Goal: Task Accomplishment & Management: Complete application form

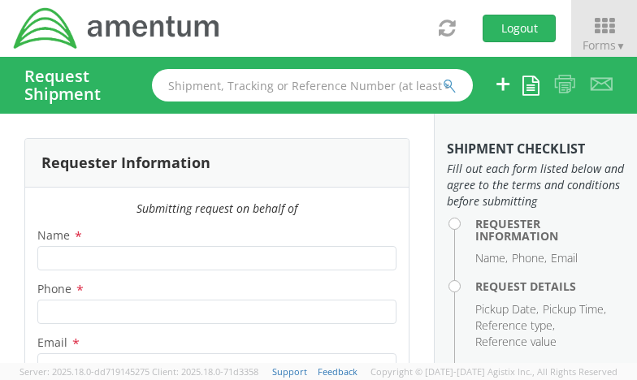
type input "[PERSON_NAME]"
type input "[PHONE_NUMBER]"
type input "[PERSON_NAME][EMAIL_ADDRESS][PERSON_NAME][DOMAIN_NAME]"
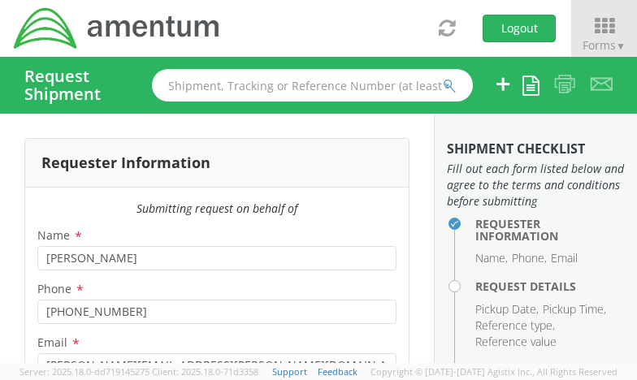
select select "OVHD.100616.00000"
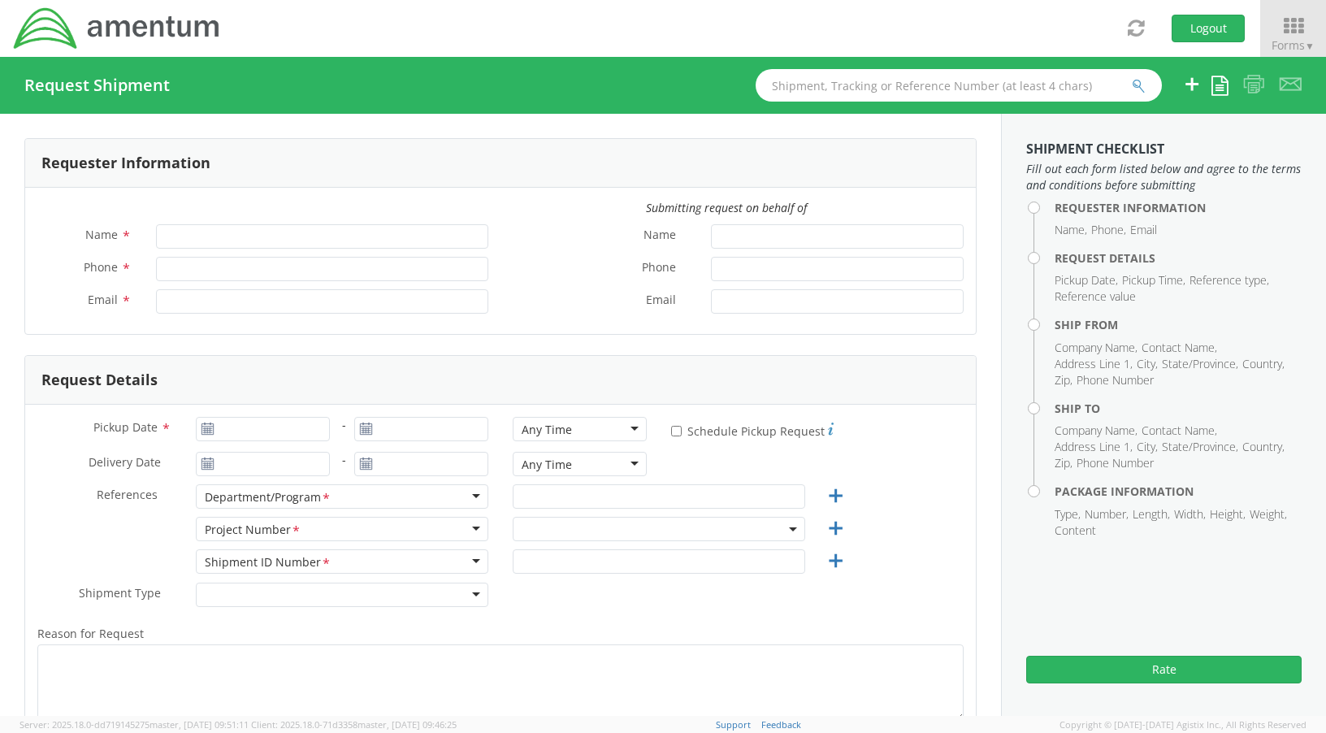
type input "[PERSON_NAME]"
type input "[PHONE_NUMBER]"
type input "[PERSON_NAME][EMAIL_ADDRESS][PERSON_NAME][DOMAIN_NAME]"
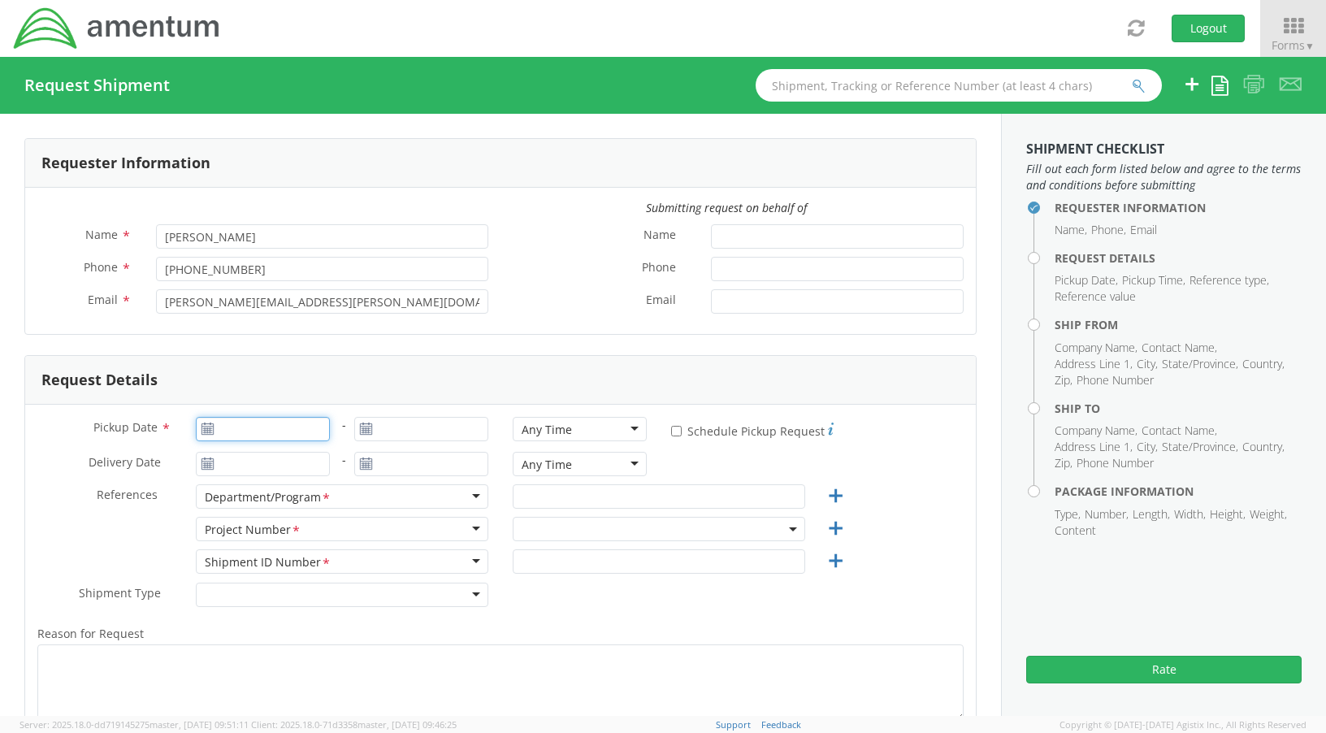
type input "09/12/2025"
click at [259, 424] on input "09/12/2025" at bounding box center [263, 429] width 134 height 24
select select "OVHD.100616.00000"
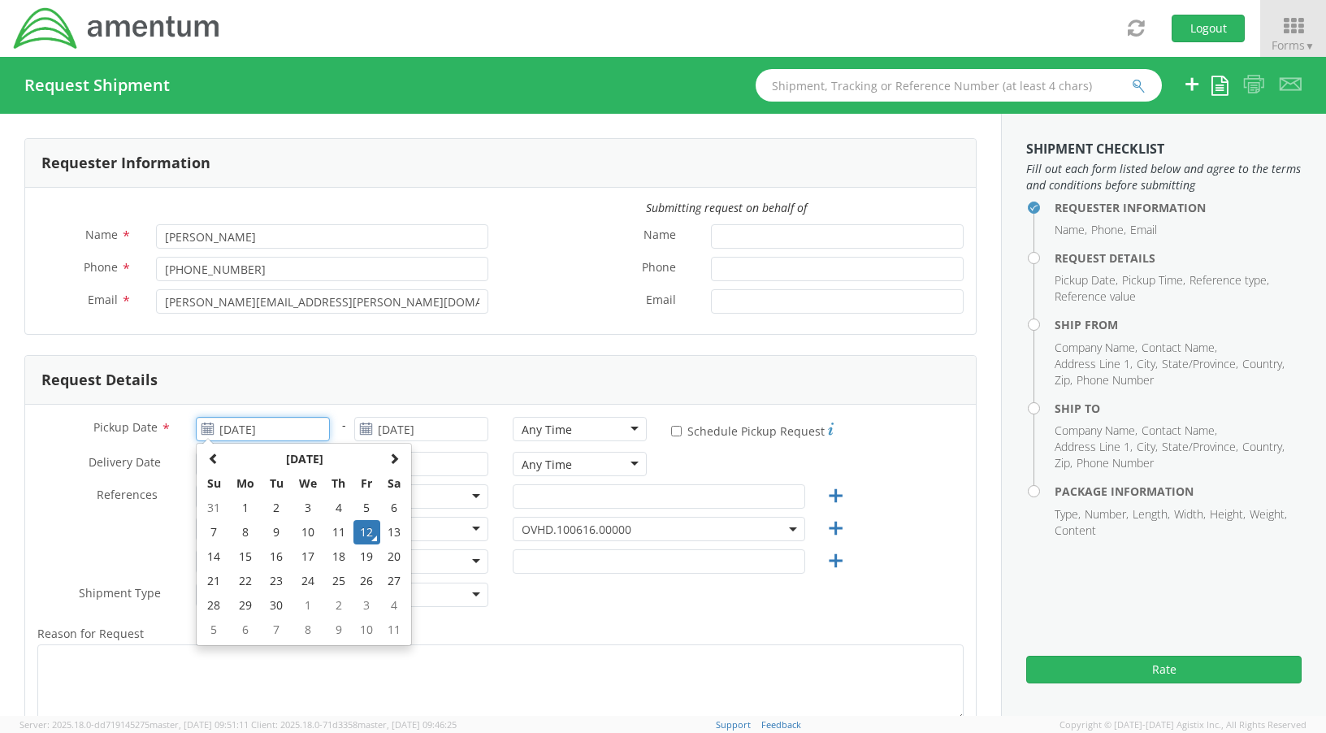
click at [358, 531] on td "12" at bounding box center [367, 532] width 28 height 24
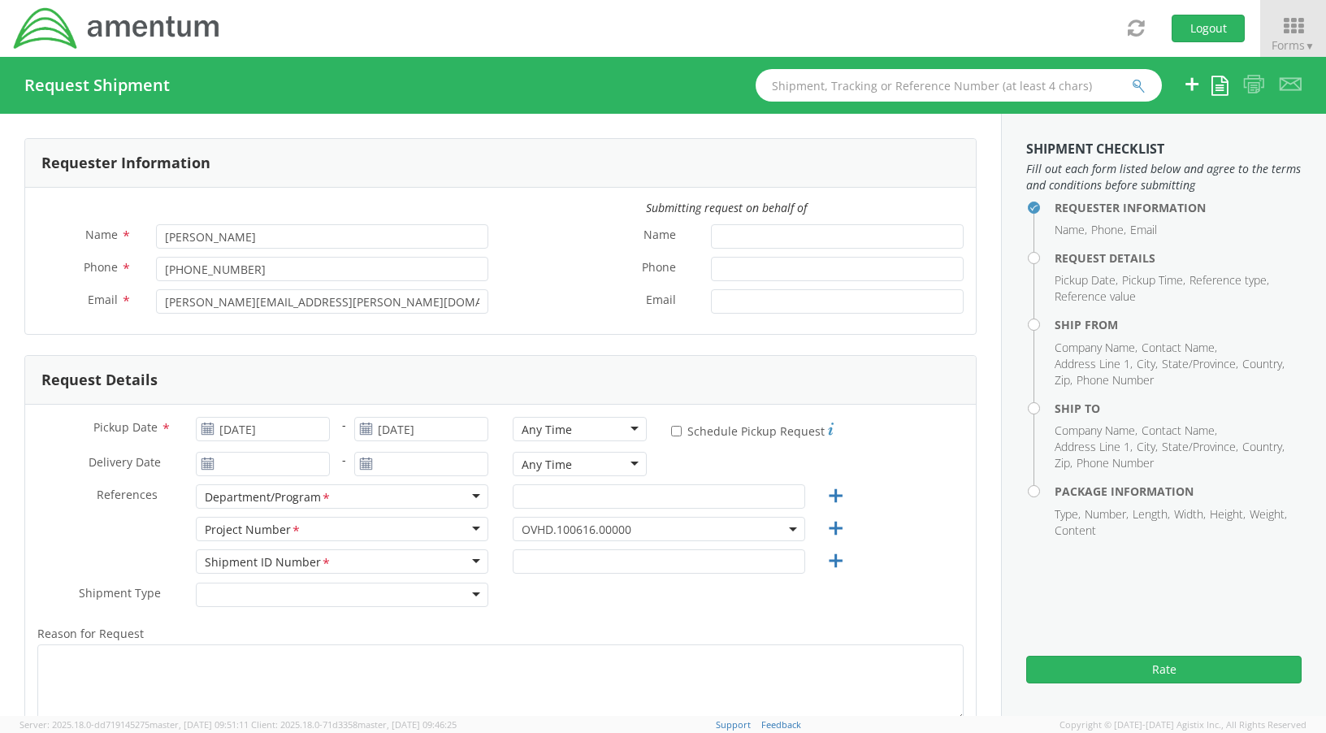
click at [625, 432] on div "Any Time" at bounding box center [580, 429] width 134 height 24
click at [568, 465] on div "Pickup Date * 09/12/2025 - 09/12/2025 Any Time Any Time Any Time 7:00 am - 10:0…" at bounding box center [500, 618] width 951 height 427
click at [547, 502] on input "text" at bounding box center [659, 496] width 292 height 24
type input "Annapolis Office"
click at [596, 536] on span "OVHD.100616.00000" at bounding box center [659, 529] width 275 height 15
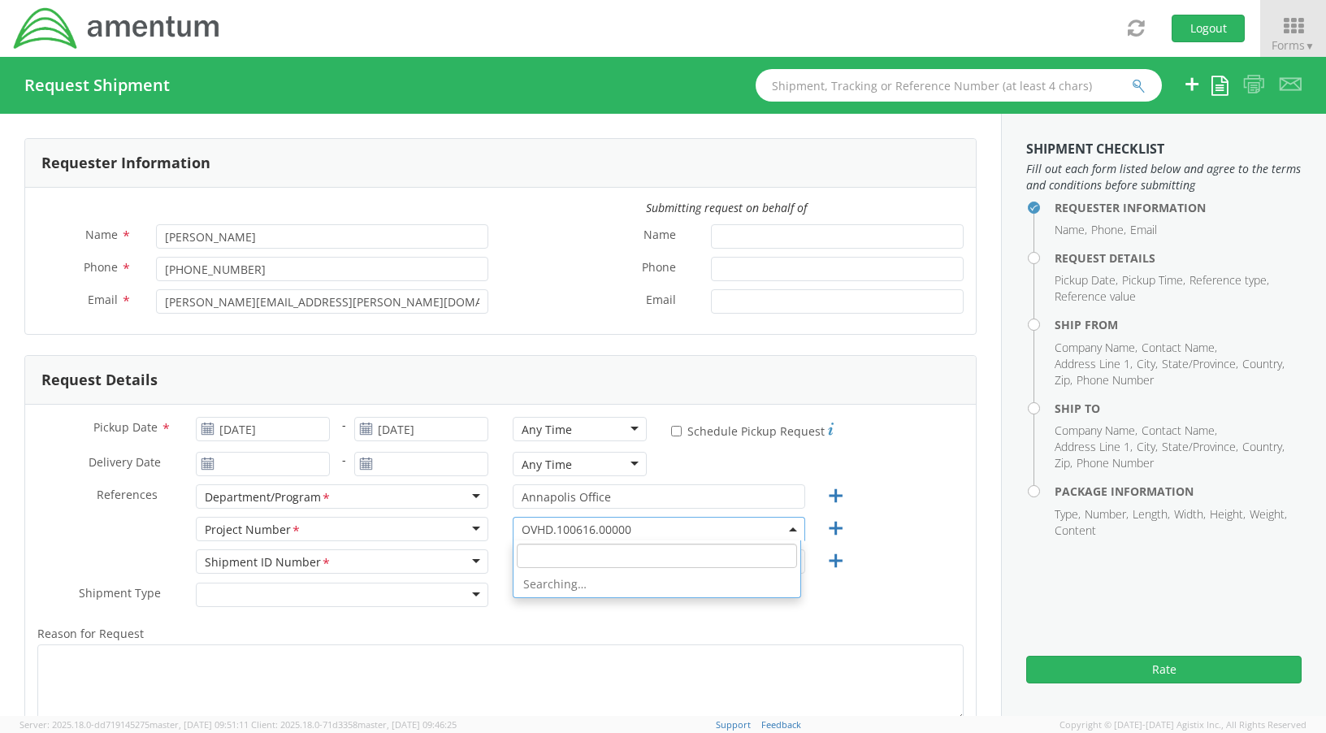
click at [565, 555] on input "search" at bounding box center [657, 556] width 280 height 24
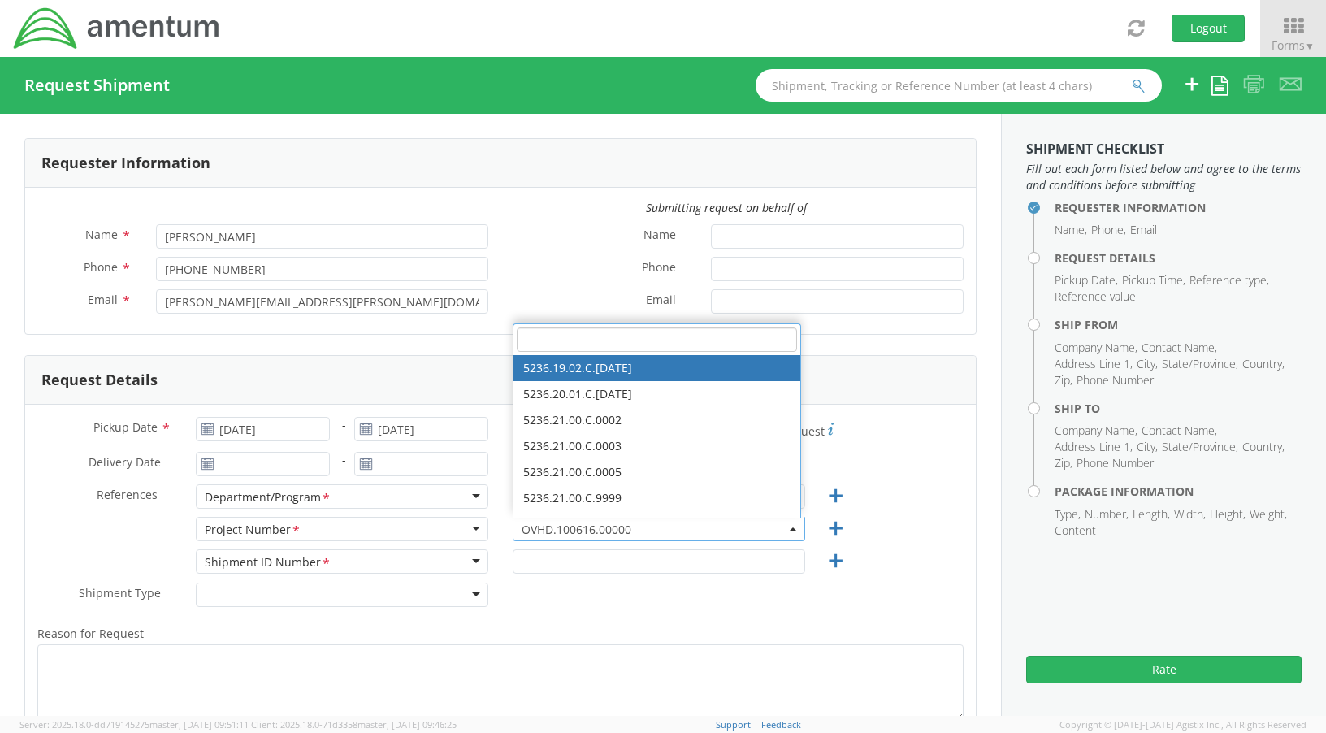
click at [585, 339] on input "search" at bounding box center [657, 339] width 280 height 24
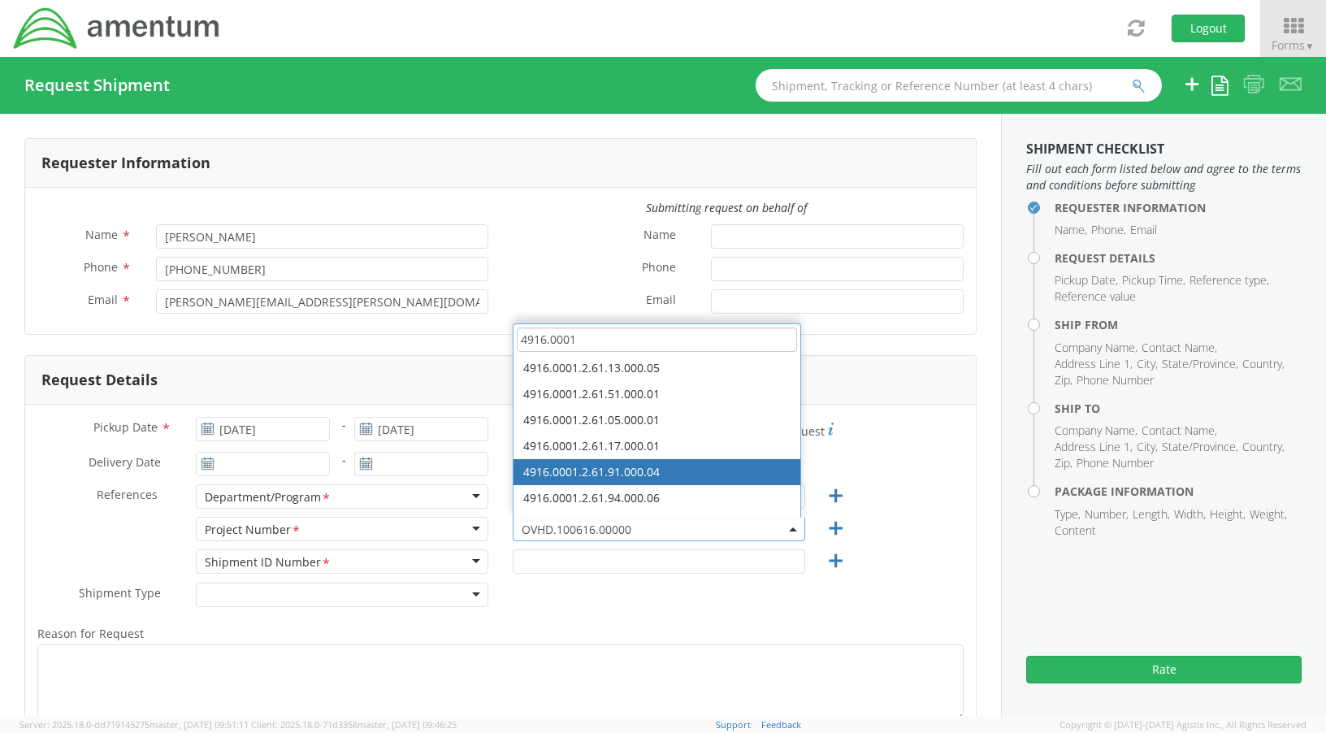
type input "4916.0001"
select select "4916.0001.2.61.91.000.04"
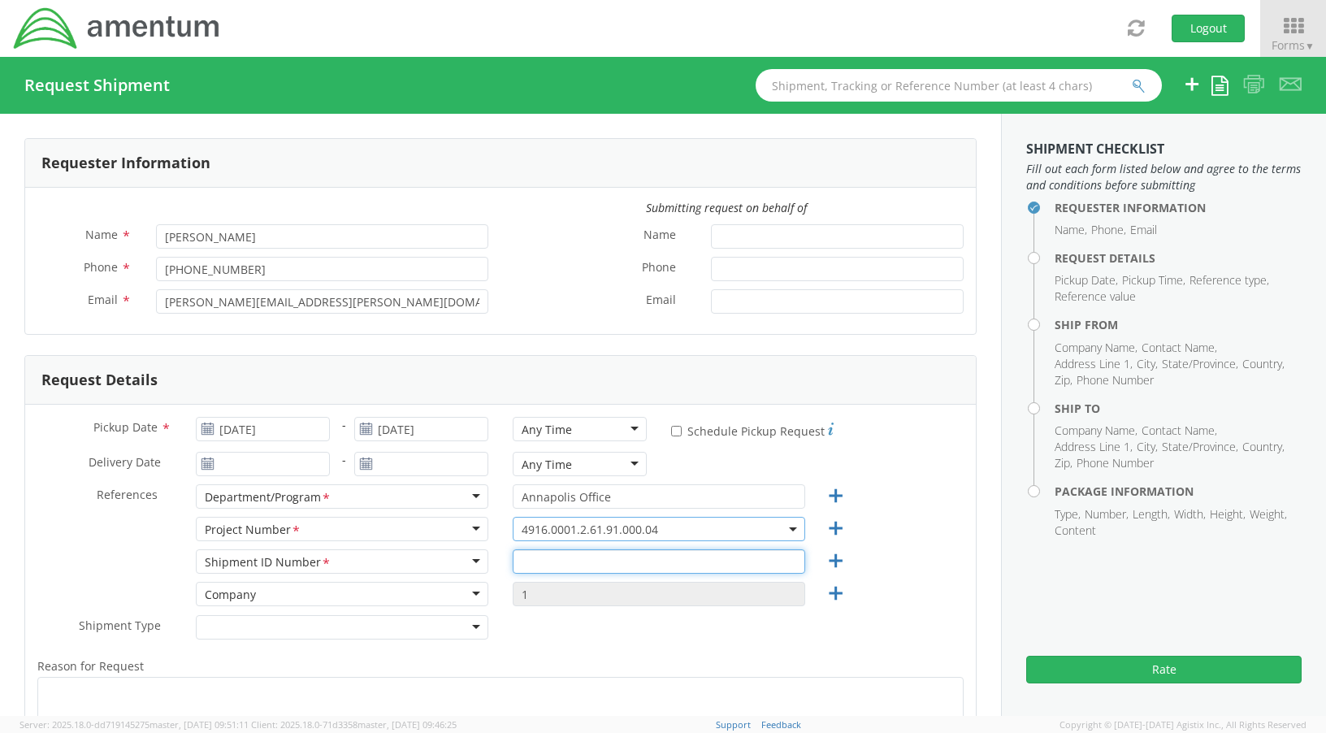
click at [586, 565] on input "text" at bounding box center [659, 561] width 292 height 24
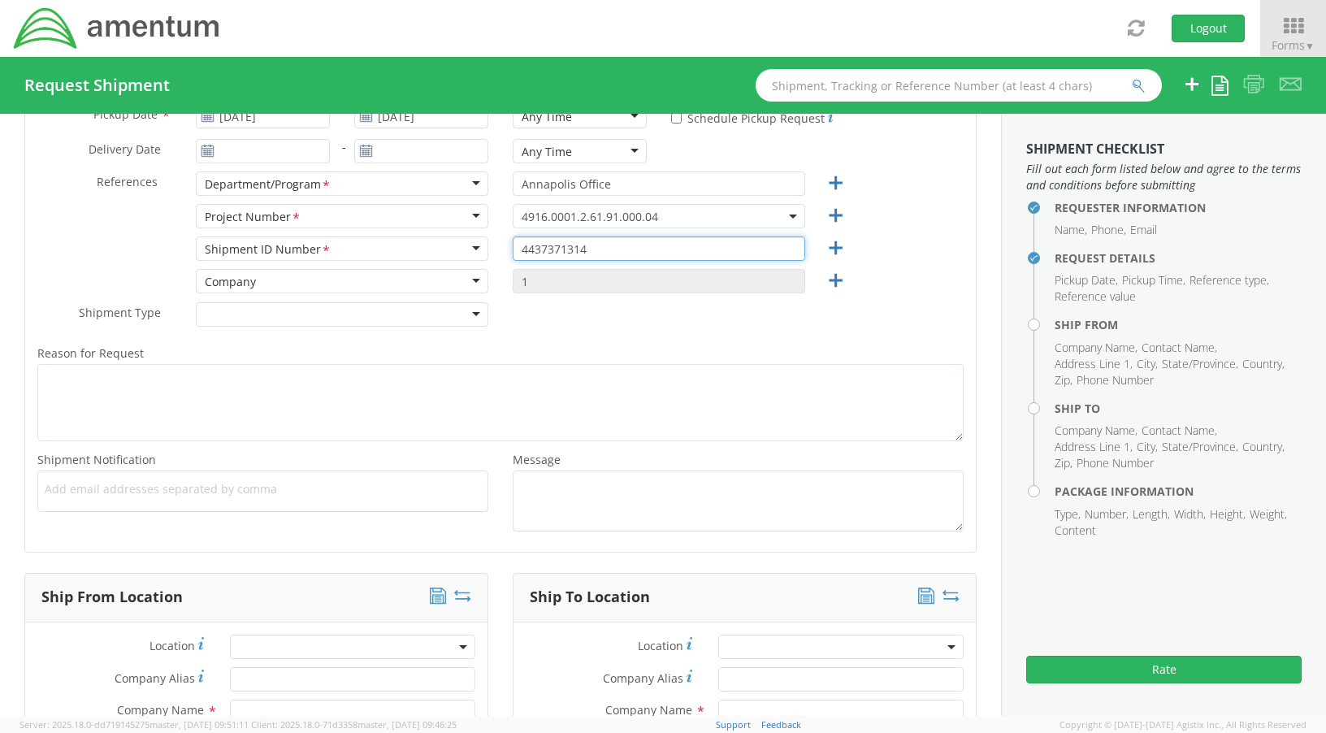
scroll to position [487, 0]
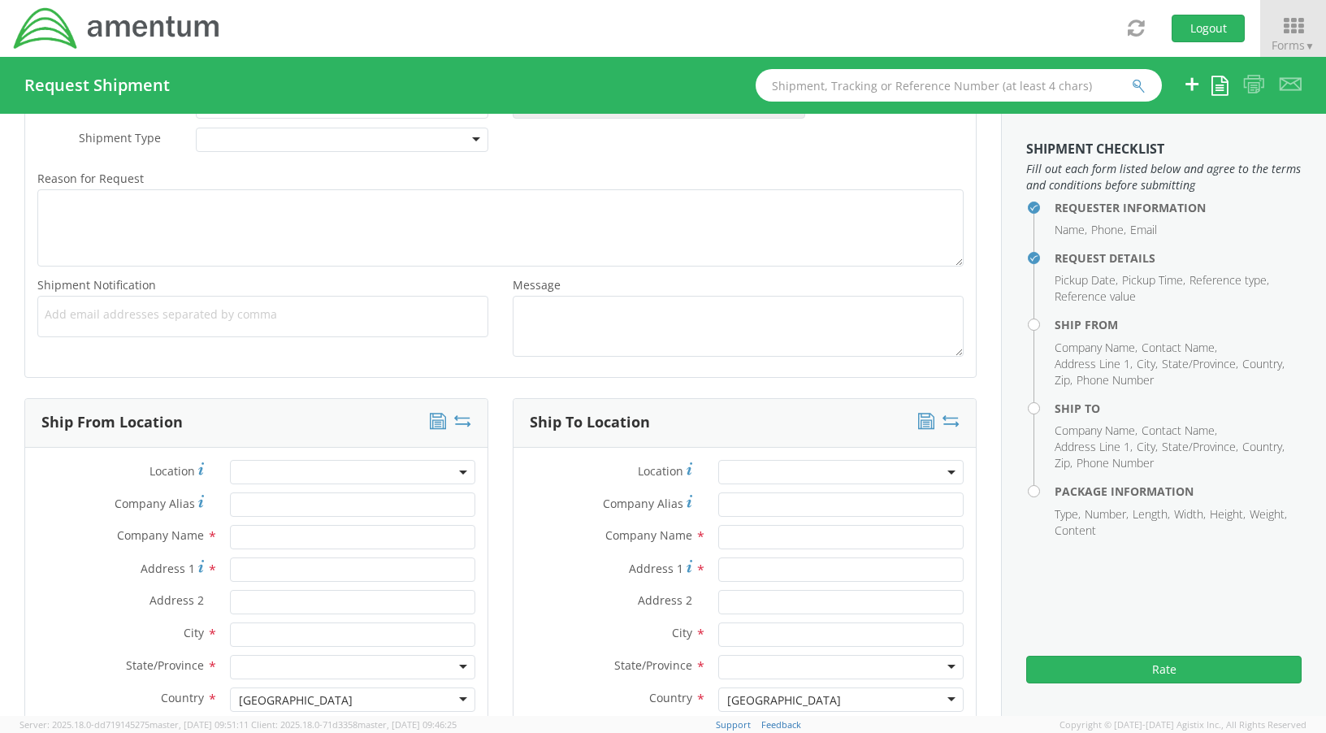
type input "4437371314"
click at [262, 538] on input "text" at bounding box center [352, 537] width 245 height 24
type input "Amentum Annapolis Junction"
type input "430 National Business Parkway, Suite 400"
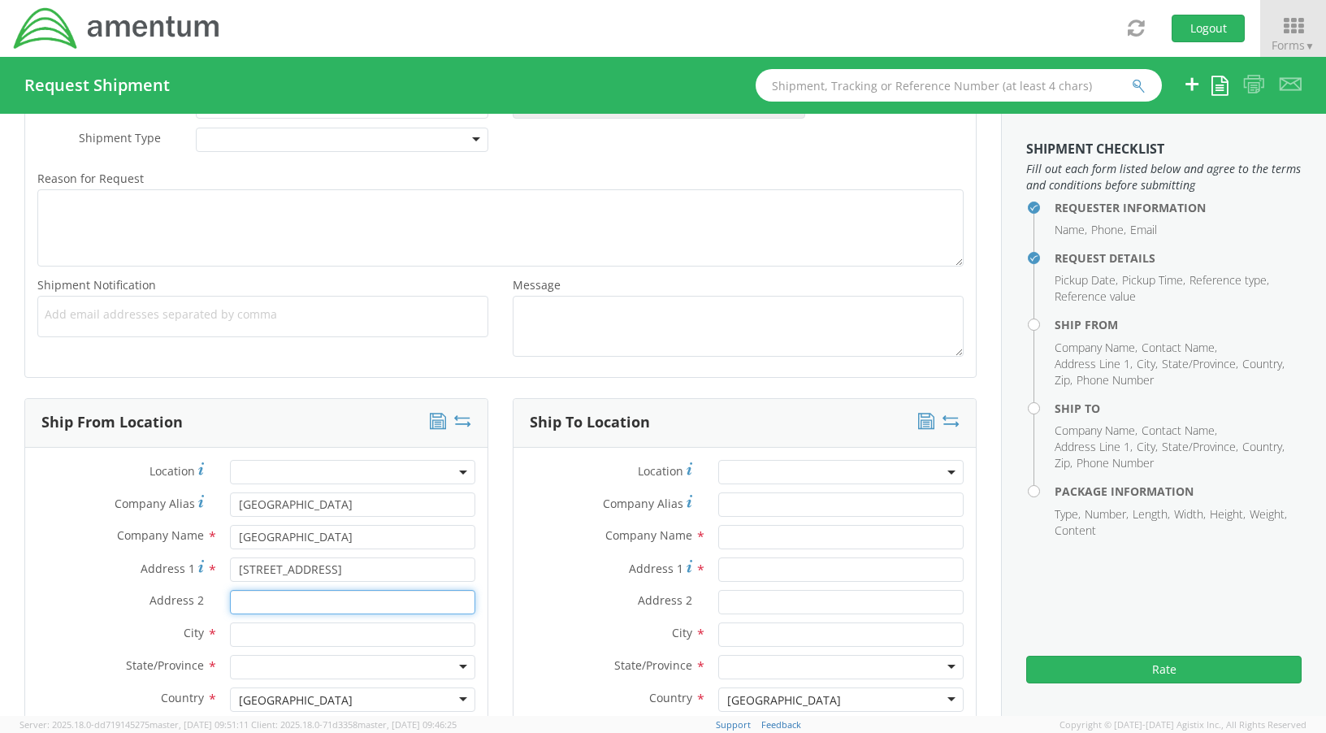
type input "Suite 400"
type input "Annapolis Junction"
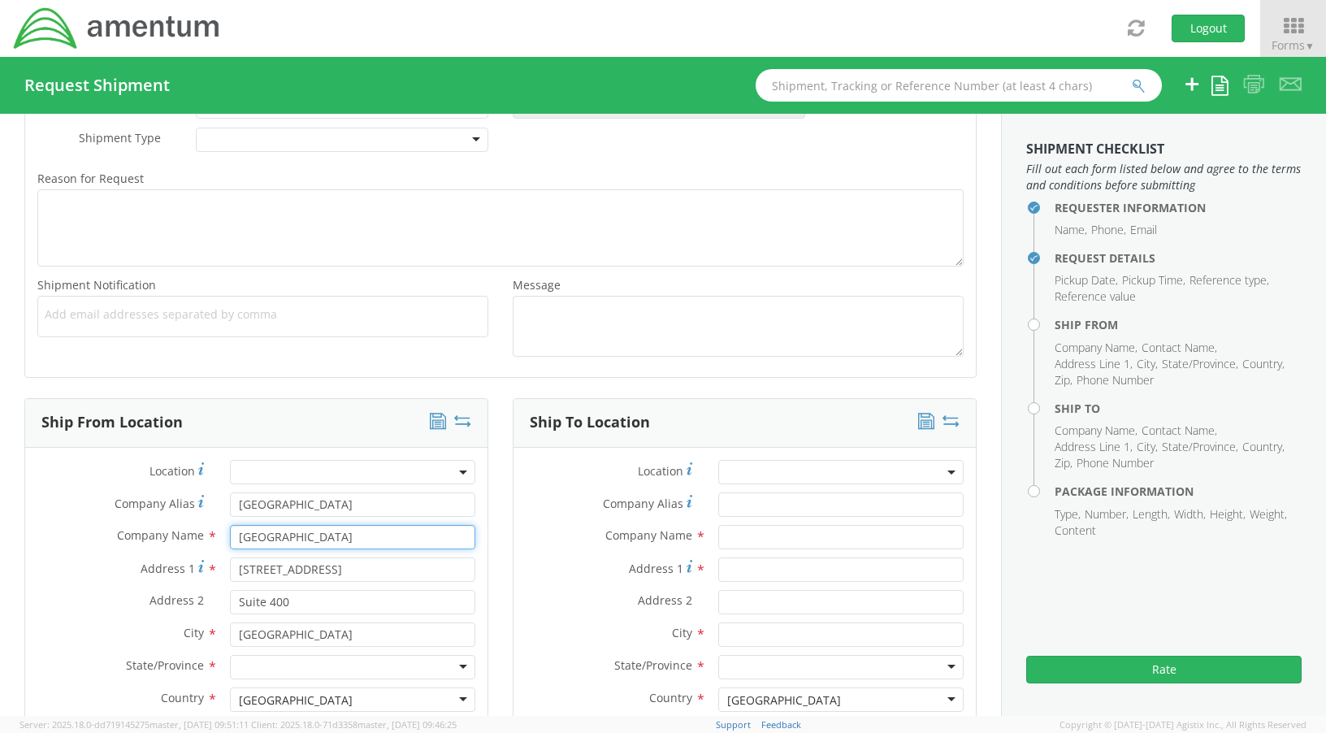
type input "Amentum"
click at [82, 623] on label "City *" at bounding box center [121, 632] width 193 height 21
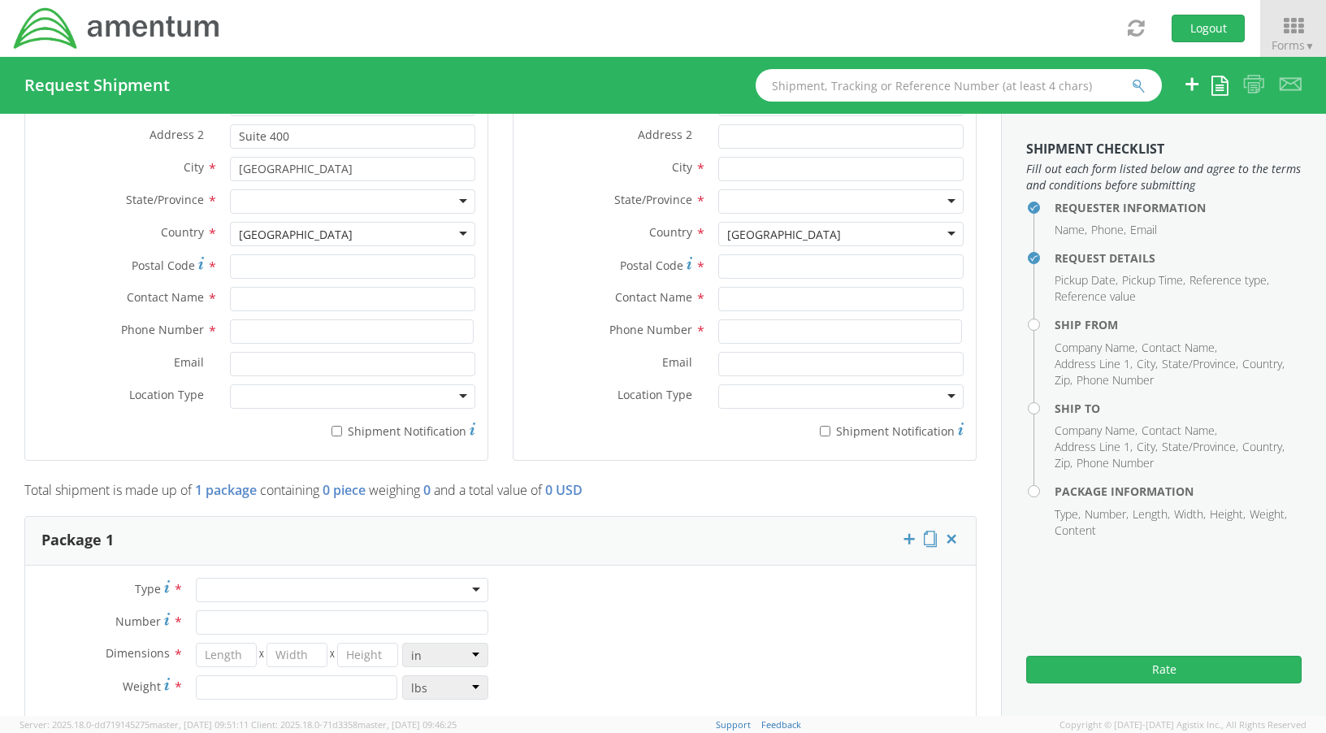
scroll to position [975, 0]
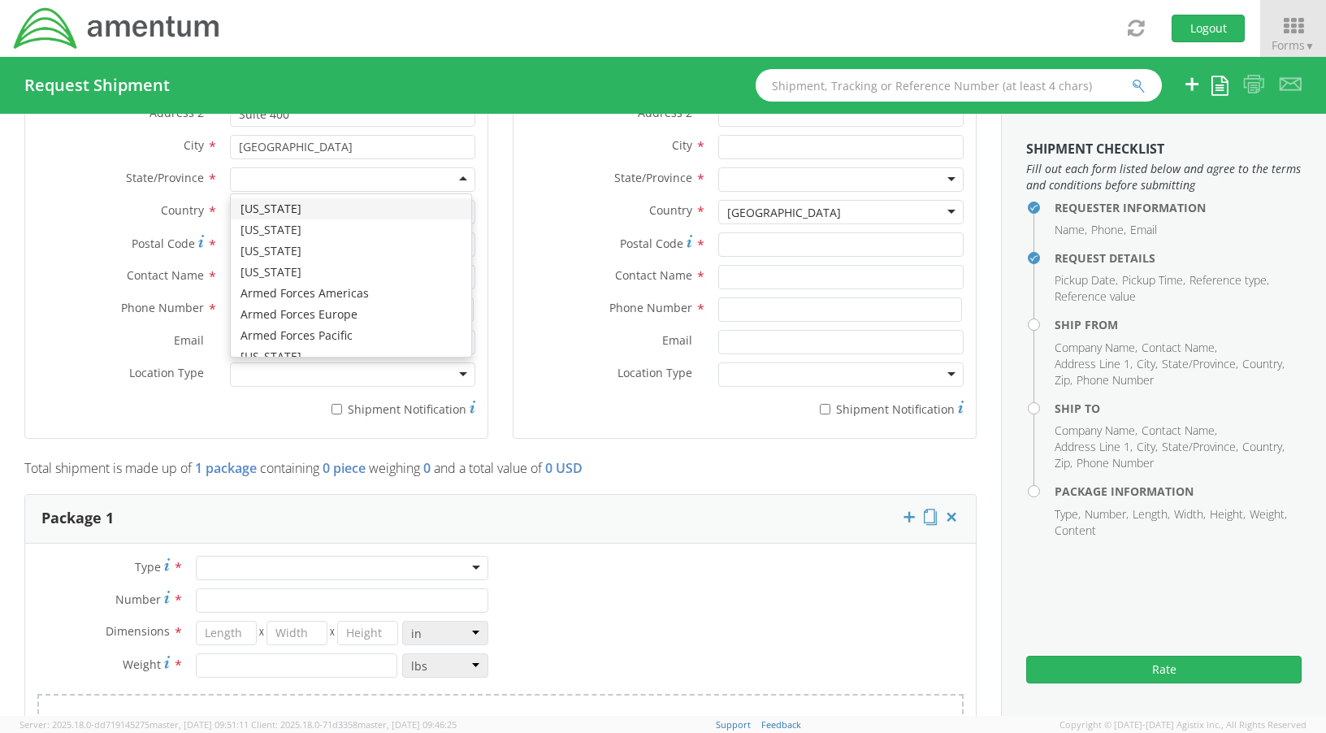
click at [445, 180] on div at bounding box center [352, 179] width 245 height 24
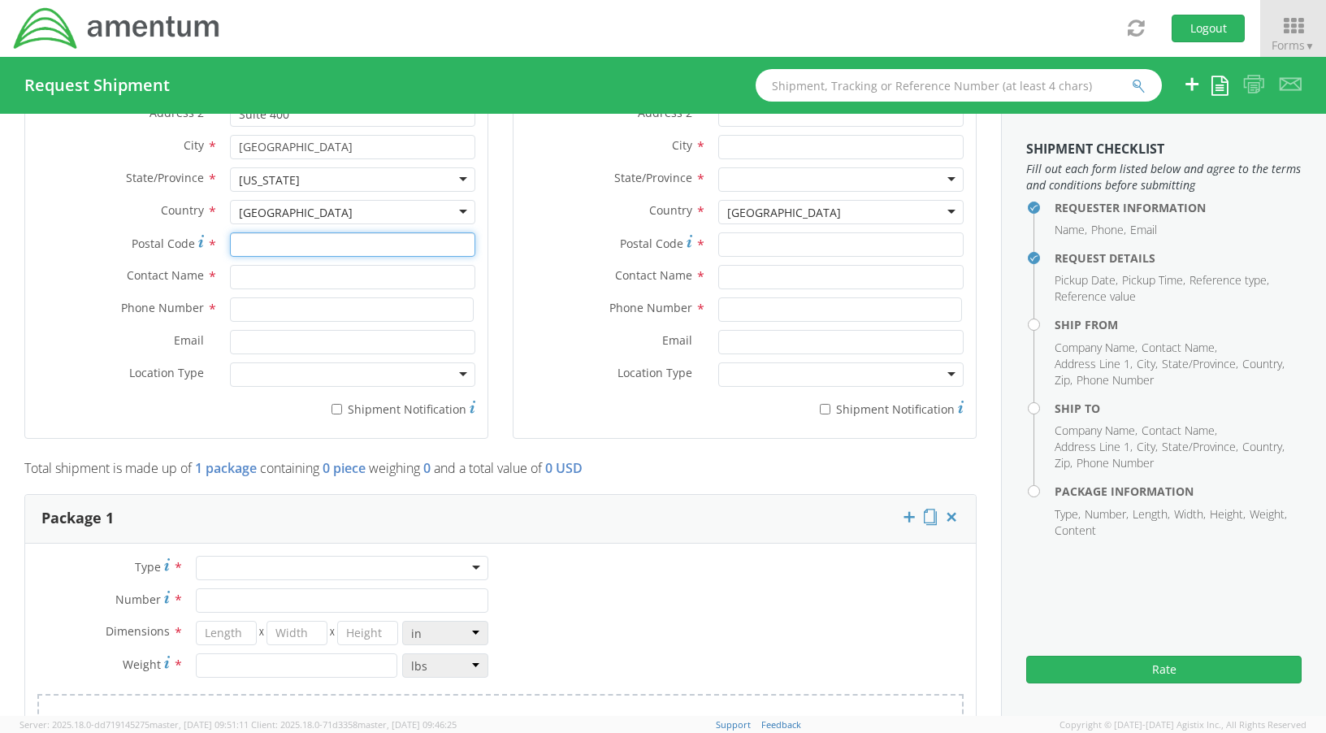
click at [280, 249] on input "Postal Code *" at bounding box center [352, 244] width 245 height 24
type input "20701"
type input "[PERSON_NAME]"
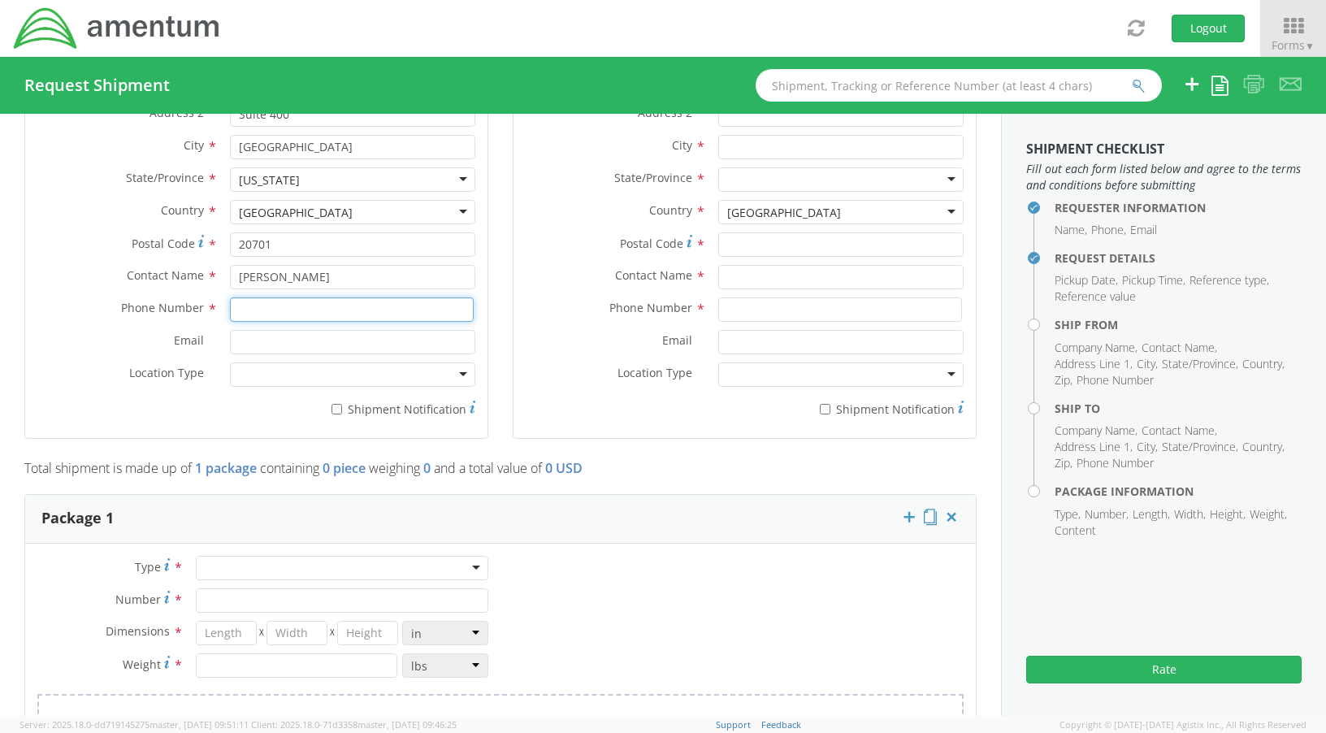
type input "4437371314"
type input "Natasha.Lunn@amentum.com"
type input "Amentum"
type input "Scott"
type input "18267 Martins Lane"
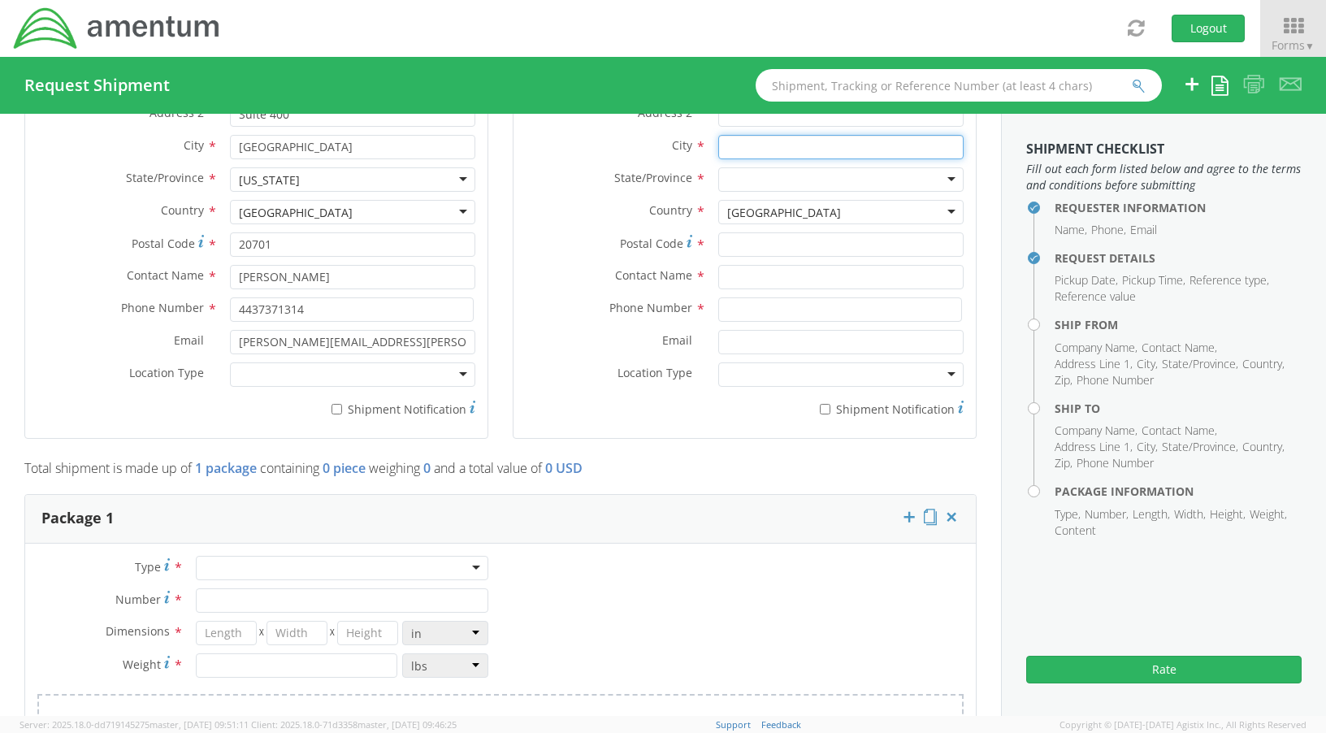
type input "Strongsville"
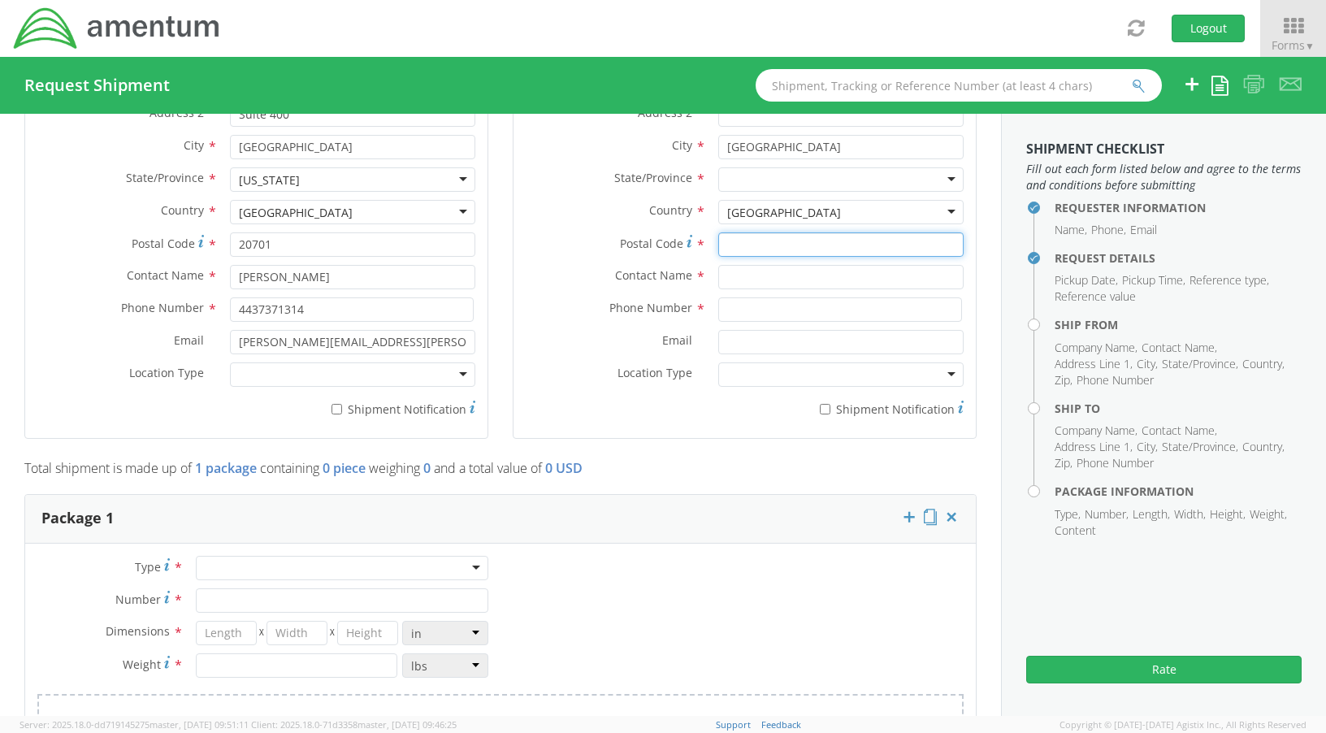
type input "44149"
type input "Satish Parikh"
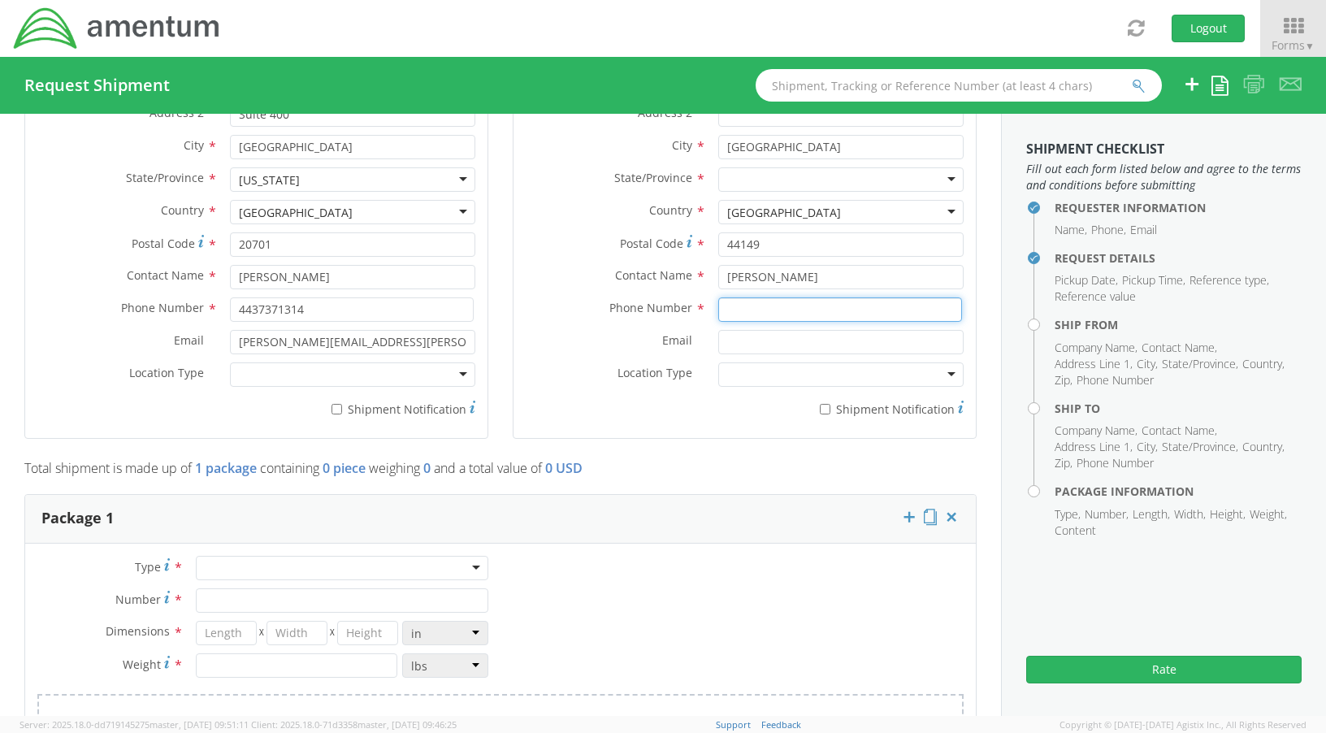
type input "2165232093"
type input "satish.parikh@amentum.com"
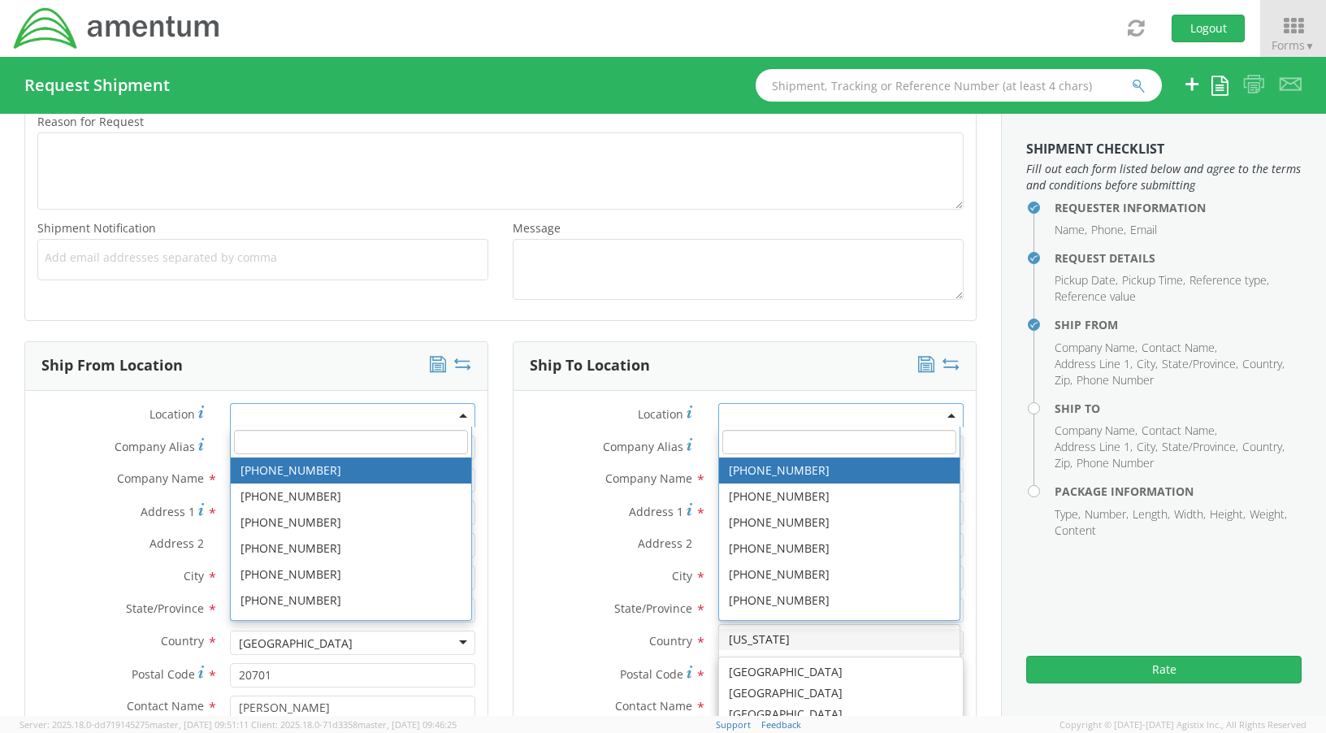
scroll to position [0, 0]
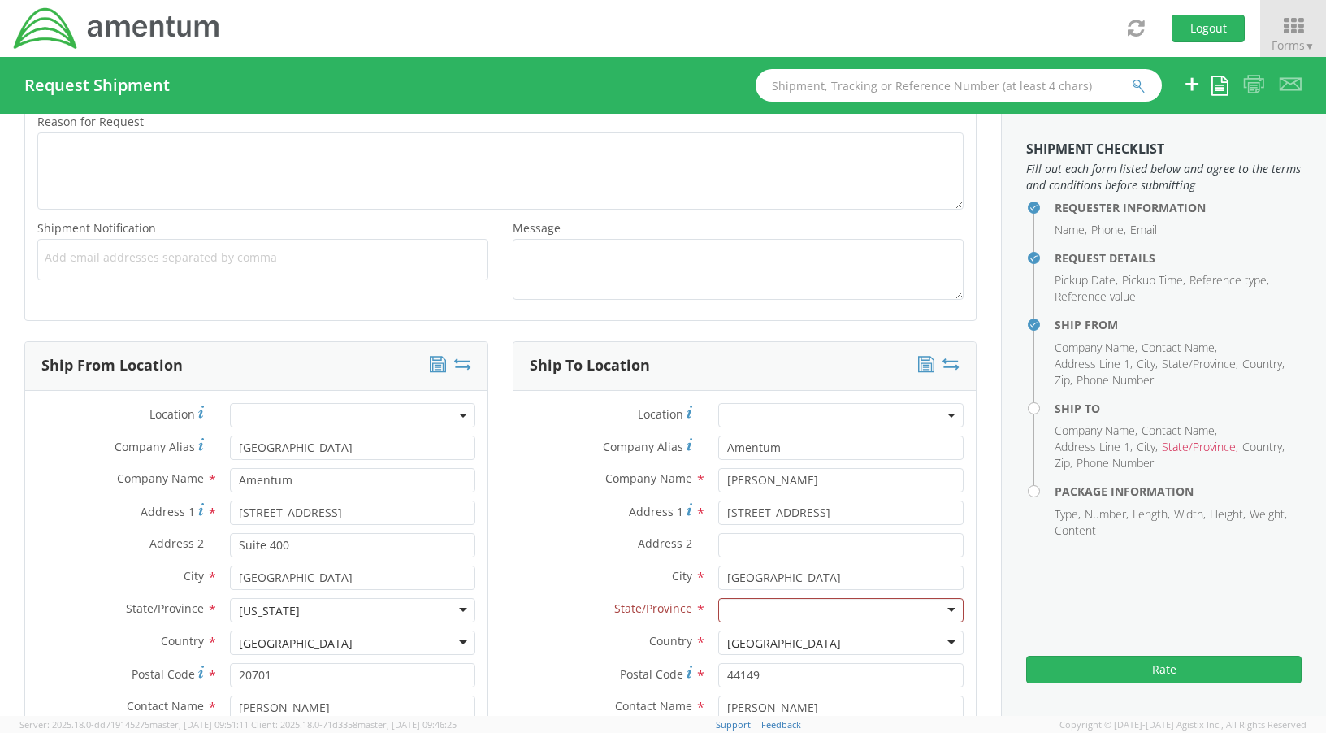
click at [513, 442] on div "Ship To Location Location * Company Alias * Amentum Company Name * Scott search…" at bounding box center [745, 605] width 464 height 528
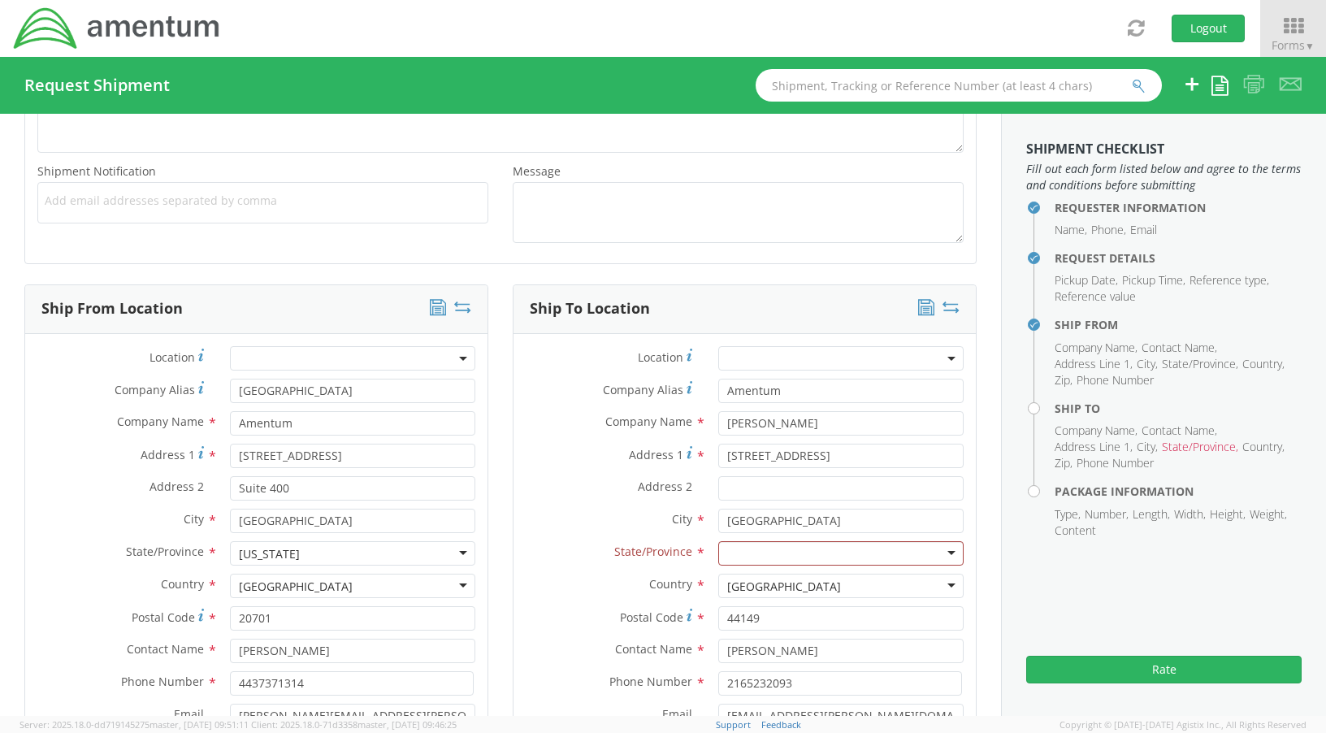
scroll to position [707, 0]
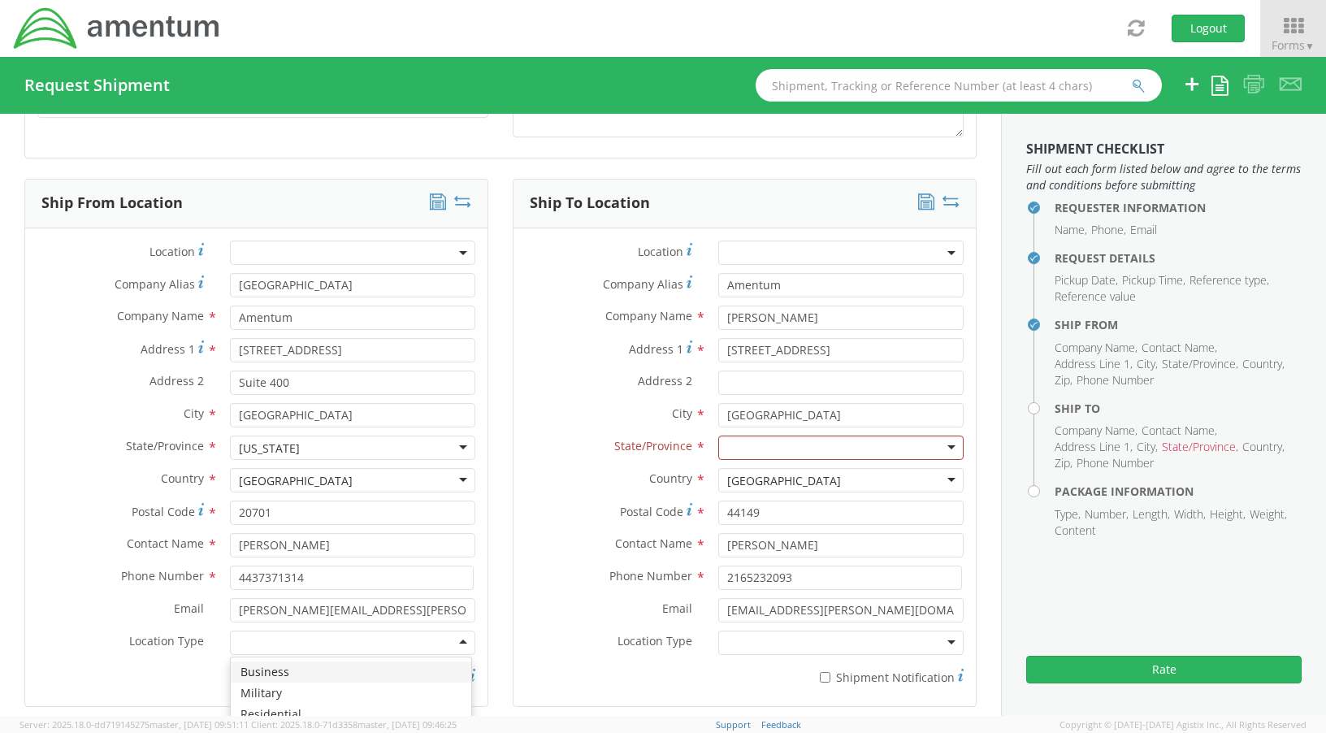
click at [449, 643] on div at bounding box center [352, 642] width 245 height 24
click at [331, 675] on input "* Shipment Notification" at bounding box center [336, 677] width 11 height 11
checkbox input "true"
click at [803, 321] on input "Scott" at bounding box center [840, 317] width 245 height 24
drag, startPoint x: 802, startPoint y: 321, endPoint x: 709, endPoint y: 311, distance: 93.1
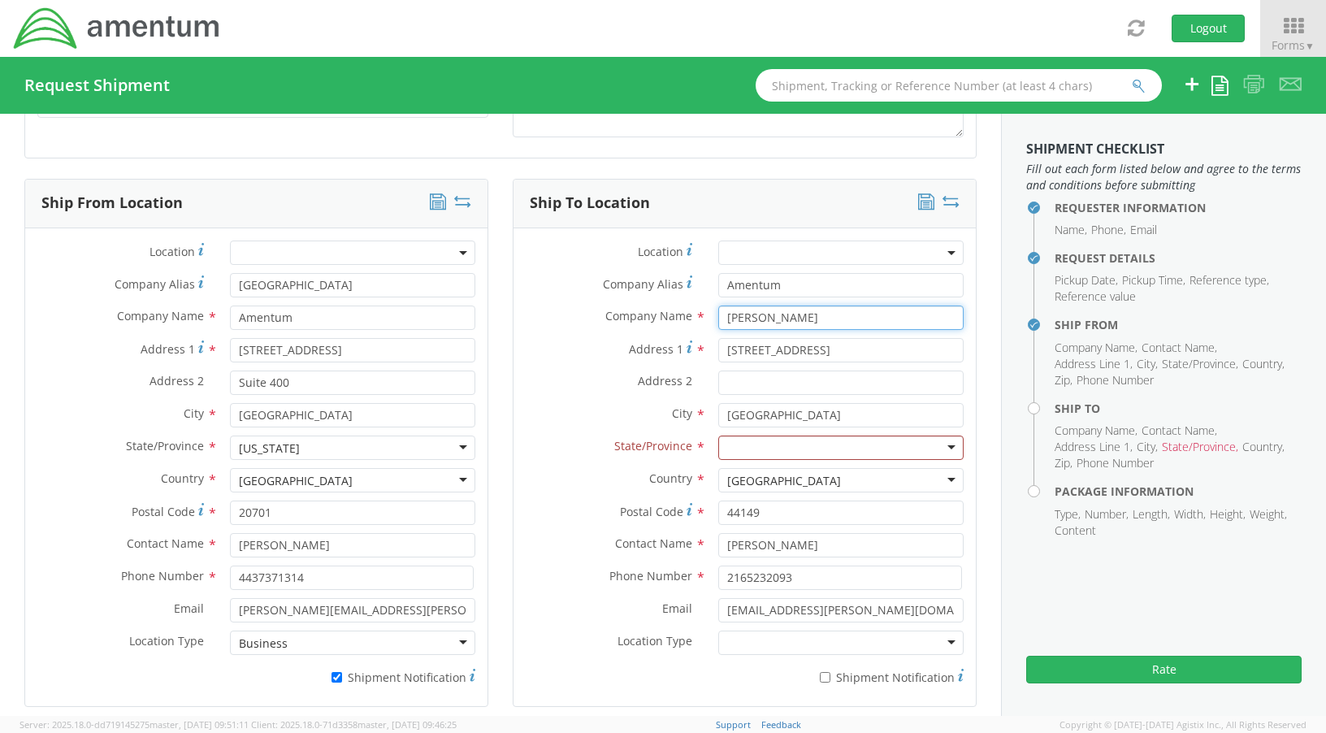
click at [695, 314] on div "Company Name * Scott searching..." at bounding box center [744, 317] width 462 height 24
click at [797, 288] on input "Amentum" at bounding box center [840, 285] width 245 height 24
drag, startPoint x: 797, startPoint y: 288, endPoint x: 633, endPoint y: 282, distance: 164.2
click at [633, 282] on div "Company Alias * Amentum" at bounding box center [744, 285] width 462 height 24
type input "Warrenton Training Center"
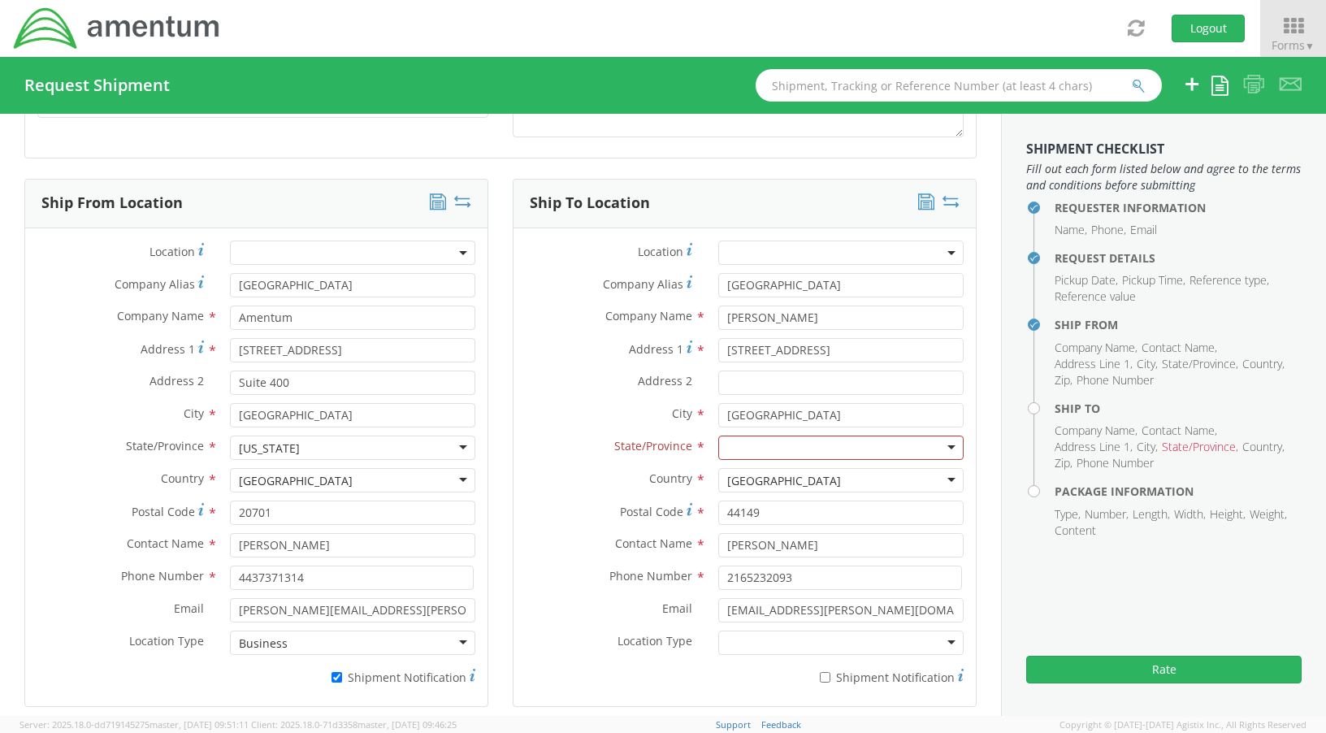
type input "Warrenton Training Center"
type input "Suite 400"
type input "Warrenton Training Center"
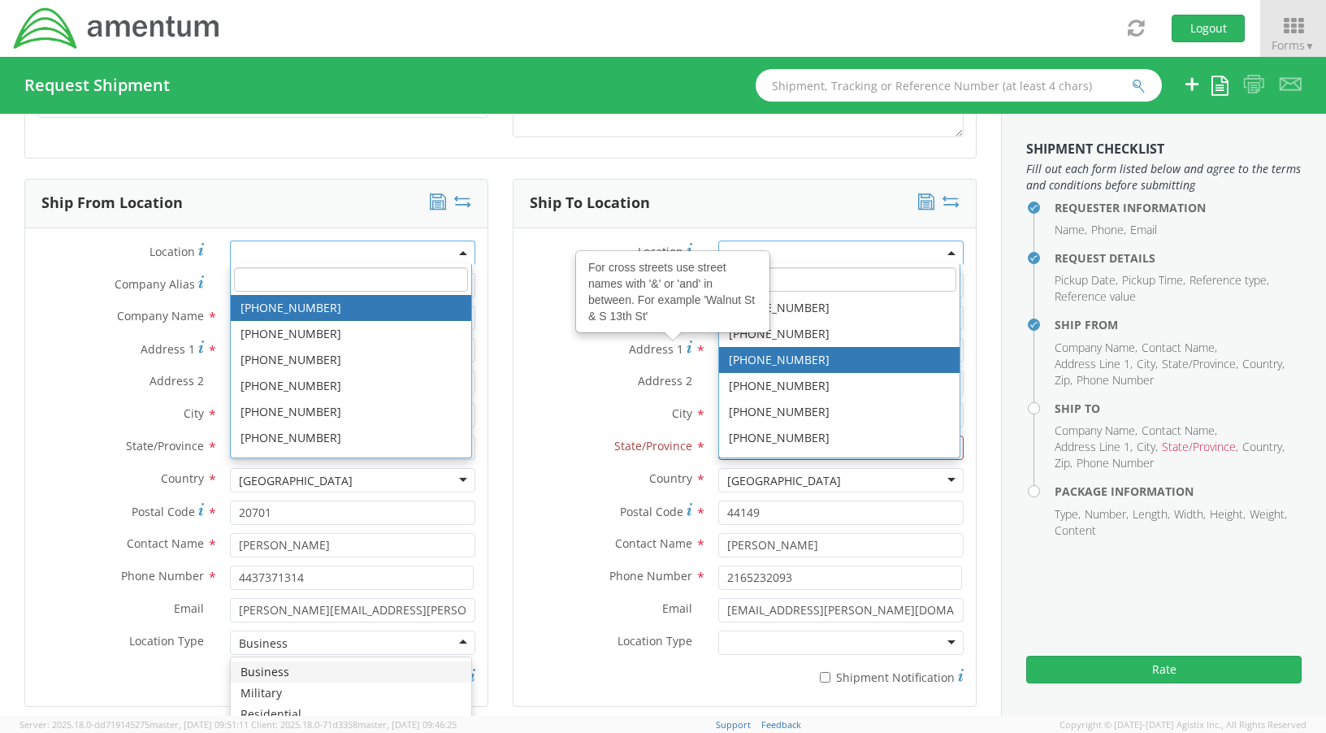
click at [595, 367] on div "Address 1 For cross streets use street names with '&' or 'and' in between. For …" at bounding box center [744, 354] width 462 height 32
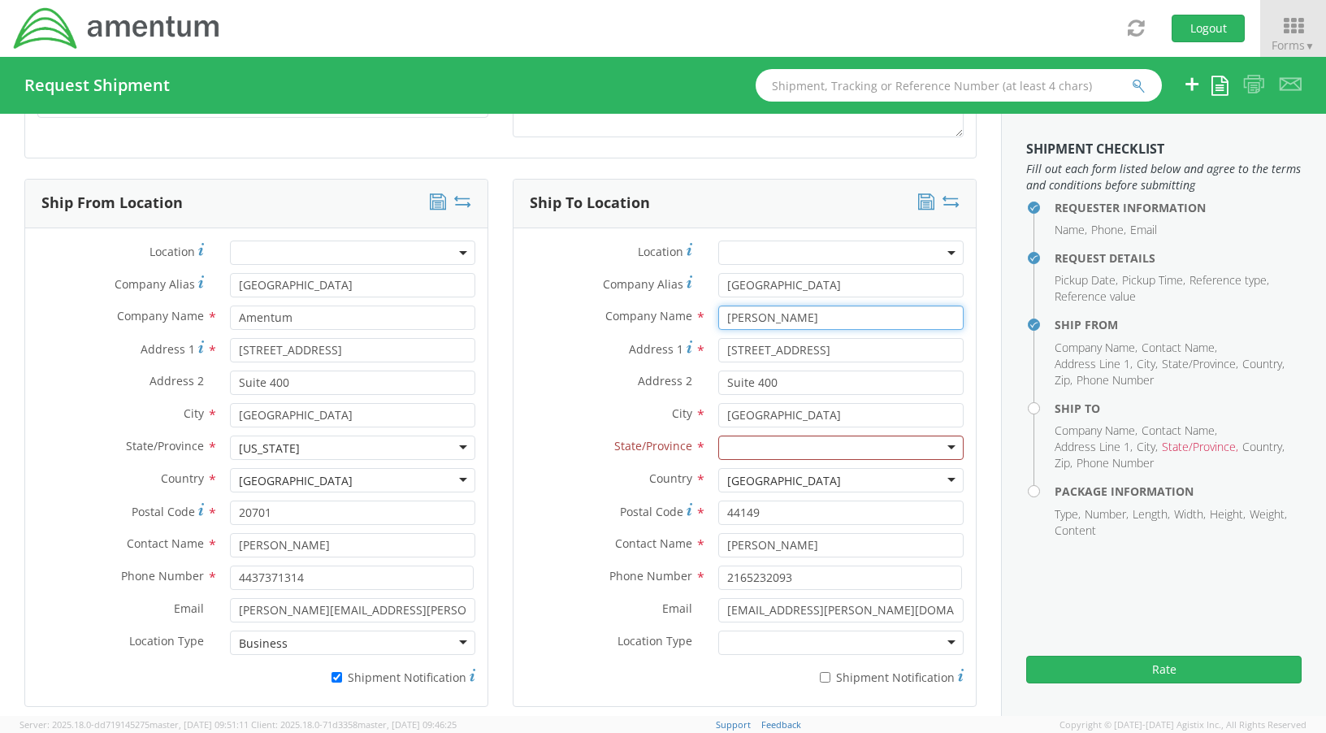
drag, startPoint x: 781, startPoint y: 319, endPoint x: 687, endPoint y: 310, distance: 94.7
click at [687, 310] on div "Company Name * Scott searching..." at bounding box center [744, 317] width 462 height 24
drag, startPoint x: 871, startPoint y: 284, endPoint x: 709, endPoint y: 284, distance: 161.7
click at [718, 284] on input "Warrenton Training Center" at bounding box center [840, 285] width 245 height 24
click at [782, 323] on input "Scott" at bounding box center [840, 317] width 245 height 24
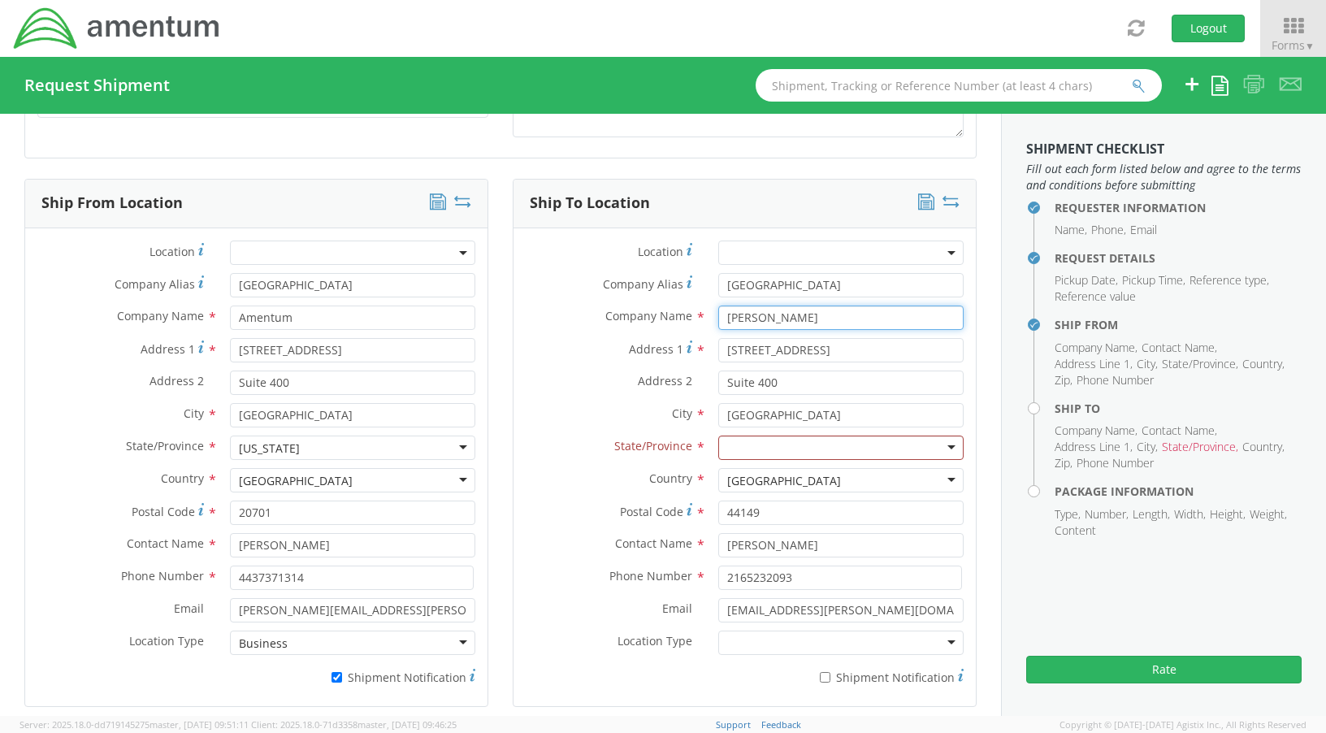
drag, startPoint x: 782, startPoint y: 323, endPoint x: 691, endPoint y: 317, distance: 90.4
click at [691, 317] on div "Company Name * Scott searching..." at bounding box center [744, 317] width 462 height 24
paste input "Warrenton Training Center"
type input "Warrenton Training Center"
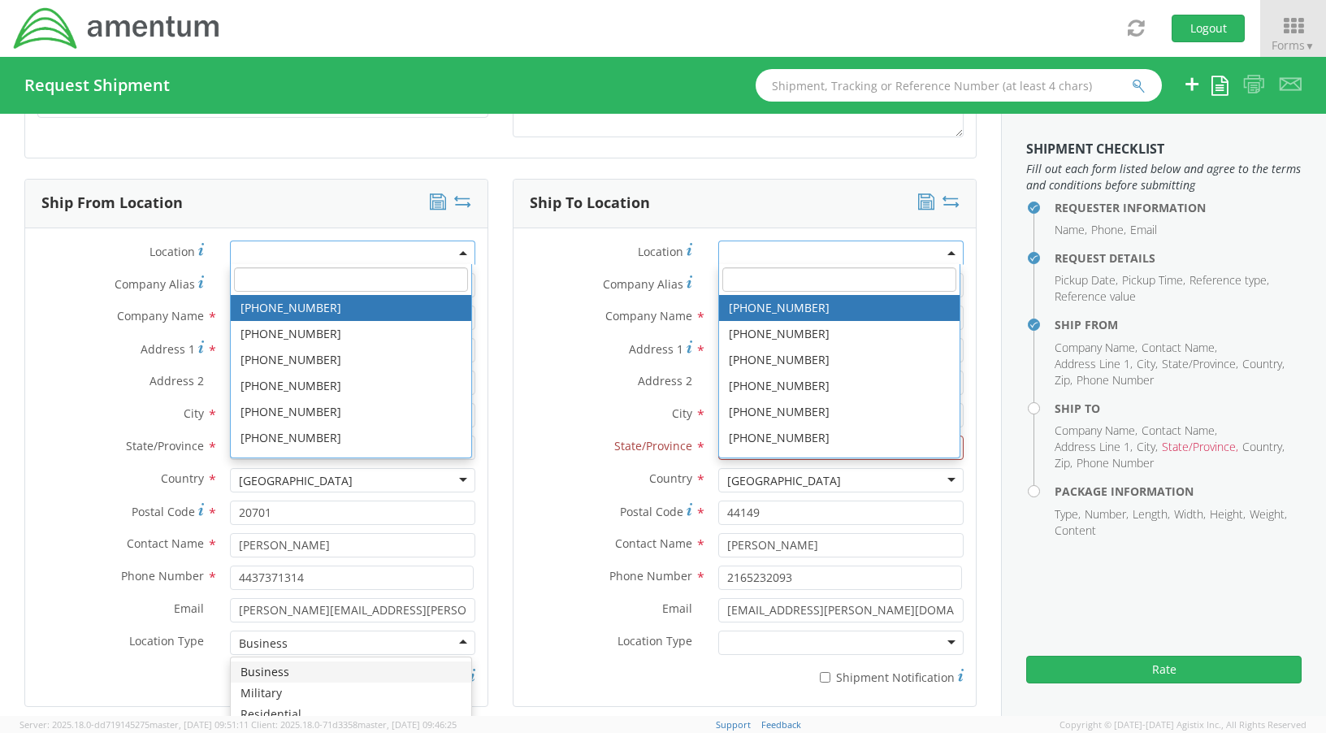
click at [571, 384] on label "Address 2 *" at bounding box center [609, 380] width 193 height 21
click at [718, 384] on input "Suite 400" at bounding box center [840, 382] width 245 height 24
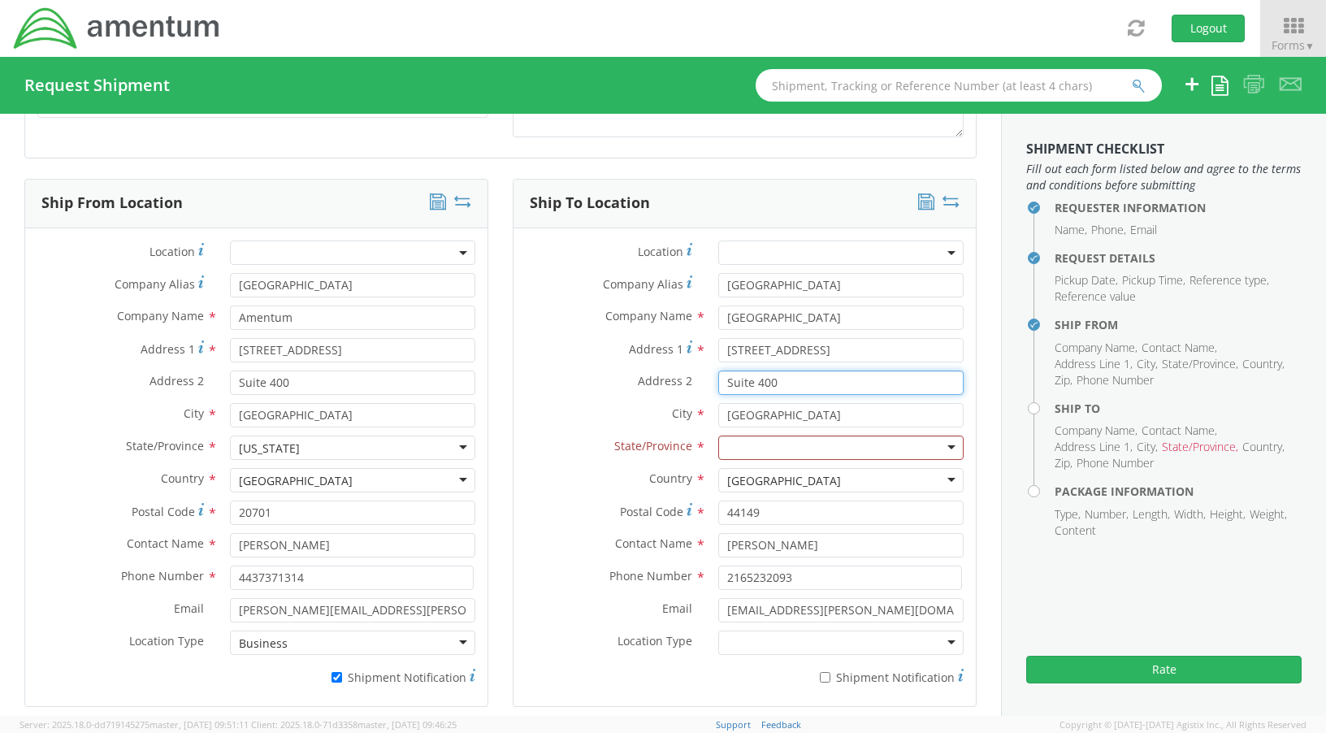
drag, startPoint x: 801, startPoint y: 388, endPoint x: 678, endPoint y: 383, distance: 122.8
click at [678, 383] on div "Address 2 * Suite 400" at bounding box center [744, 382] width 462 height 24
click at [925, 451] on div at bounding box center [840, 447] width 245 height 24
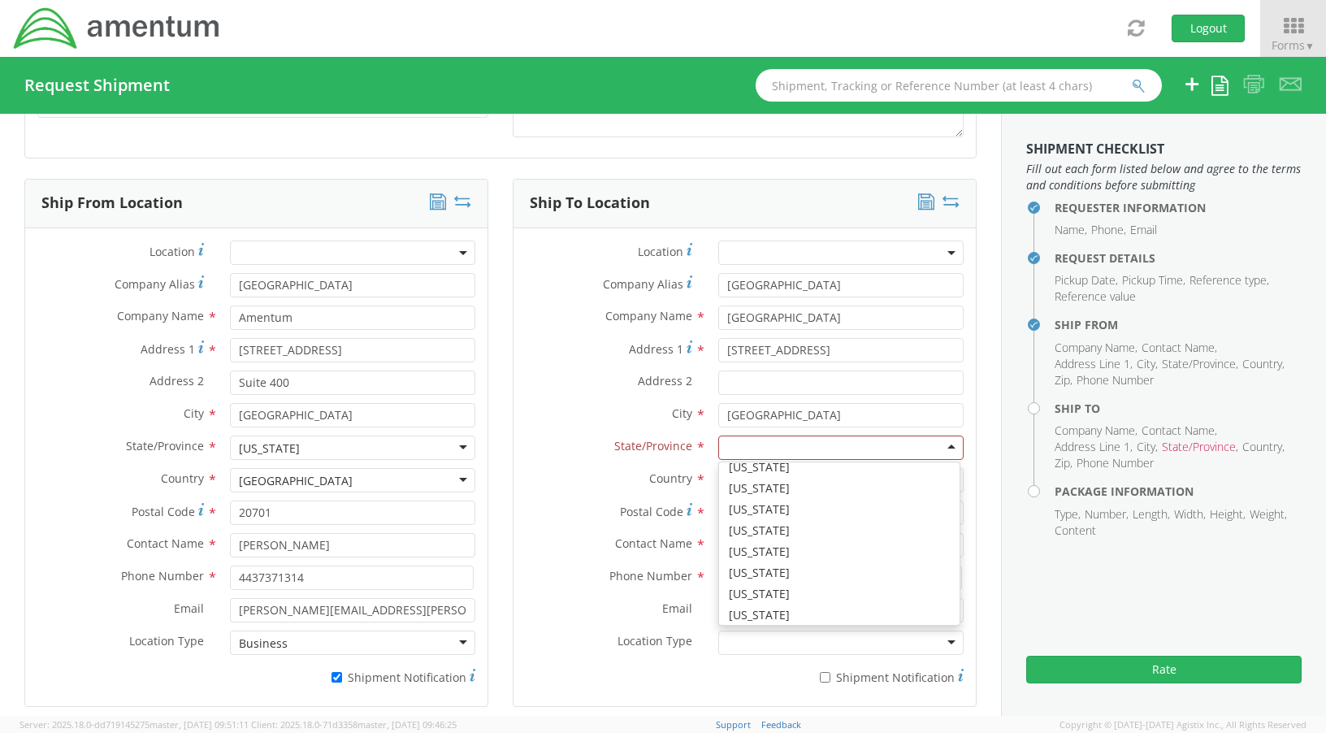
scroll to position [1029, 0]
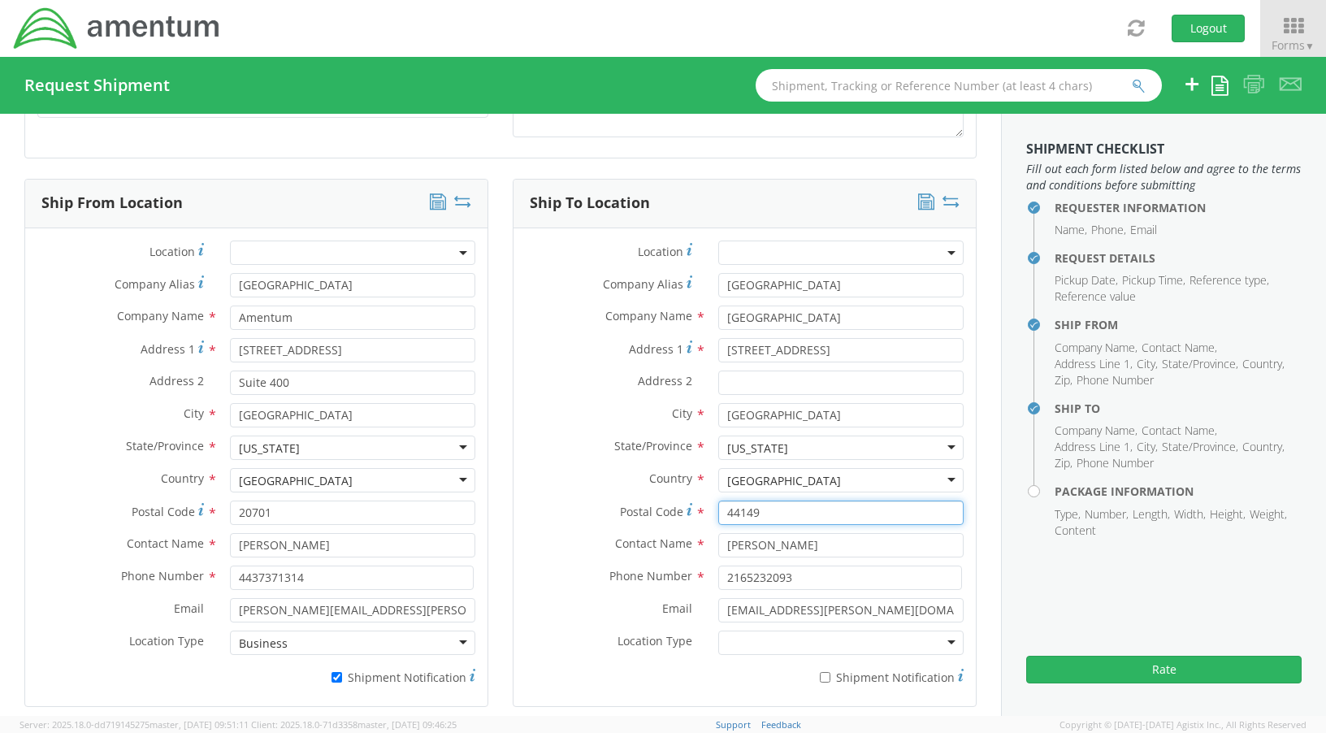
drag, startPoint x: 787, startPoint y: 508, endPoint x: 678, endPoint y: 508, distance: 109.7
click at [678, 508] on div "Postal Code * 44149" at bounding box center [744, 512] width 462 height 24
type input "20186"
click at [513, 496] on div "Country * United States United States Afghanistan Albania Algeria American Samo…" at bounding box center [744, 484] width 462 height 32
click at [864, 527] on div "Postal Code * 20186" at bounding box center [744, 516] width 462 height 32
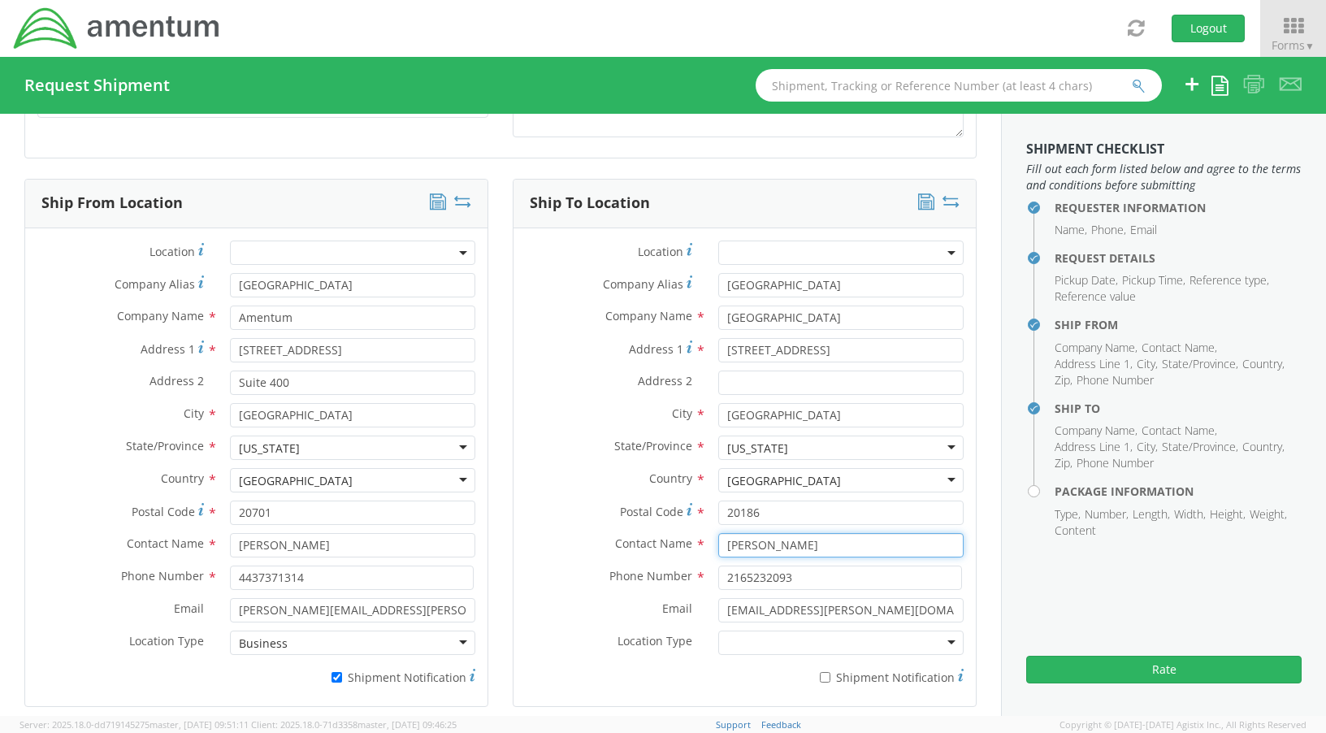
drag, startPoint x: 854, startPoint y: 545, endPoint x: 748, endPoint y: 550, distance: 105.7
click at [687, 547] on div "Contact Name * Satish Parikh" at bounding box center [744, 545] width 462 height 24
paste input "Attn: Blair E., Building B-25"
type input "Attn: Blair E., Building B-25"
type input "Warrenton Training Center"
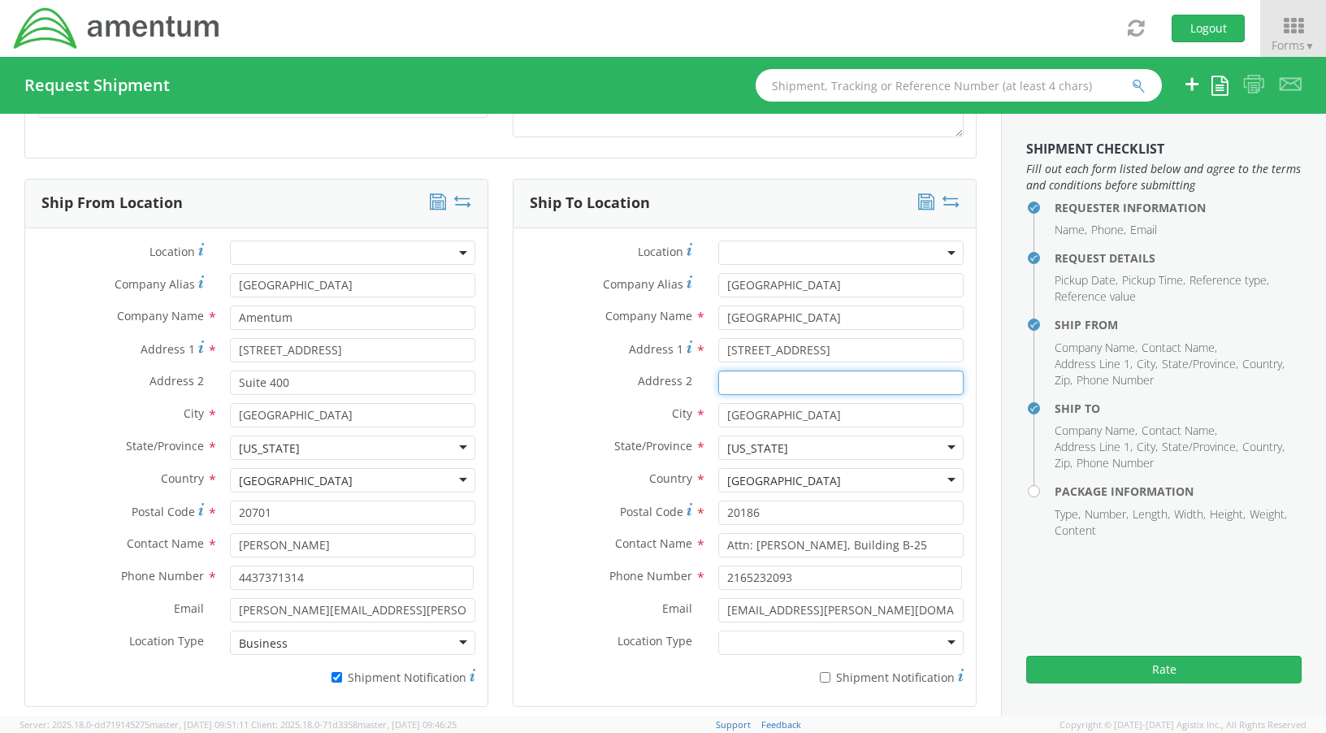
type input "Suite 400"
type input "Warrenton Training Center"
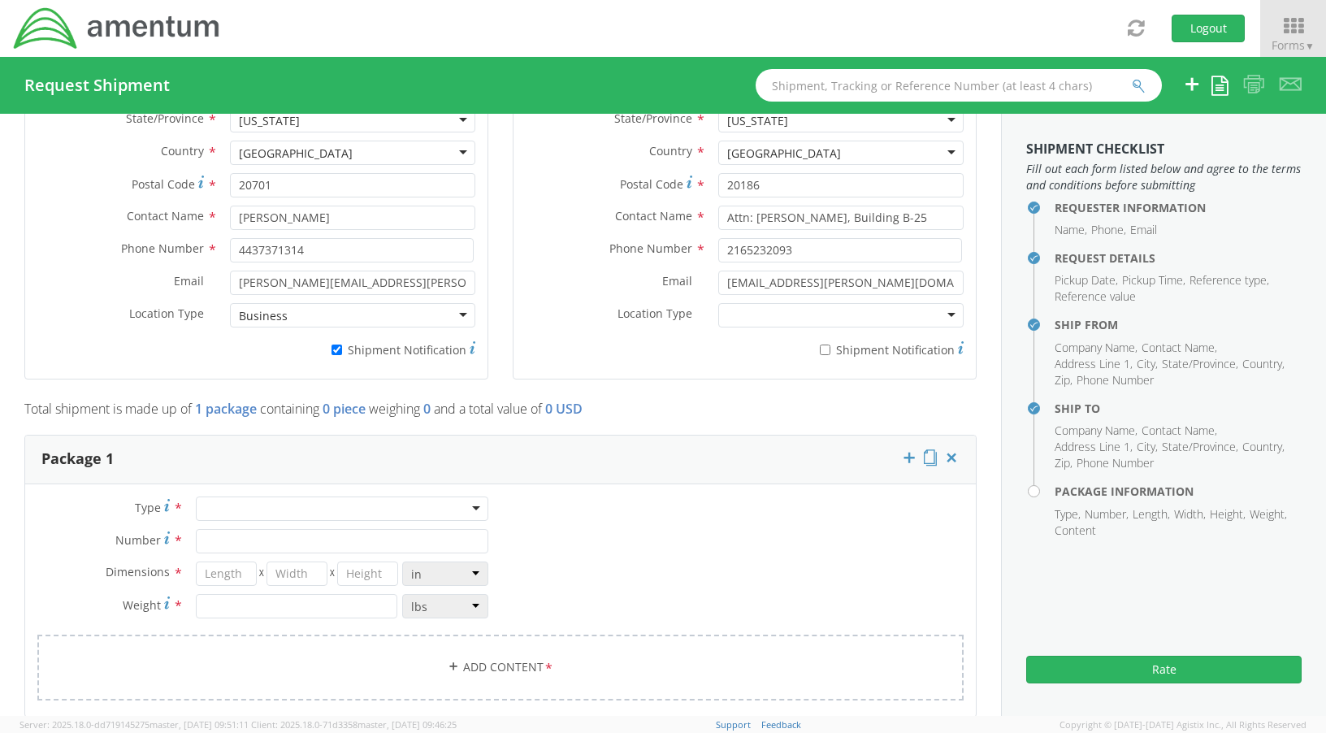
scroll to position [665, 0]
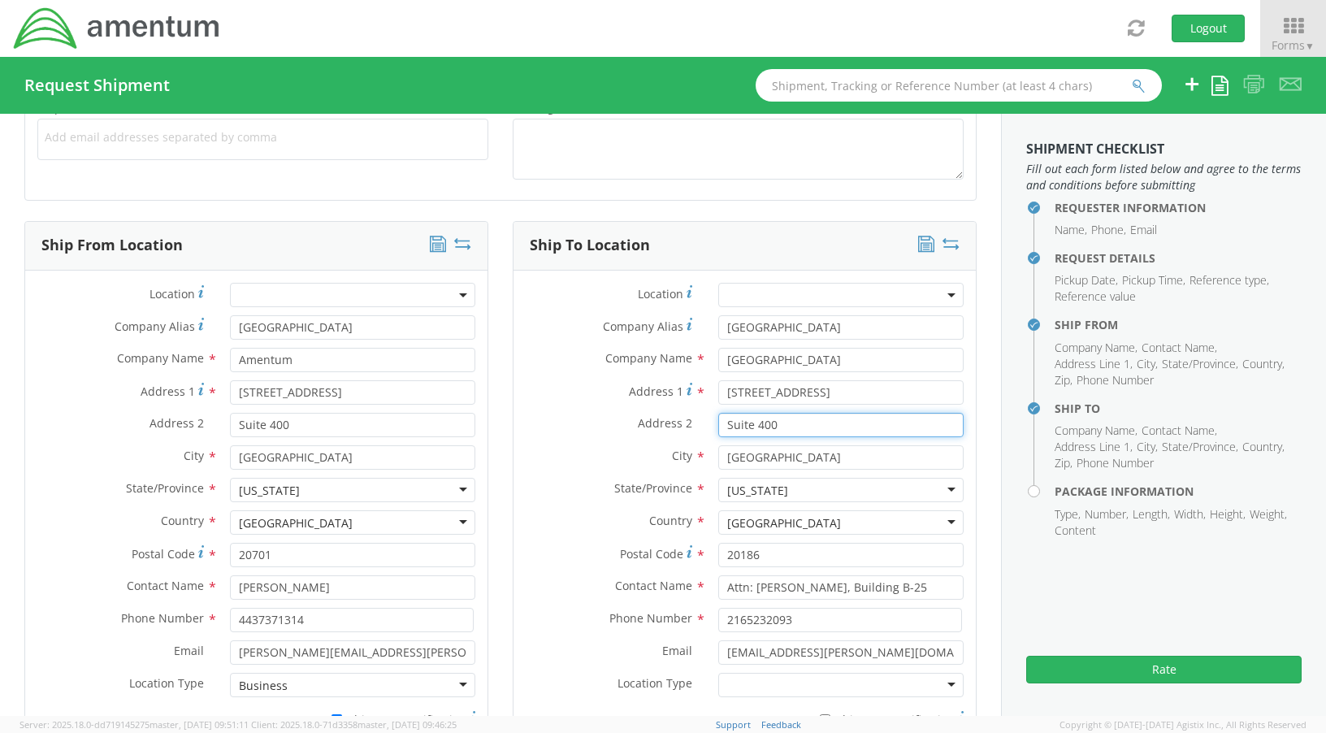
drag, startPoint x: 794, startPoint y: 422, endPoint x: 664, endPoint y: 422, distance: 130.0
click at [664, 422] on div "Address 2 * Suite 400" at bounding box center [744, 425] width 462 height 24
click at [556, 494] on label "State/Province *" at bounding box center [609, 488] width 193 height 21
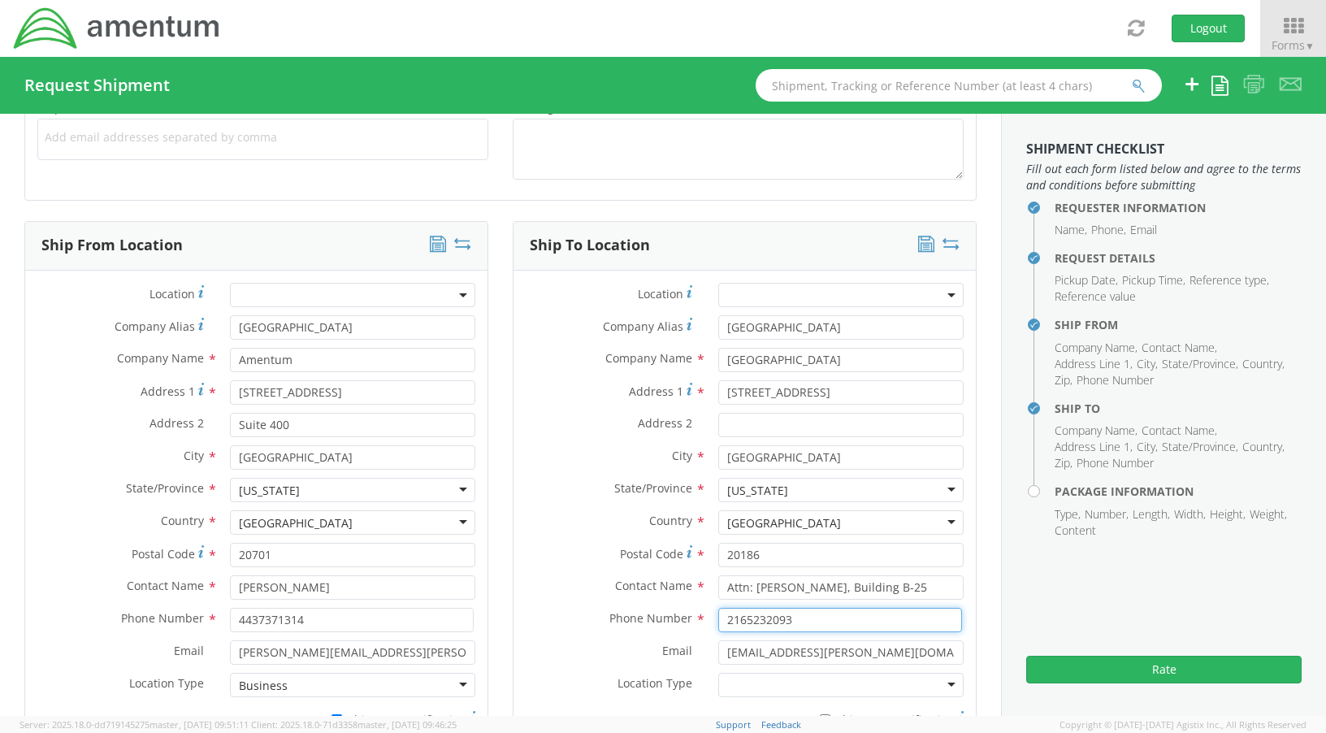
click at [802, 620] on input "2165232093" at bounding box center [840, 620] width 244 height 24
drag, startPoint x: 802, startPoint y: 620, endPoint x: 704, endPoint y: 613, distance: 98.6
click at [706, 613] on div "2165232093" at bounding box center [841, 620] width 270 height 24
type input "4102923517"
click at [893, 658] on input "satish.parikh@amentum.com" at bounding box center [840, 652] width 245 height 24
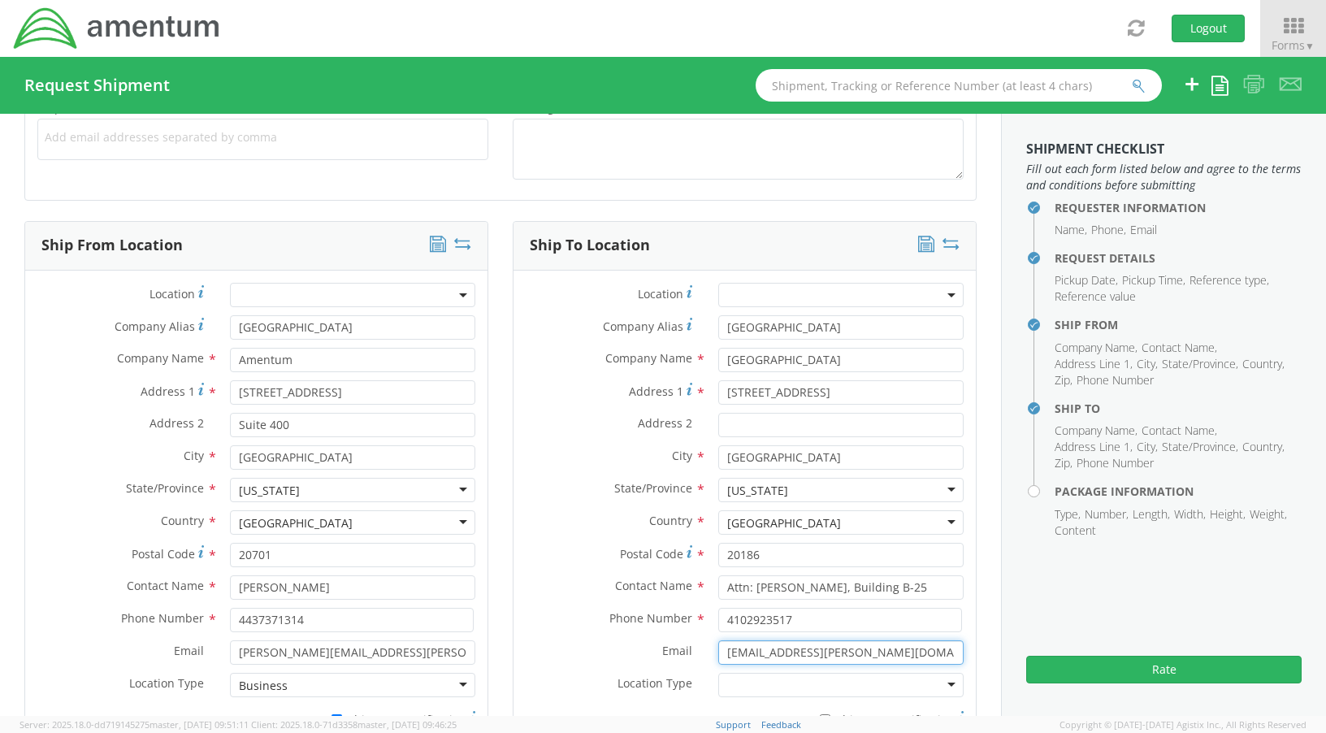
drag, startPoint x: 897, startPoint y: 652, endPoint x: 729, endPoint y: 653, distance: 168.2
click at [641, 652] on div "Email * satish.parikh@amentum.com" at bounding box center [744, 652] width 462 height 24
paste input "ryan.mckay"
type input "ryan.mckay@amentum.com"
click at [815, 692] on div at bounding box center [840, 685] width 245 height 24
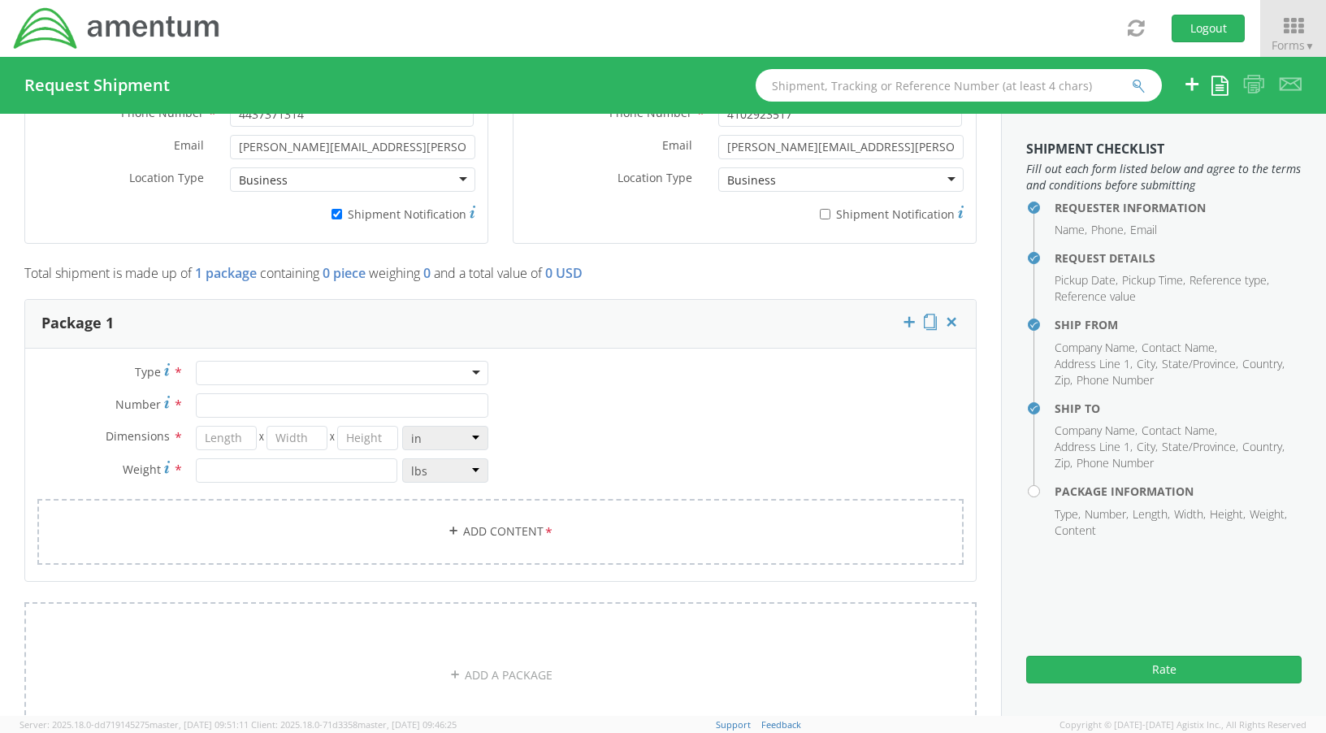
scroll to position [1071, 0]
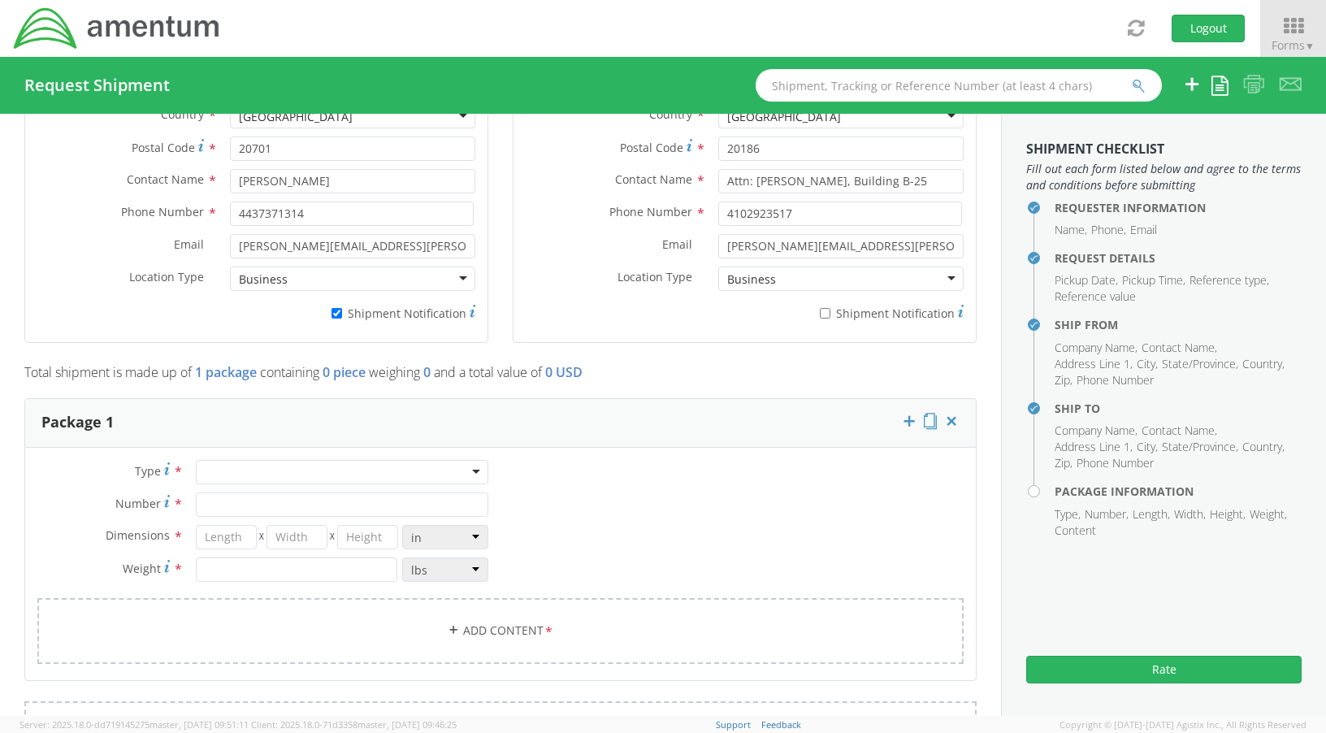
click at [470, 474] on div at bounding box center [342, 472] width 292 height 24
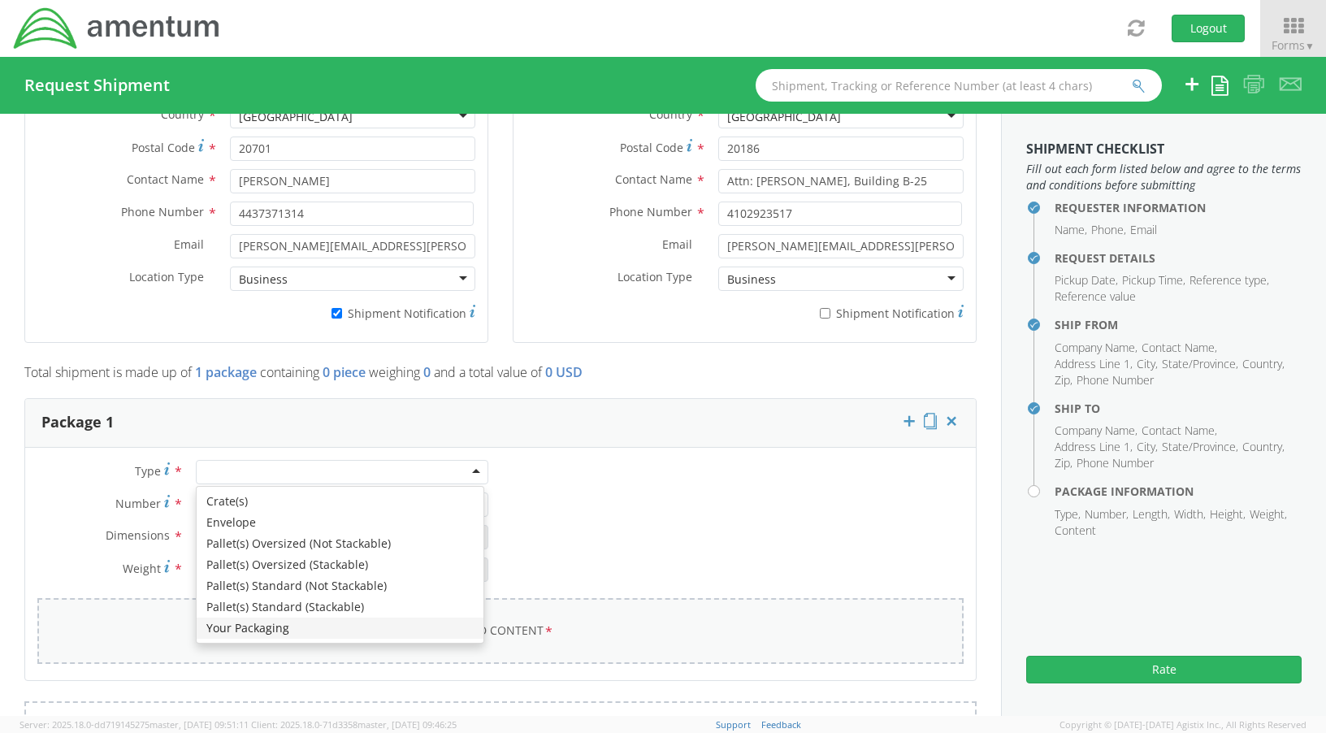
drag, startPoint x: 268, startPoint y: 635, endPoint x: 278, endPoint y: 617, distance: 19.7
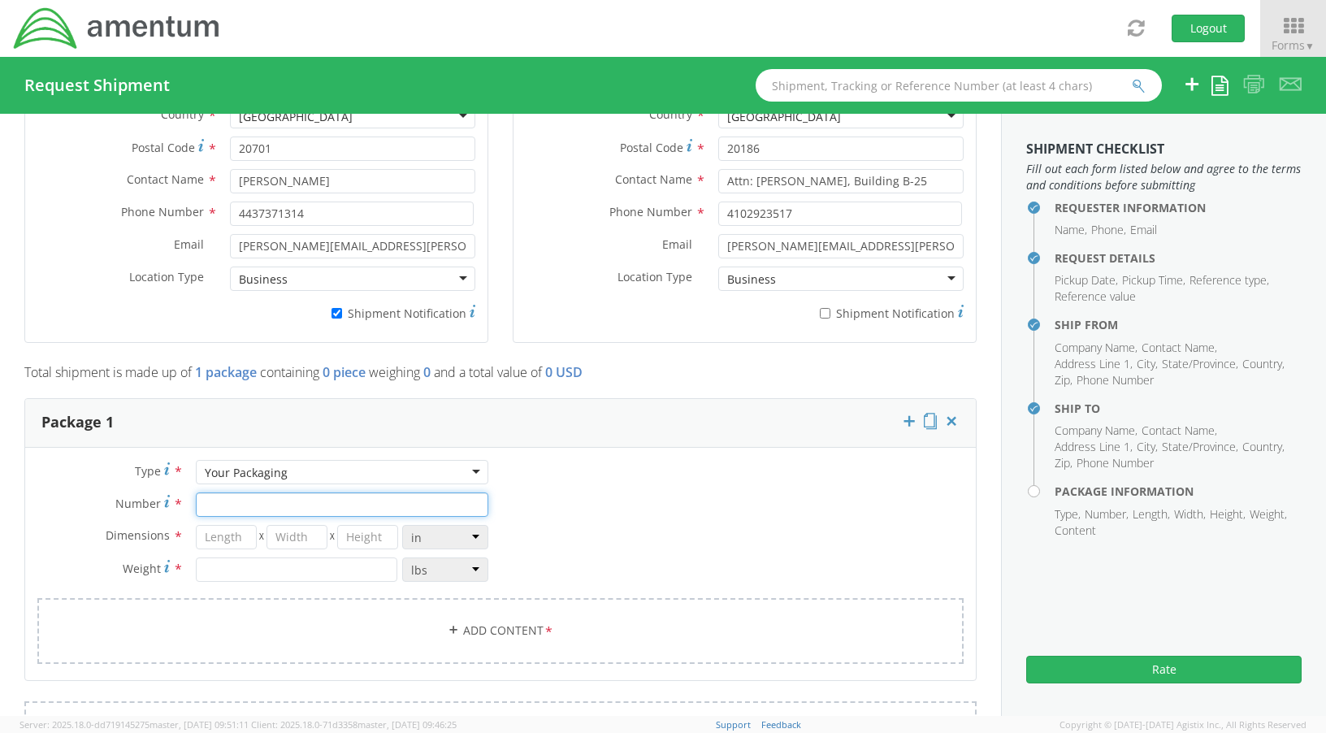
click at [370, 503] on input "Number *" at bounding box center [342, 504] width 292 height 24
type input "1"
click at [234, 537] on input "number" at bounding box center [226, 537] width 61 height 24
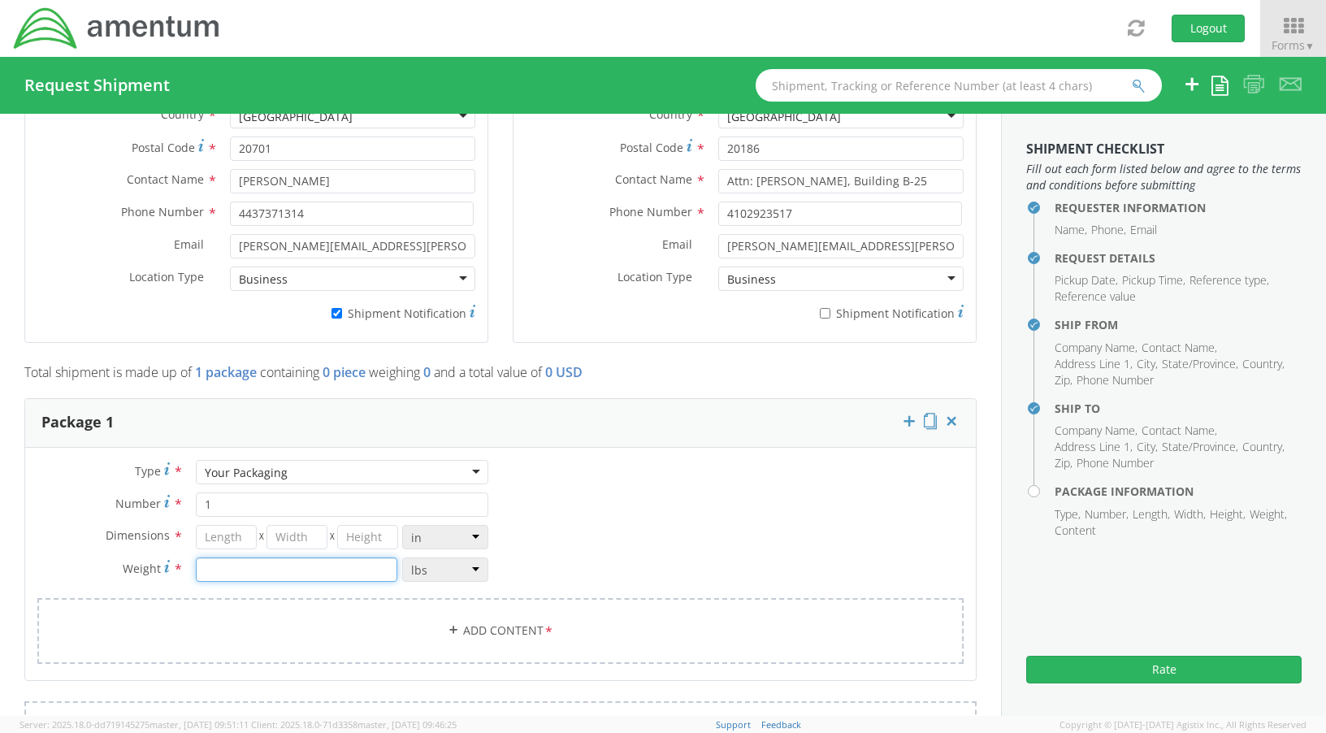
click at [235, 575] on input "number" at bounding box center [296, 569] width 201 height 24
click at [219, 530] on input "number" at bounding box center [226, 537] width 61 height 24
type input "12"
click at [289, 542] on input "number" at bounding box center [296, 537] width 61 height 24
type input "16"
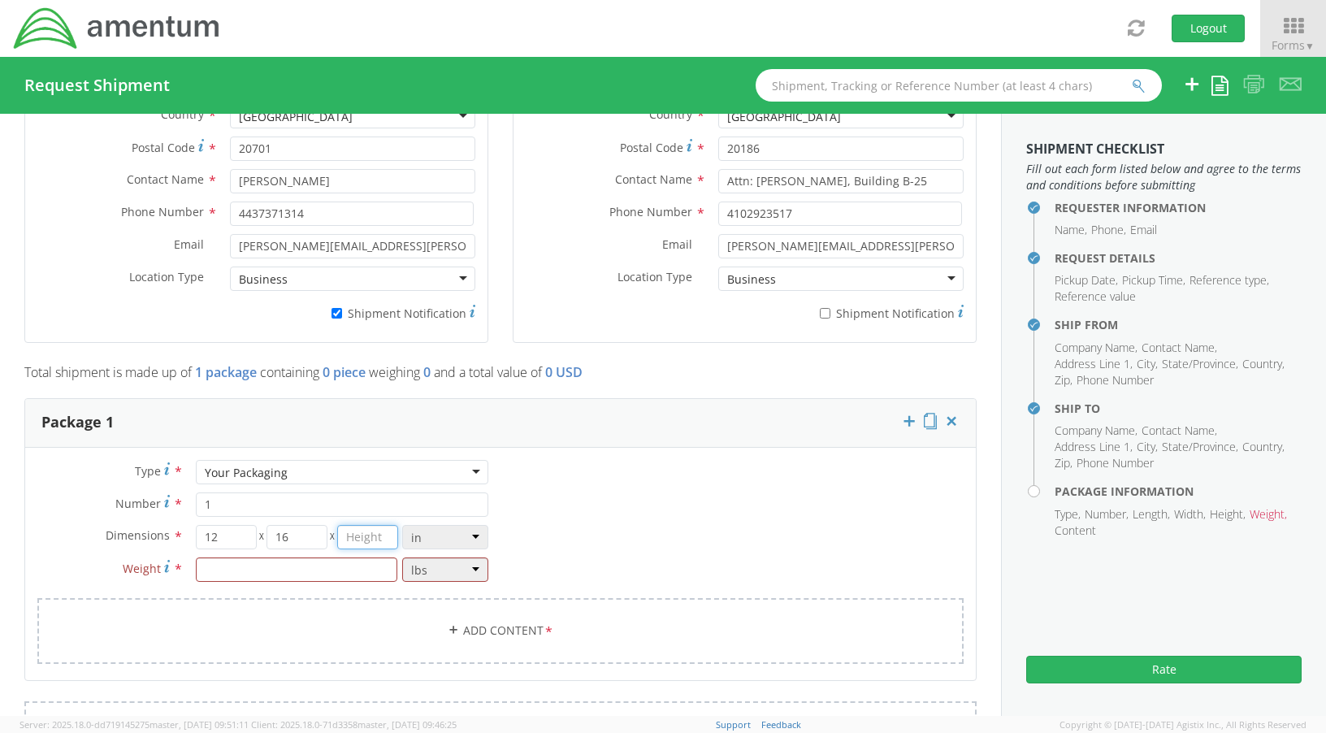
click at [377, 540] on input "number" at bounding box center [367, 537] width 61 height 24
type input "12"
click at [357, 573] on input "number" at bounding box center [296, 569] width 201 height 24
type input "5"
click at [486, 626] on link "Add Content *" at bounding box center [500, 631] width 926 height 66
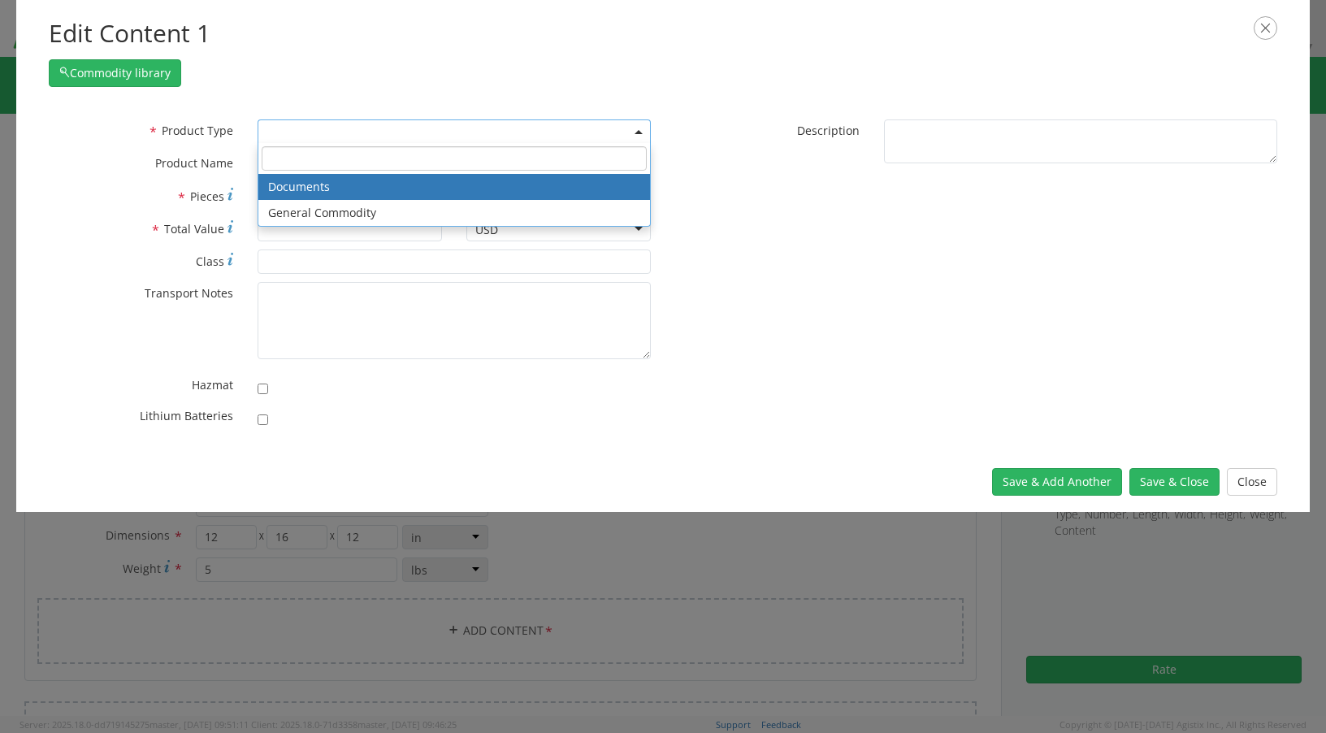
click at [285, 128] on span at bounding box center [454, 131] width 393 height 24
select select "DOCUMENT"
type input "Documents"
type input "1"
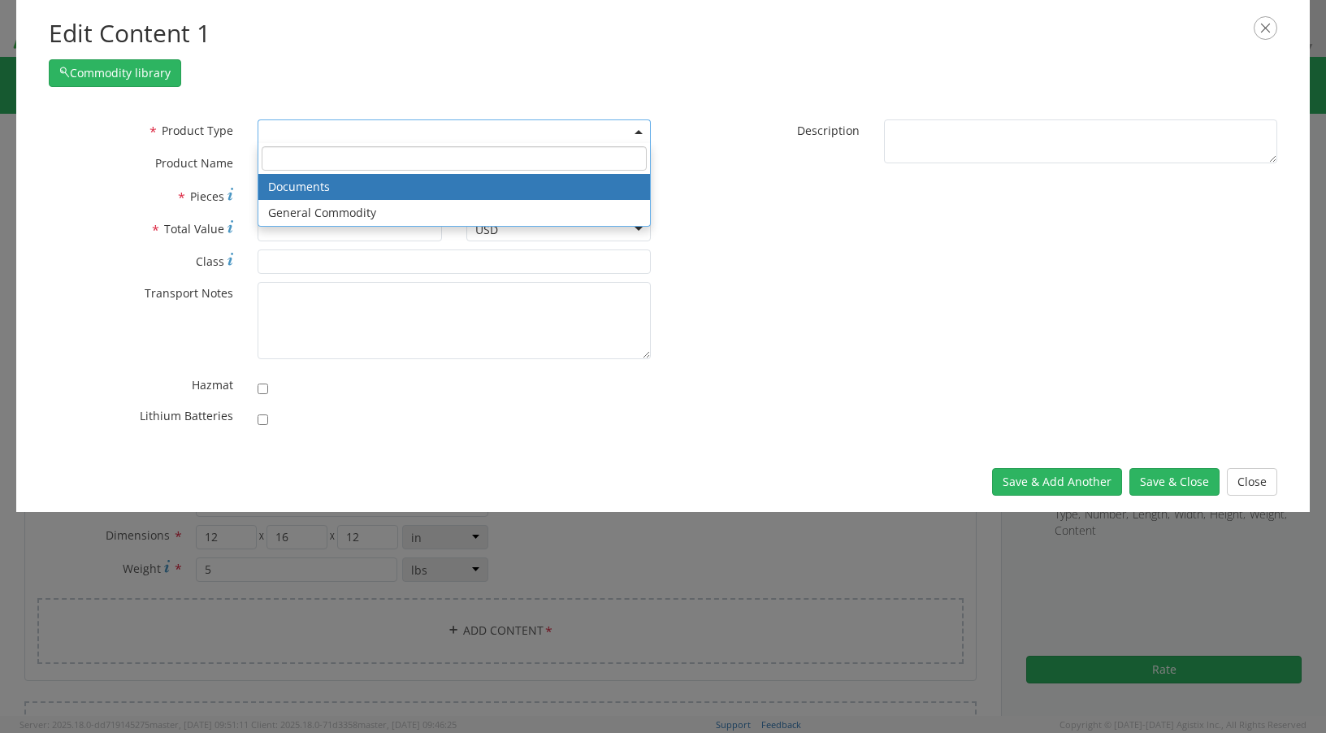
type textarea "Documents"
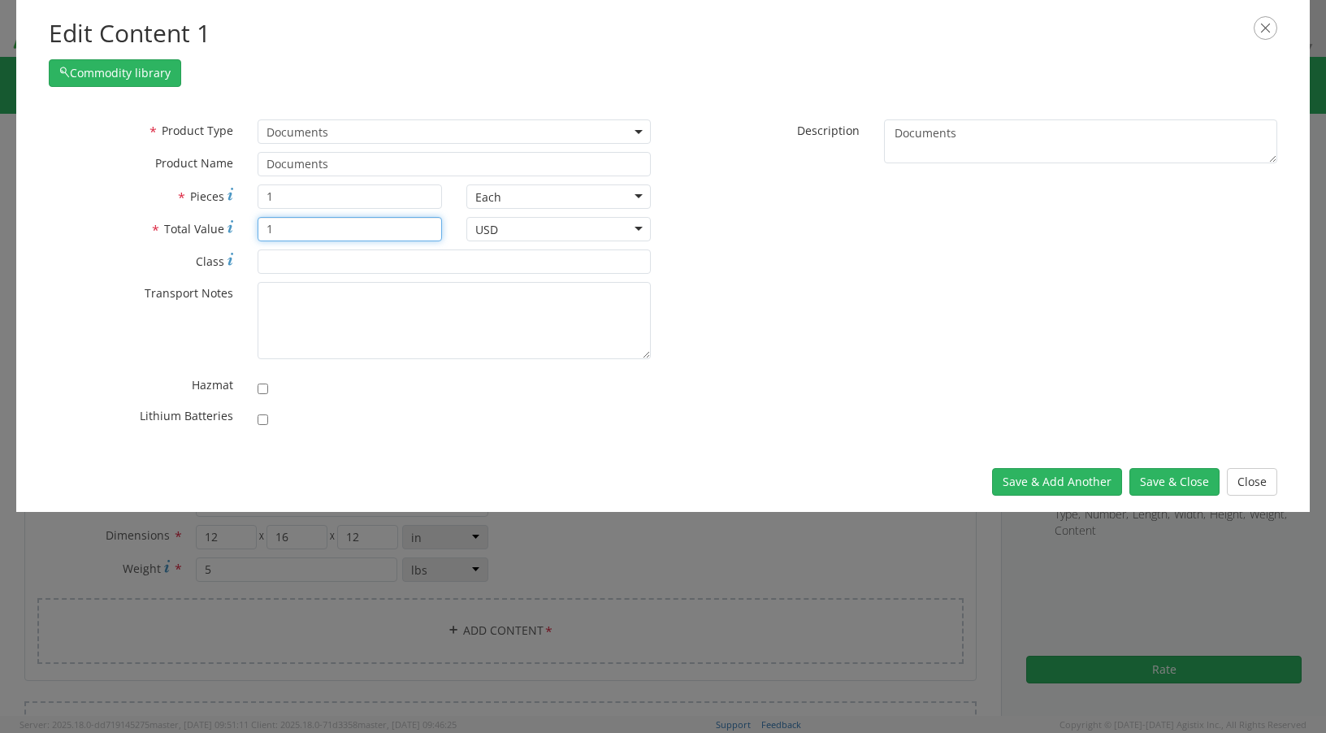
drag, startPoint x: 286, startPoint y: 232, endPoint x: 241, endPoint y: 231, distance: 44.7
click at [241, 231] on div "* Total Value 1" at bounding box center [246, 229] width 418 height 24
type input "200.00"
click at [1193, 491] on button "Save & Close" at bounding box center [1174, 482] width 90 height 28
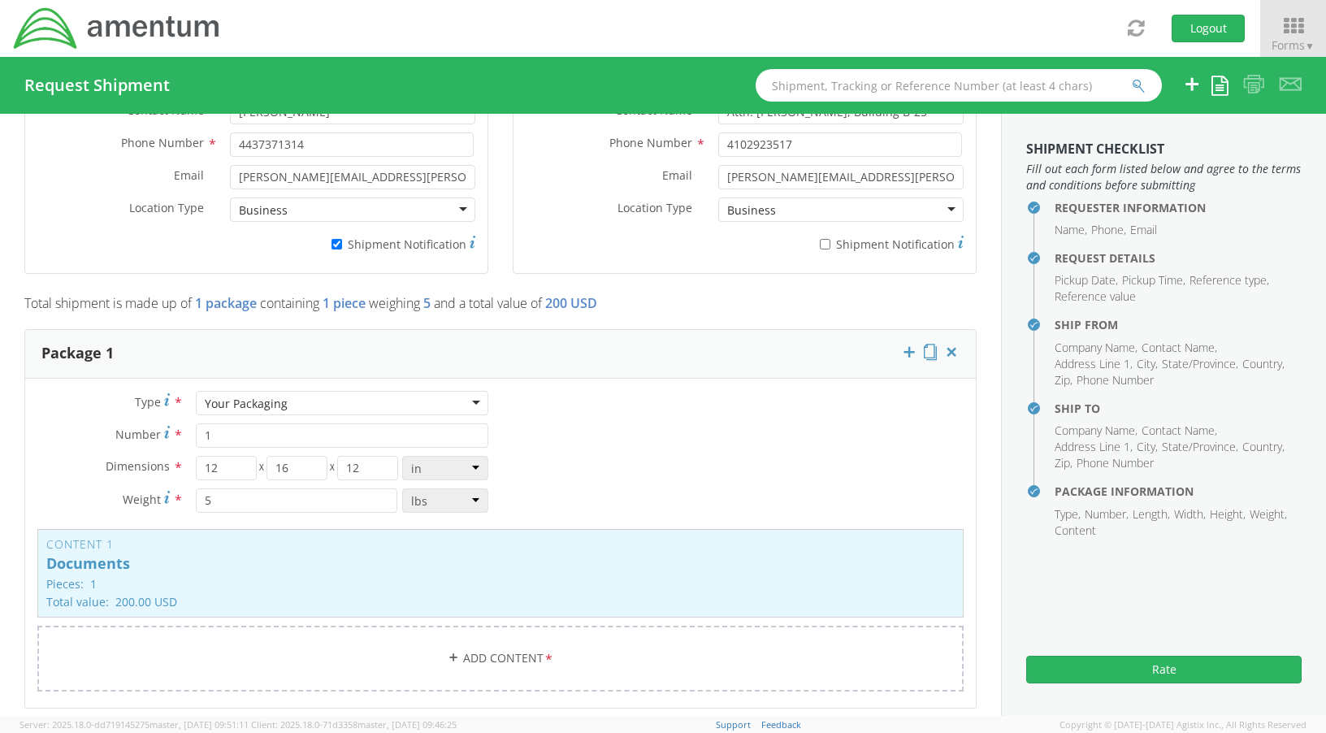
scroll to position [1396, 0]
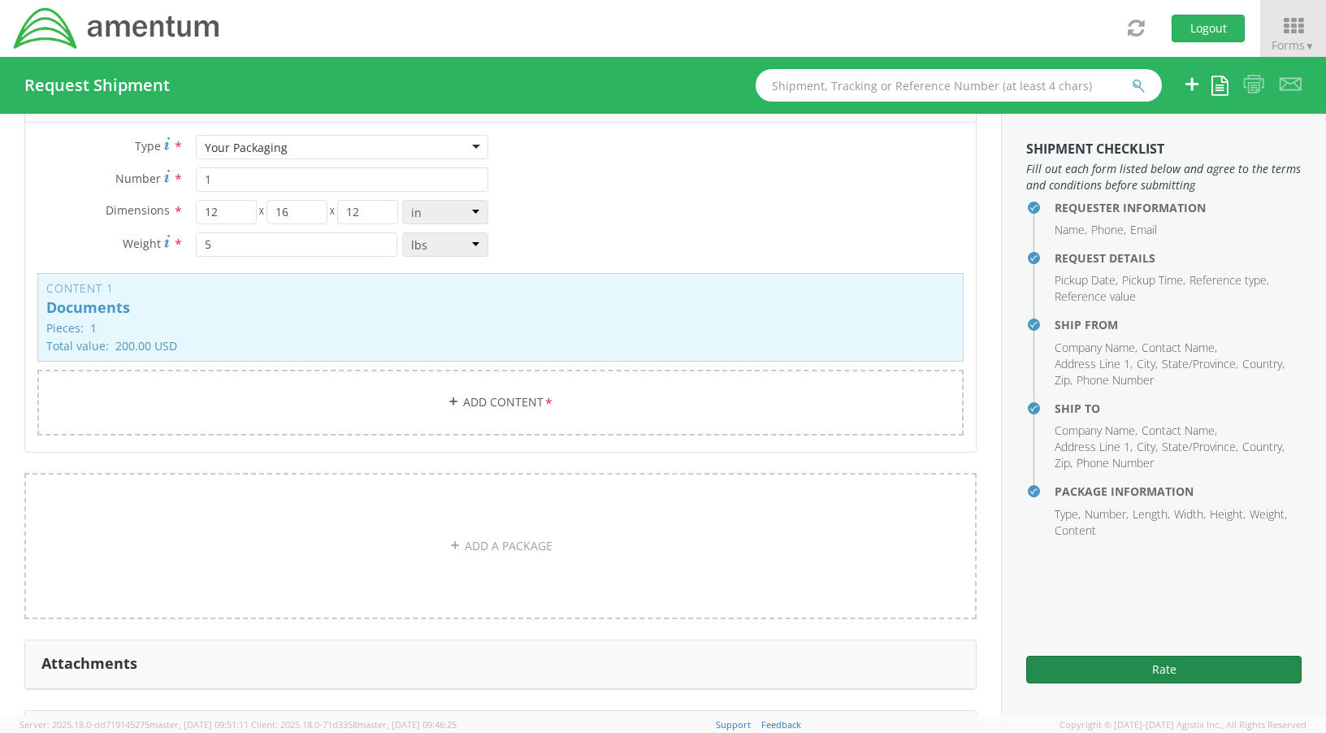
click at [1147, 667] on button "Rate" at bounding box center [1163, 670] width 275 height 28
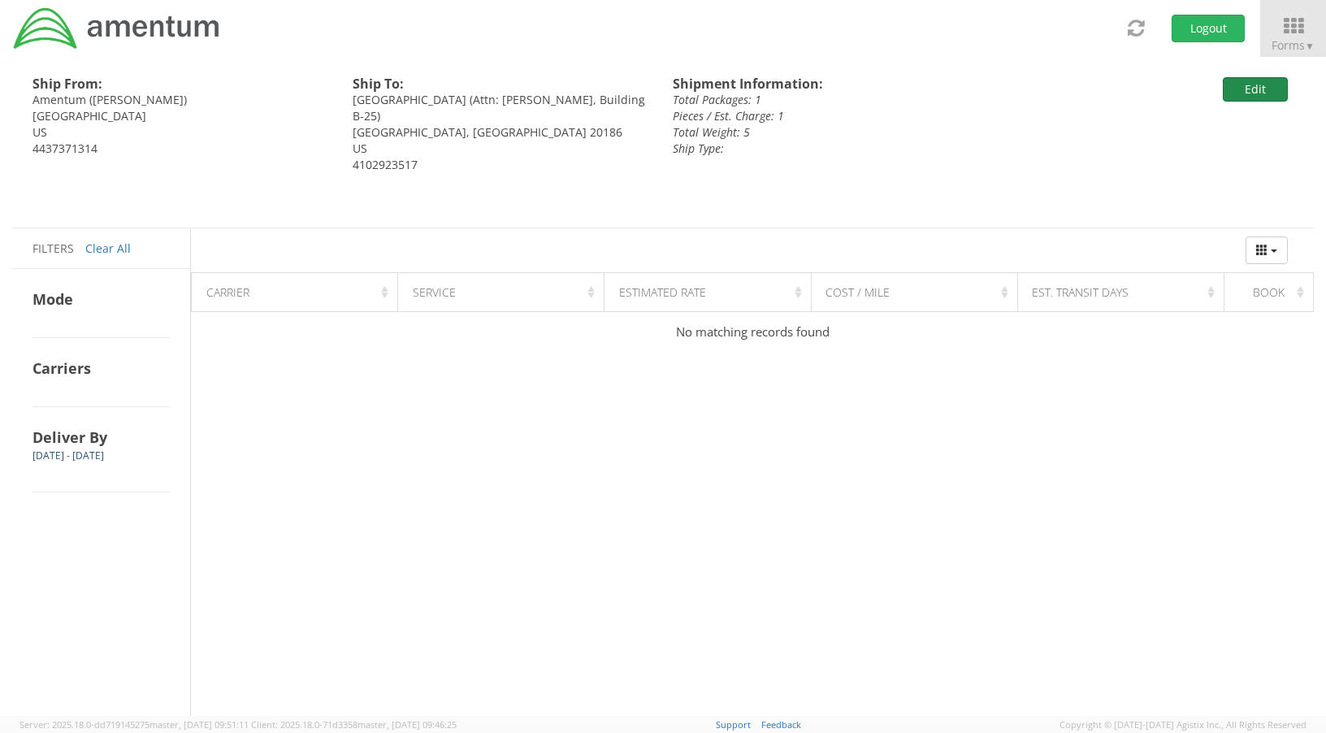
click at [1242, 89] on button "Edit" at bounding box center [1255, 89] width 65 height 24
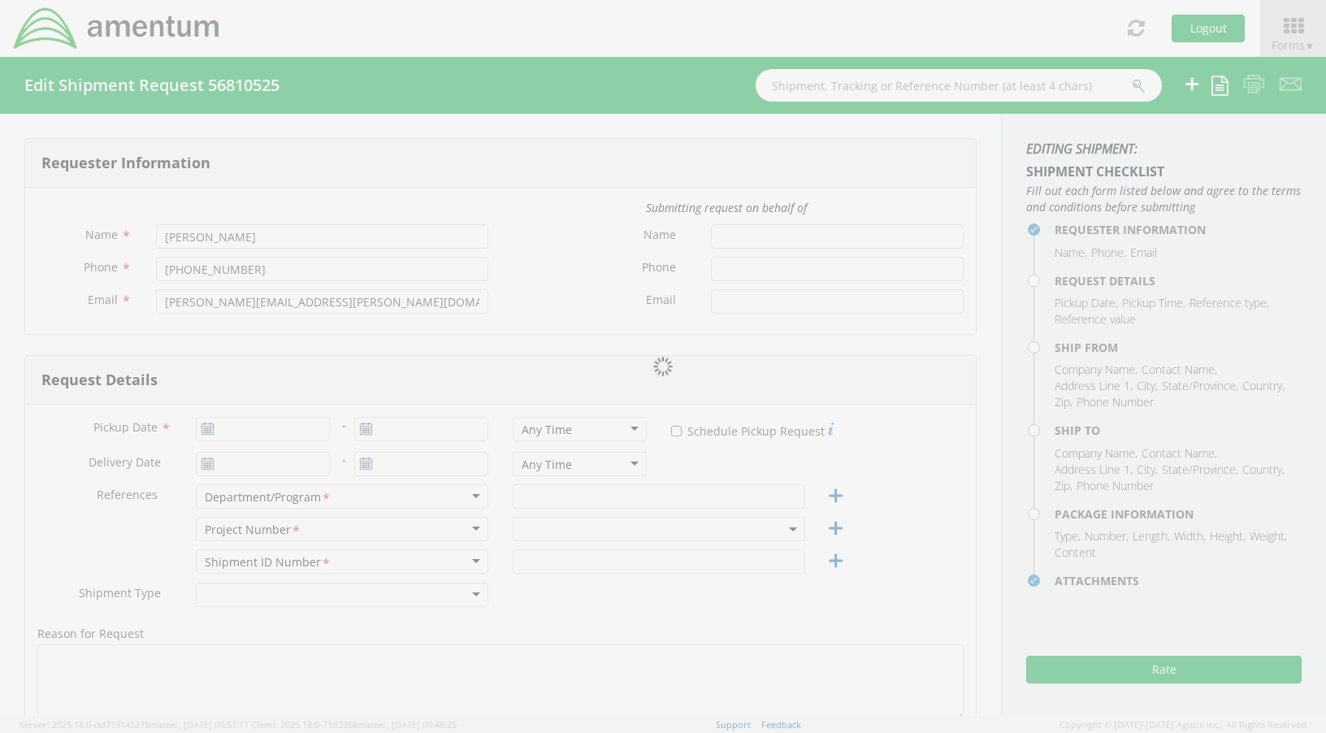
type input "09/12/2025"
type input "Annapolis Office"
type input "4437371314"
select select
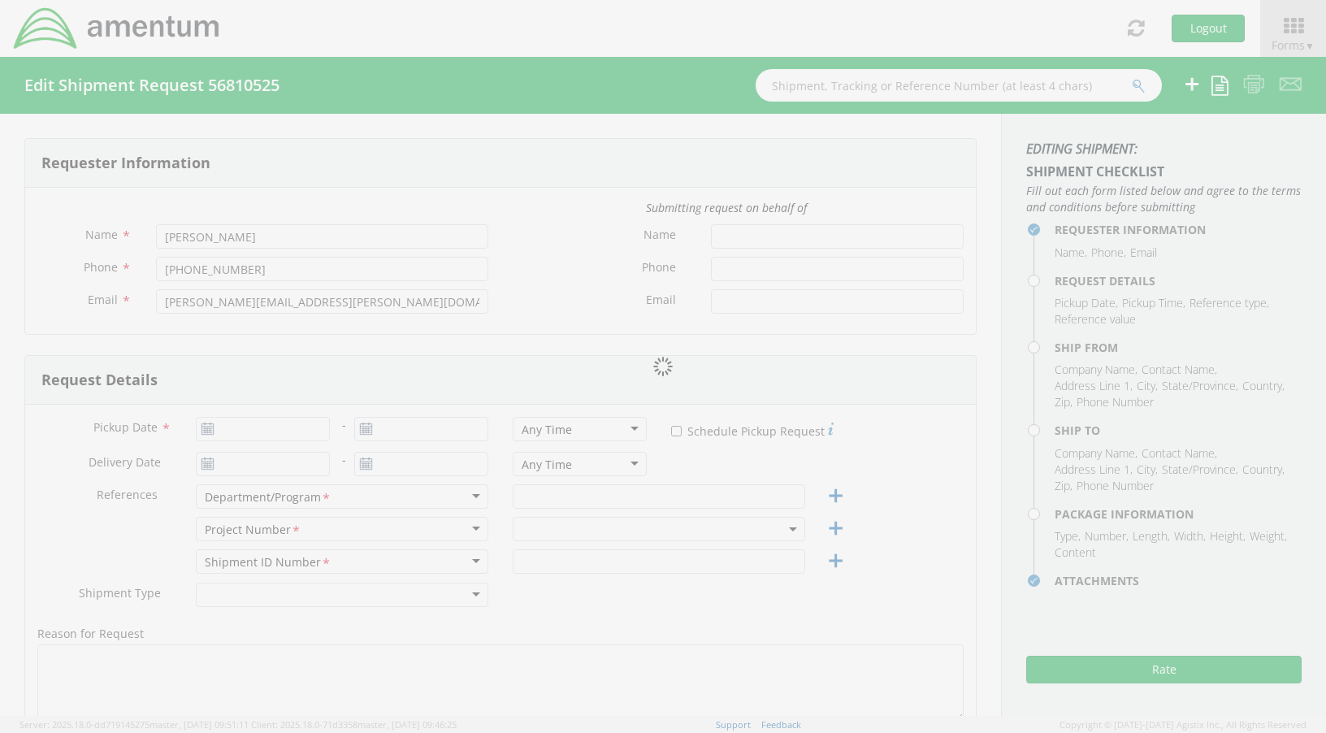
type input "Amentum Annapolis Junction"
type input "Amentum"
type input "430 National Business Parkway, Suite 400"
type input "Suite 400"
type input "Annapolis Junction"
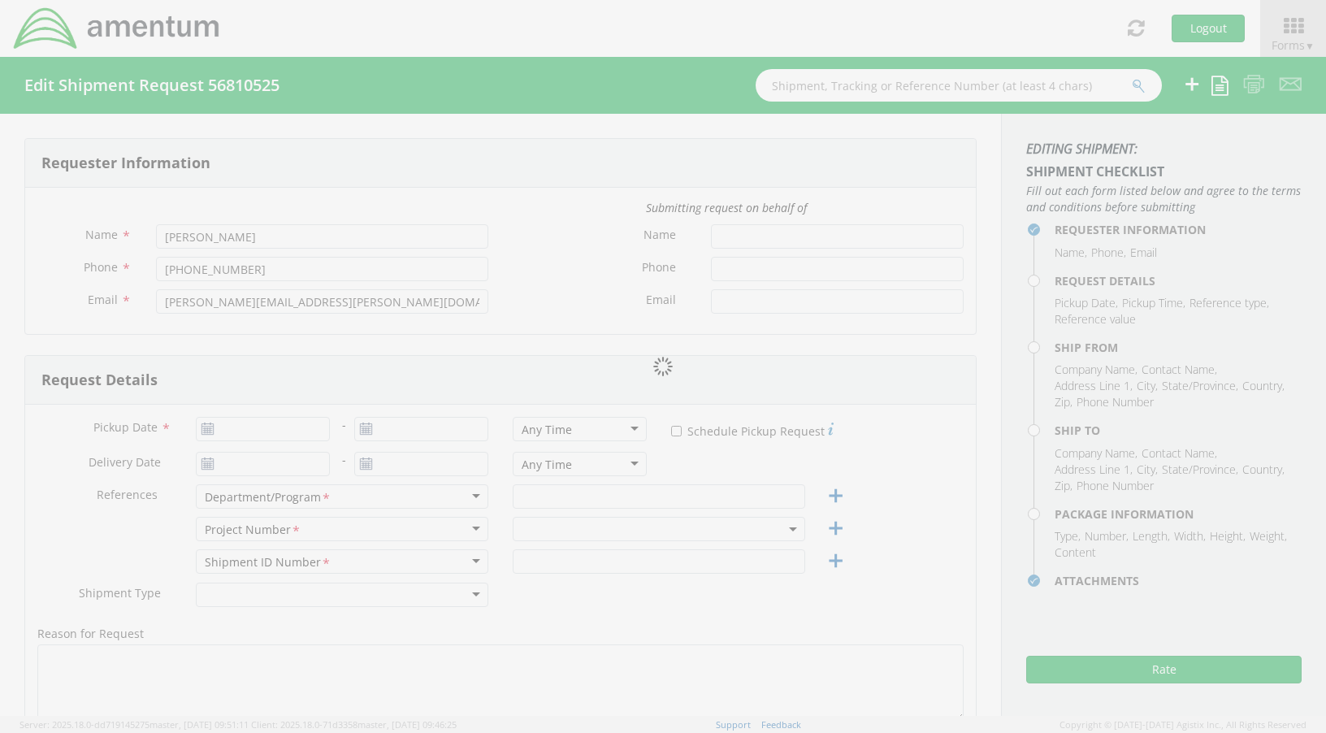
type input "20701"
type input "[PERSON_NAME]"
type input "4437371314"
type input "[PERSON_NAME][EMAIL_ADDRESS][PERSON_NAME][DOMAIN_NAME]"
checkbox input "true"
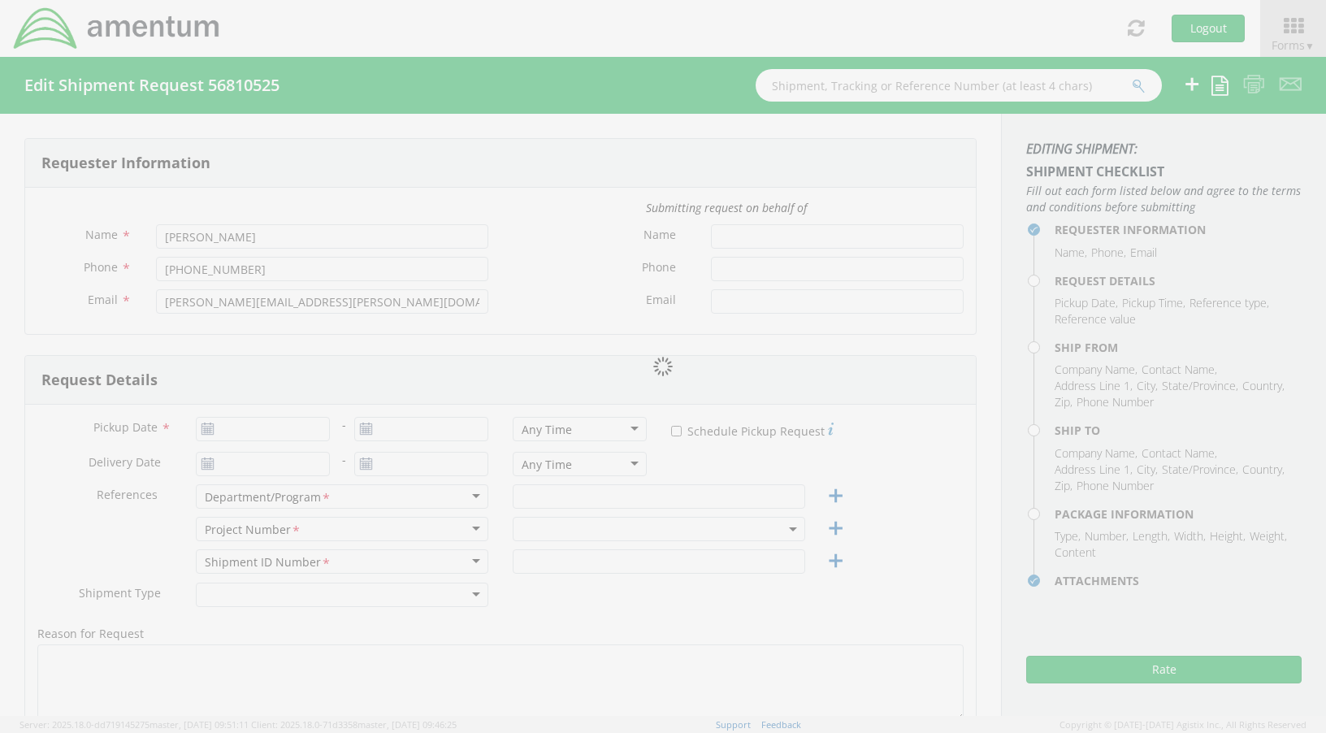
select select
type input "Warrenton Training Center"
type input "18267 Martins Lane"
type input "Strongsville"
type input "20186"
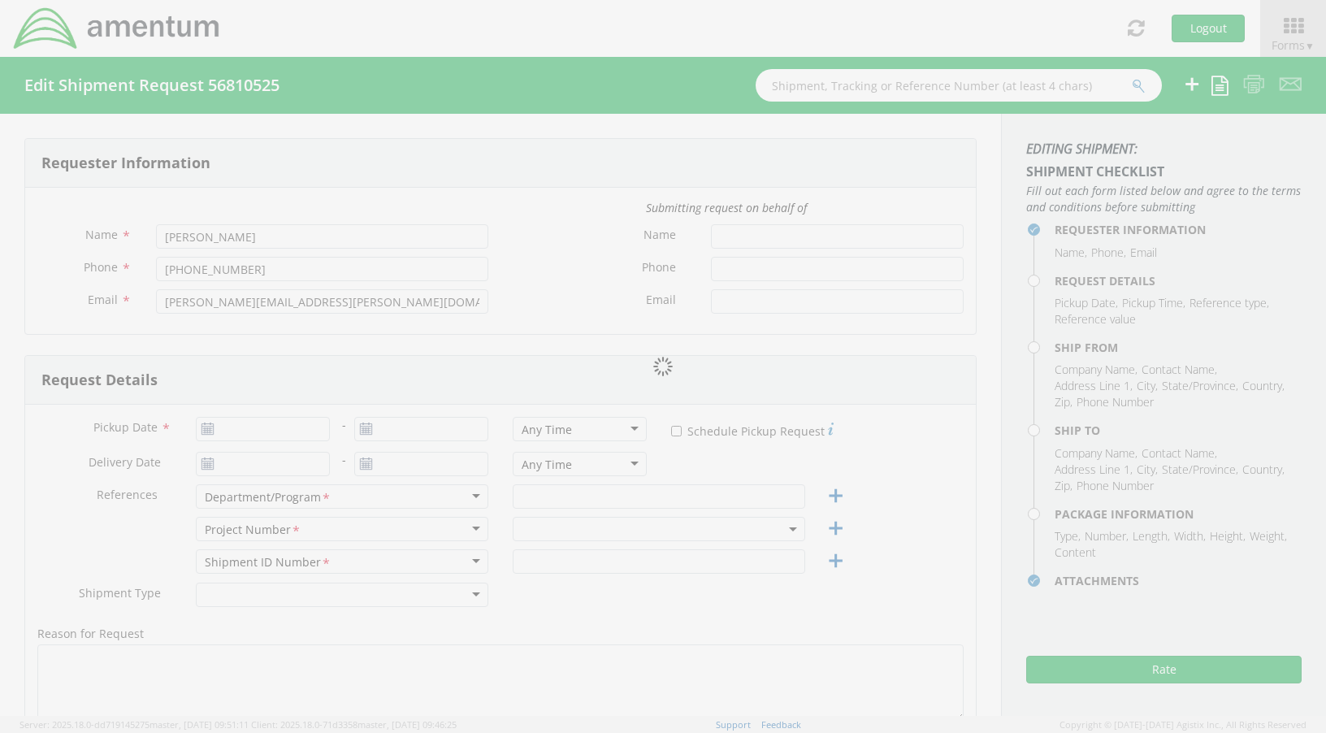
type input "Attn: Blair E., Building B-25"
type input "4102923517"
type input "ryan.mckay@amentum.com"
type input "1"
type input "12"
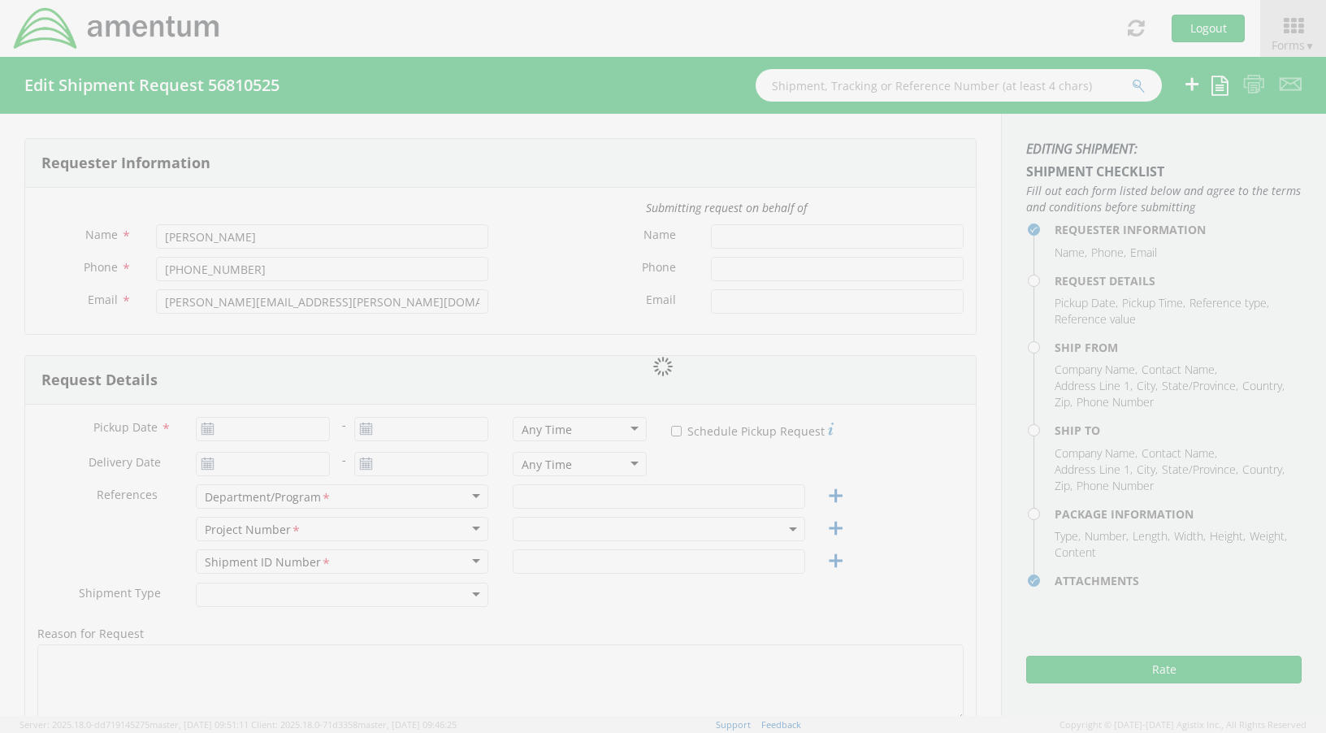
type input "16"
type input "12"
type input "5"
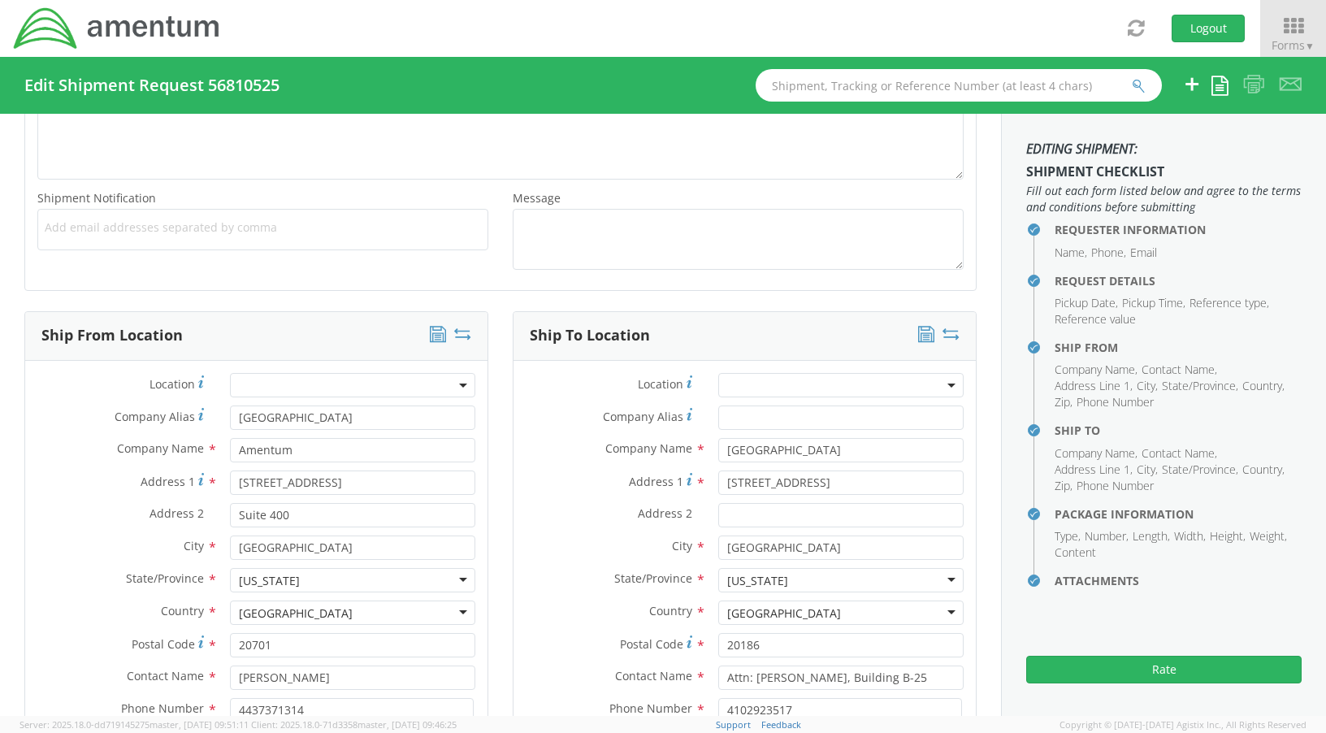
scroll to position [650, 0]
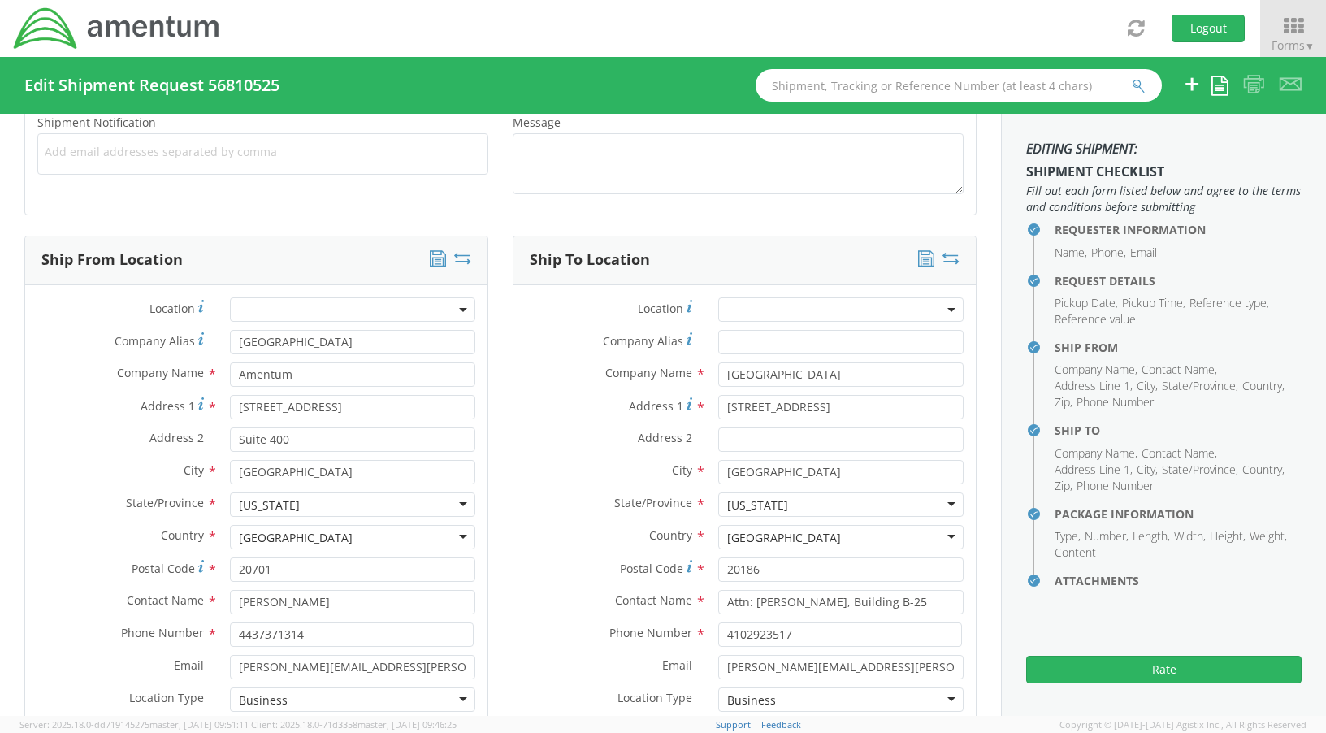
select select "4916.0001.2.61.91.000.04"
drag, startPoint x: 803, startPoint y: 479, endPoint x: 603, endPoint y: 474, distance: 199.9
click at [603, 474] on div "City * Strongsville" at bounding box center [744, 472] width 462 height 24
type input "Warrenton"
click at [571, 460] on label "City *" at bounding box center [609, 470] width 193 height 21
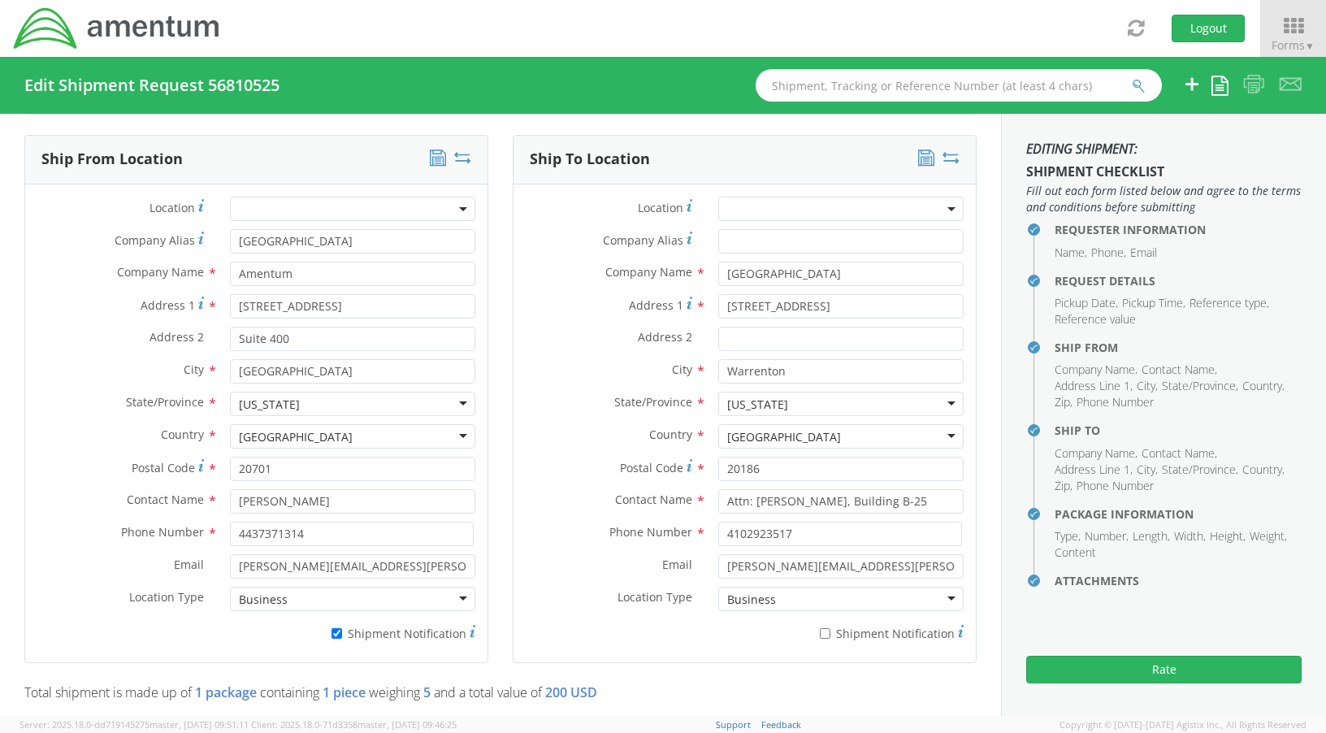
scroll to position [1300, 0]
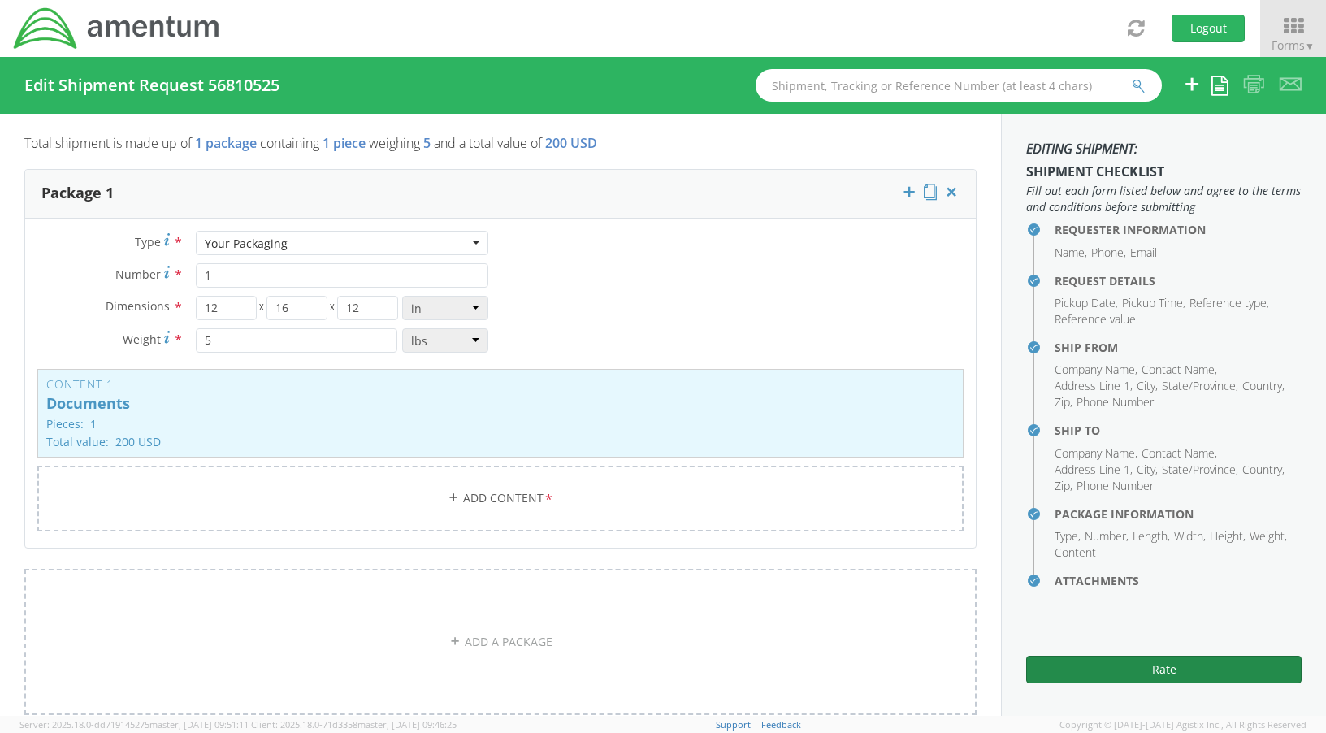
click at [1157, 674] on button "Rate" at bounding box center [1163, 670] width 275 height 28
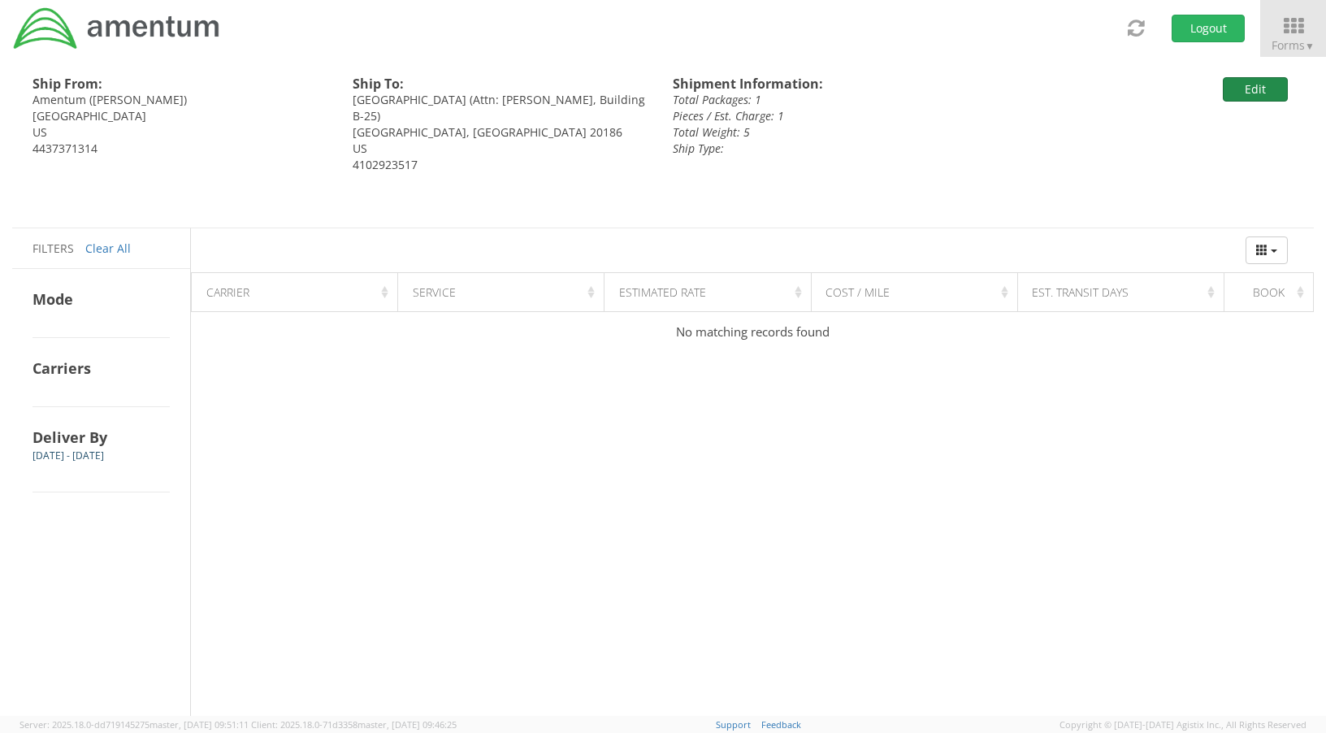
click at [1266, 93] on button "Edit" at bounding box center [1255, 89] width 65 height 24
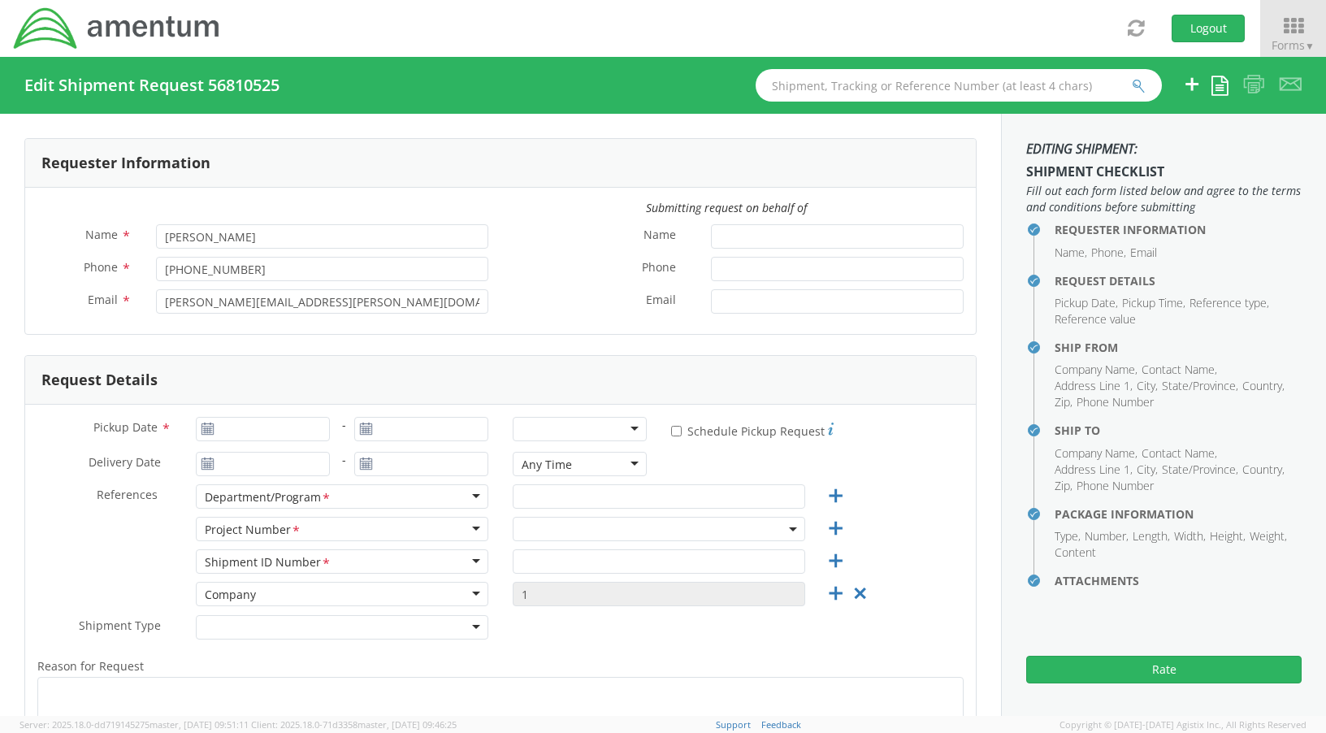
type input "09/12/2025"
type input "Annapolis Office"
type input "4437371314"
select select
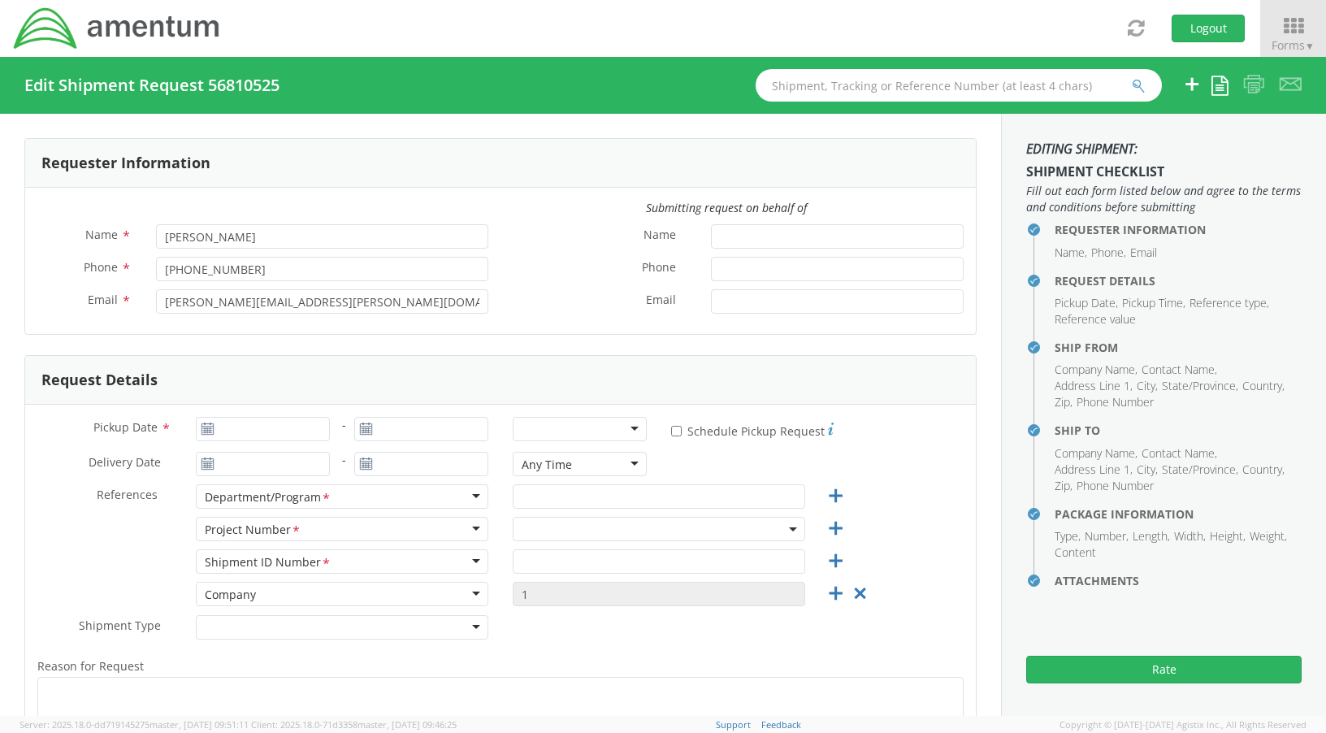
type input "Amentum Annapolis Junction"
type input "Amentum"
type input "430 National Business Parkway, Suite 400"
type input "Suite 400"
type input "Annapolis Junction"
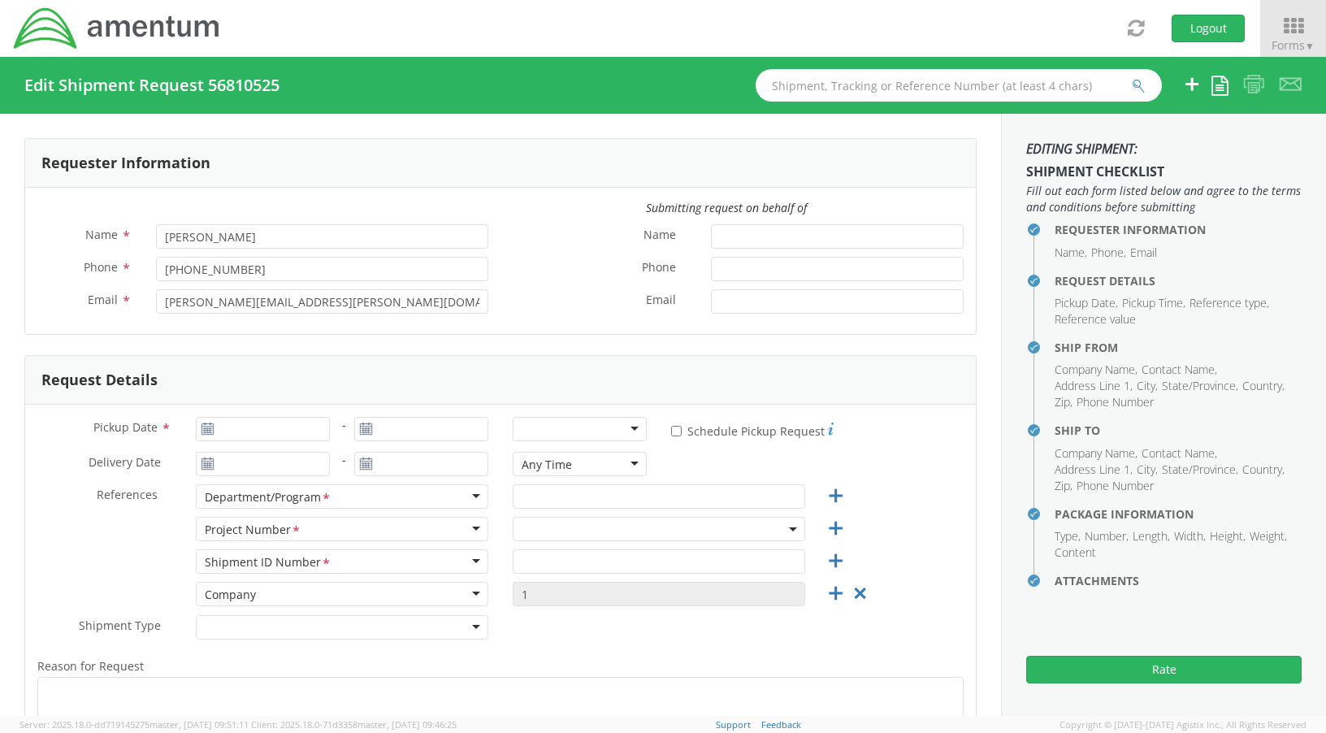
type input "20701"
type input "[PERSON_NAME]"
type input "4437371314"
type input "[PERSON_NAME][EMAIL_ADDRESS][PERSON_NAME][DOMAIN_NAME]"
checkbox input "true"
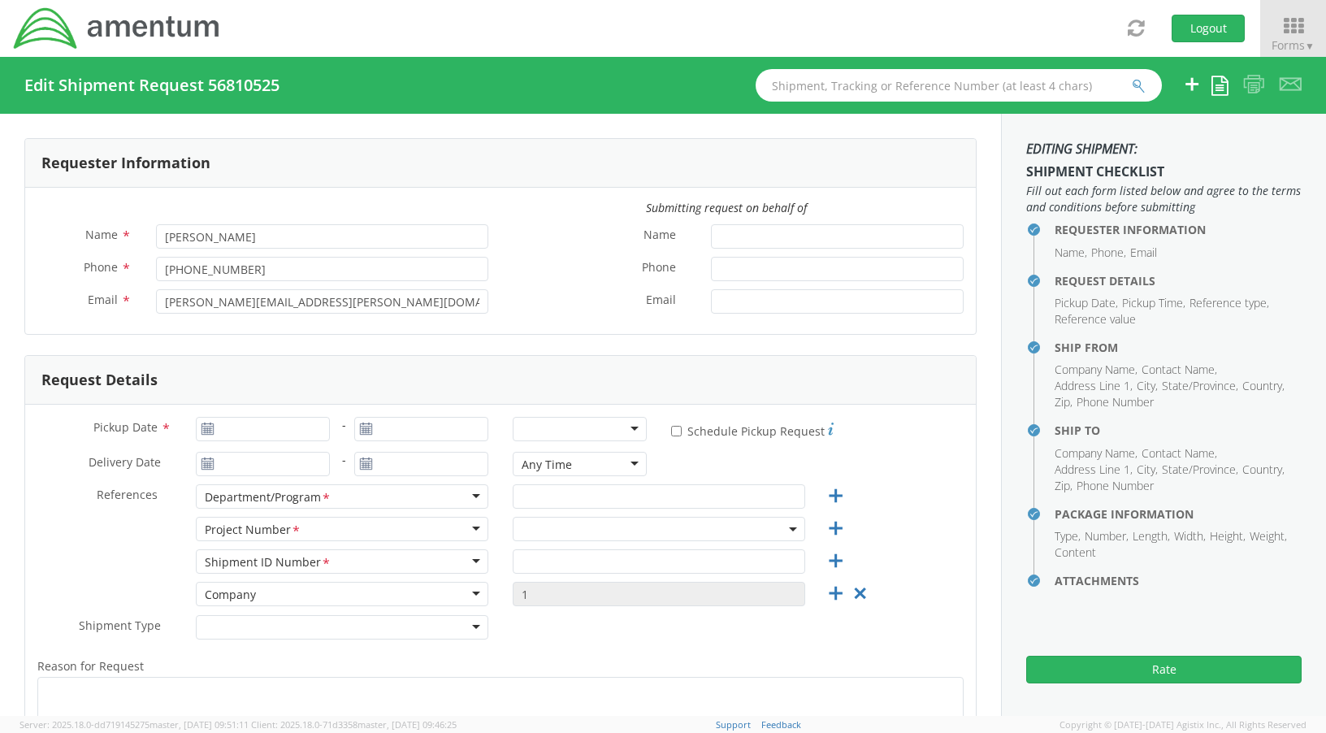
select select
type input "Warrenton Training Center"
type input "18267 Martins Lane"
type input "Warrenton"
type input "20186"
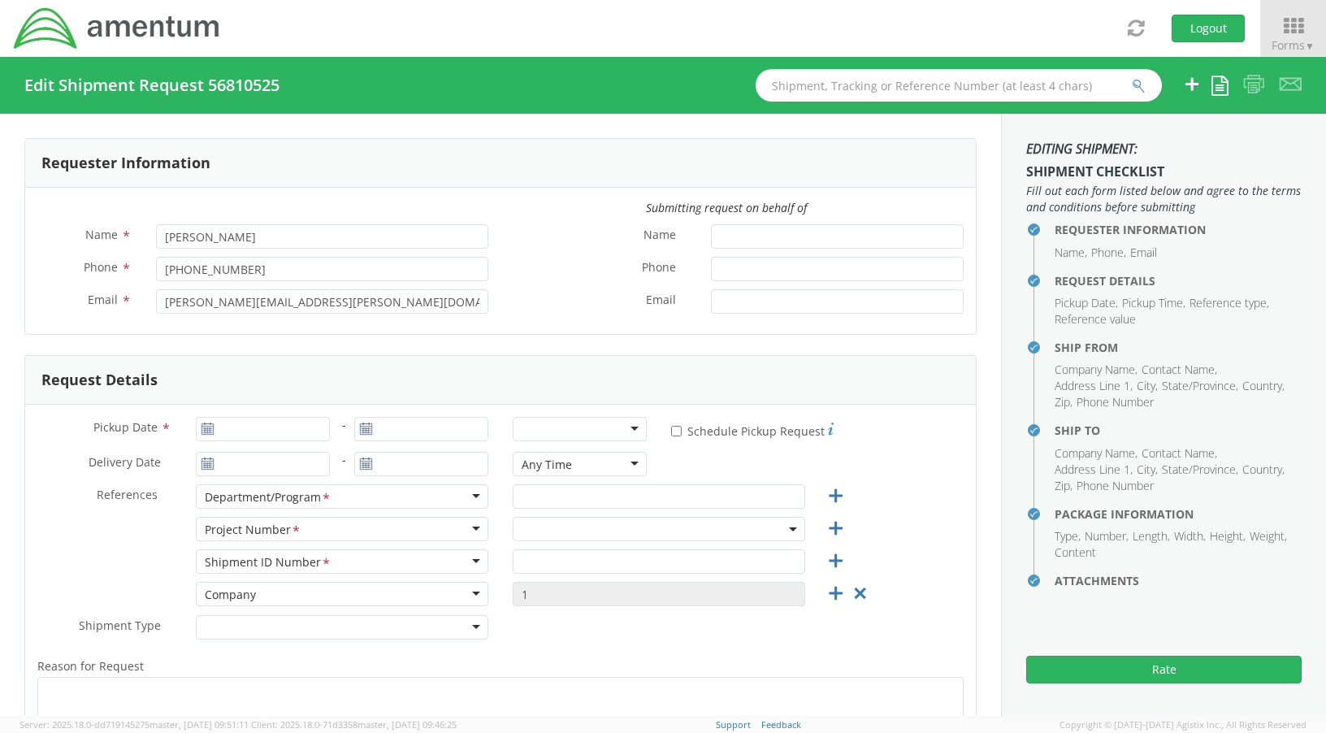
type input "Attn: Blair E., Building B-25"
type input "4102923517"
type input "ryan.mckay@amentum.com"
click at [618, 432] on div at bounding box center [580, 429] width 134 height 24
select select "OVHD.100616.00000"
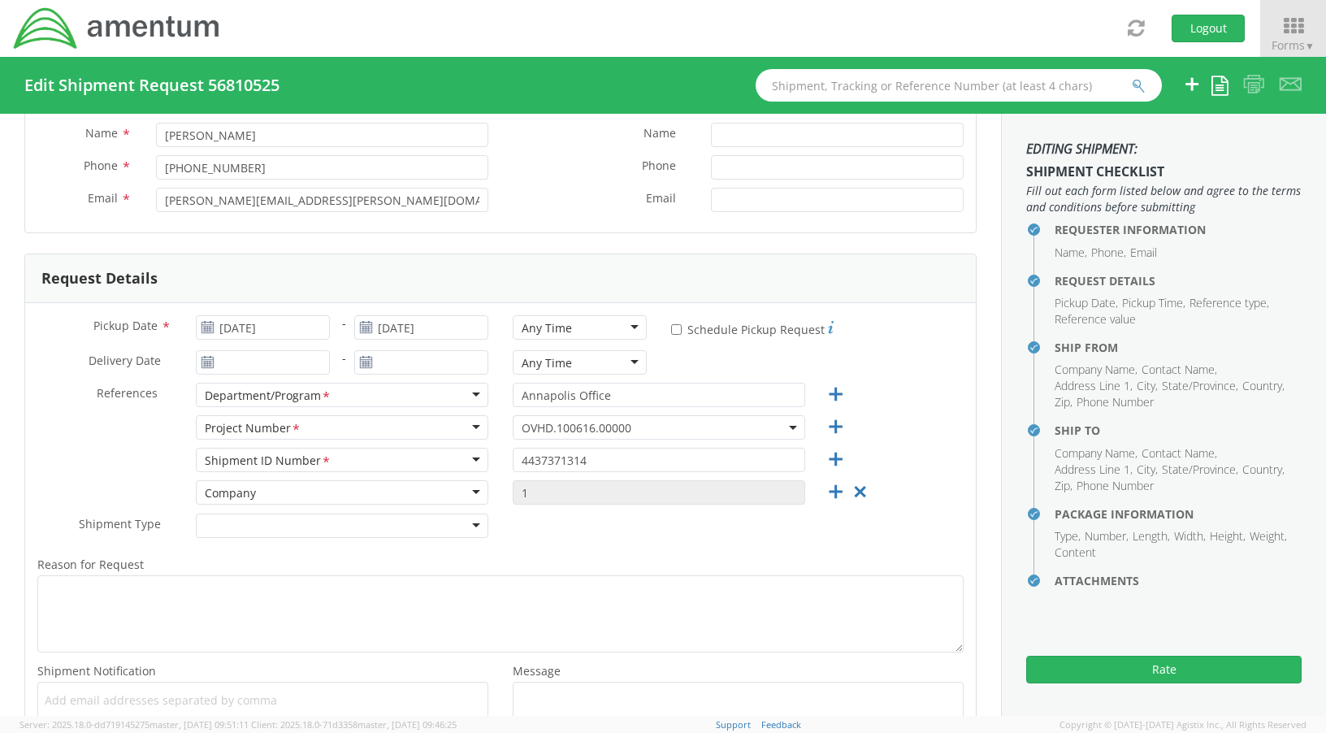
scroll to position [162, 0]
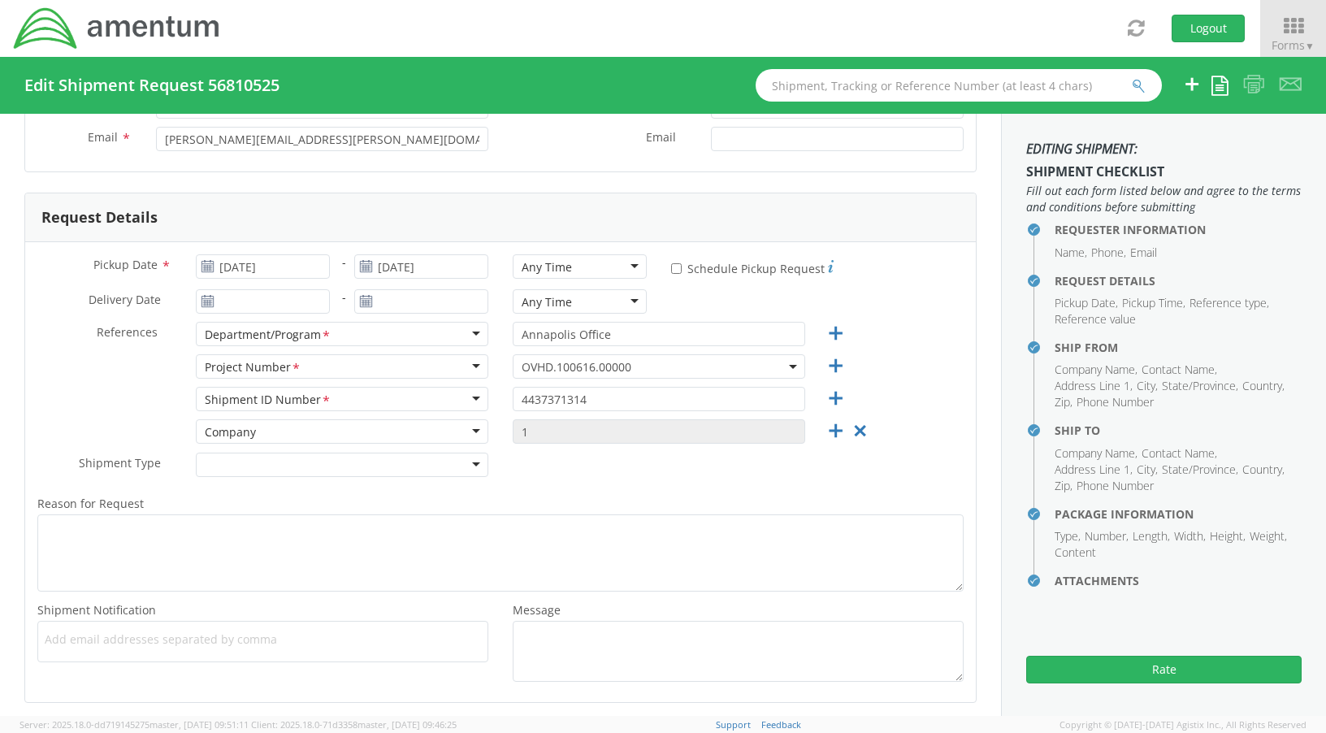
click at [777, 367] on span "OVHD.100616.00000" at bounding box center [659, 366] width 275 height 15
click at [584, 395] on input "search" at bounding box center [657, 393] width 280 height 24
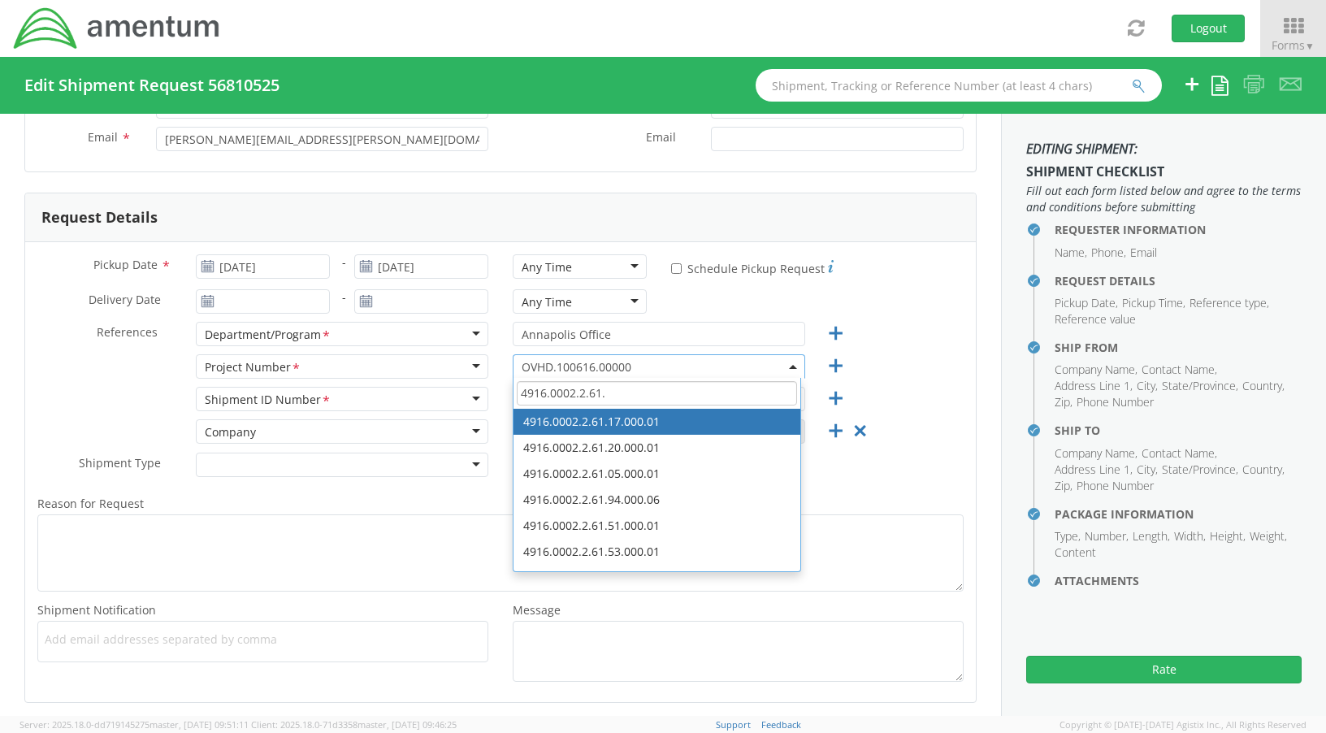
click at [613, 392] on input "4916.0002.2.61." at bounding box center [657, 393] width 280 height 24
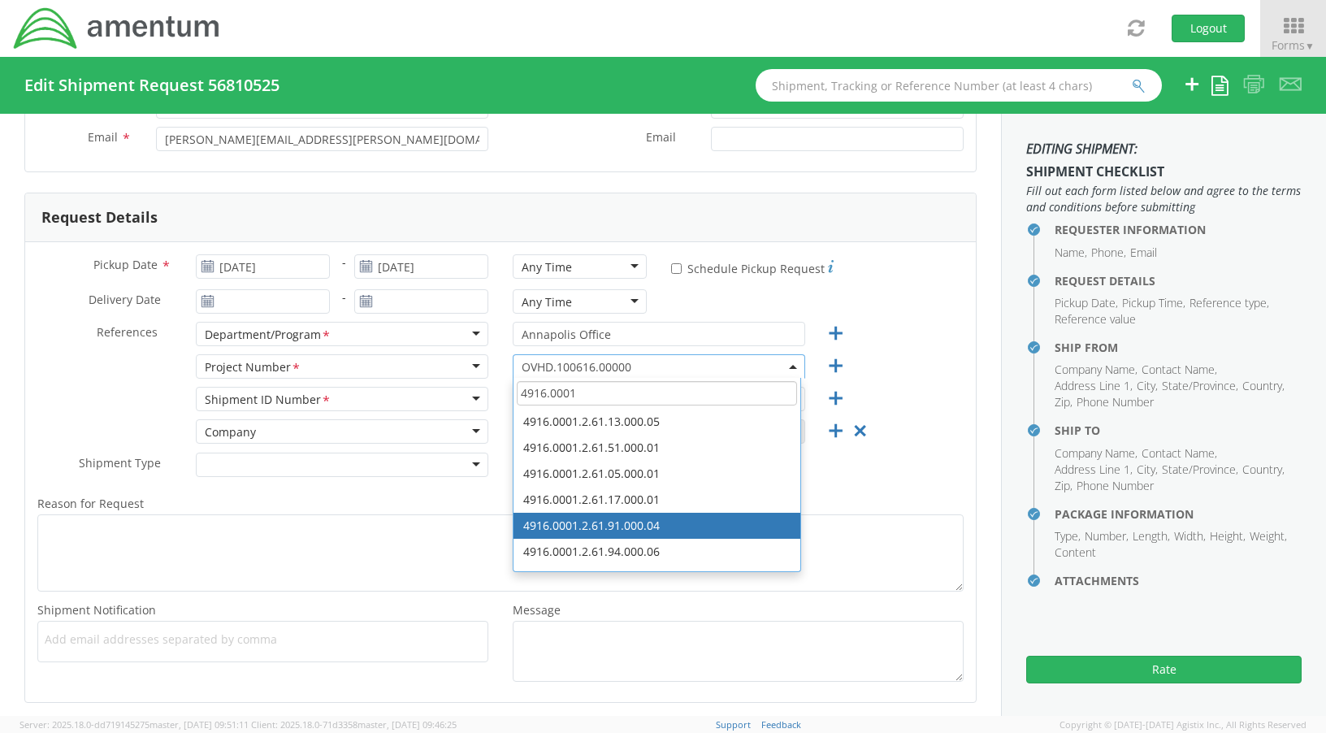
type input "4916.0001"
select select "4916.0001.2.61.91.000.04"
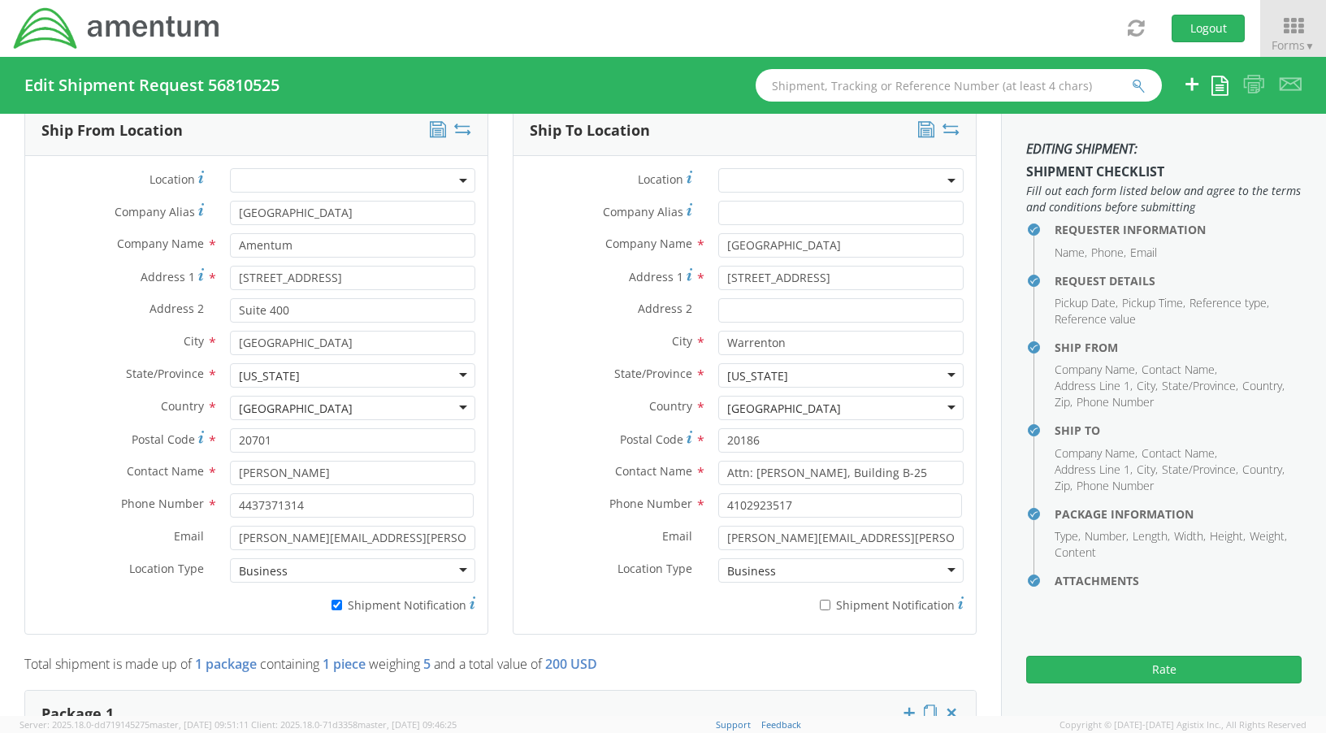
scroll to position [812, 0]
drag, startPoint x: 814, startPoint y: 610, endPoint x: 853, endPoint y: 617, distance: 39.5
click at [814, 609] on label "* Shipment Notification" at bounding box center [840, 602] width 245 height 19
click at [820, 609] on input "* Shipment Notification" at bounding box center [825, 604] width 11 height 11
checkbox input "true"
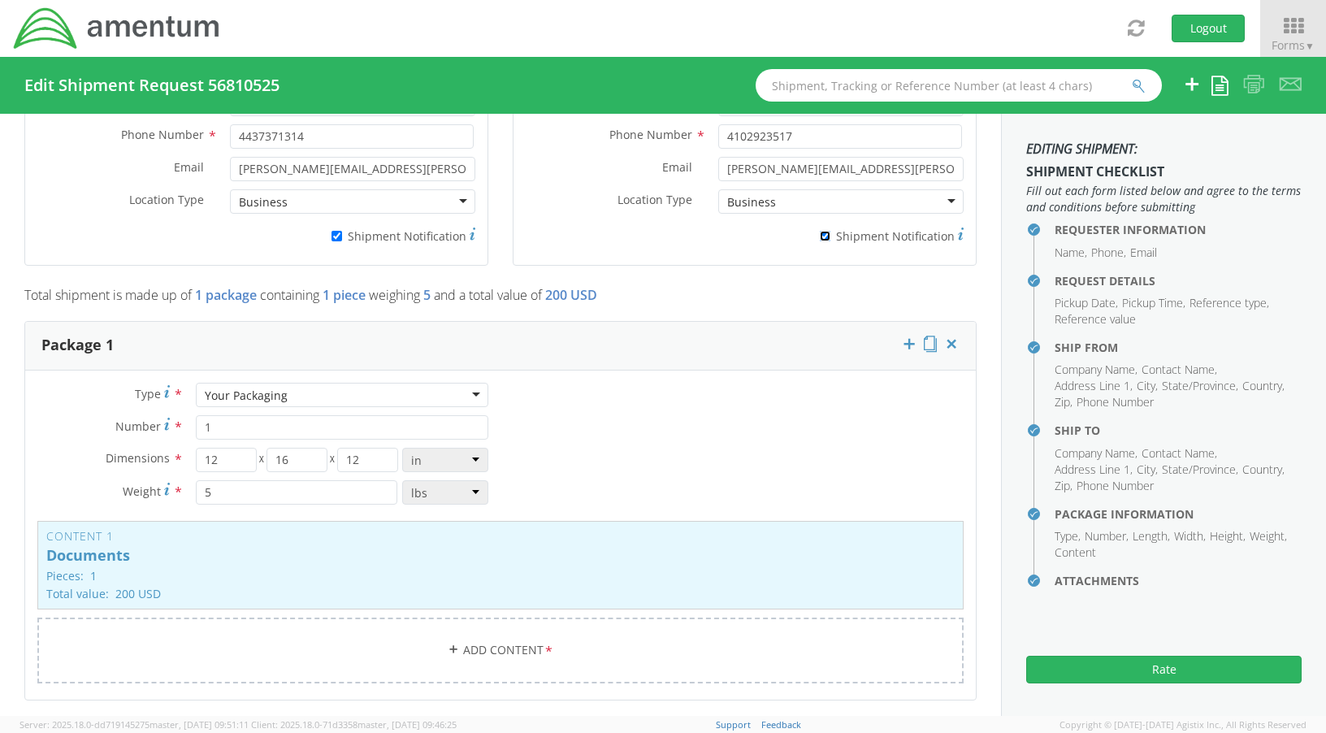
scroll to position [1219, 0]
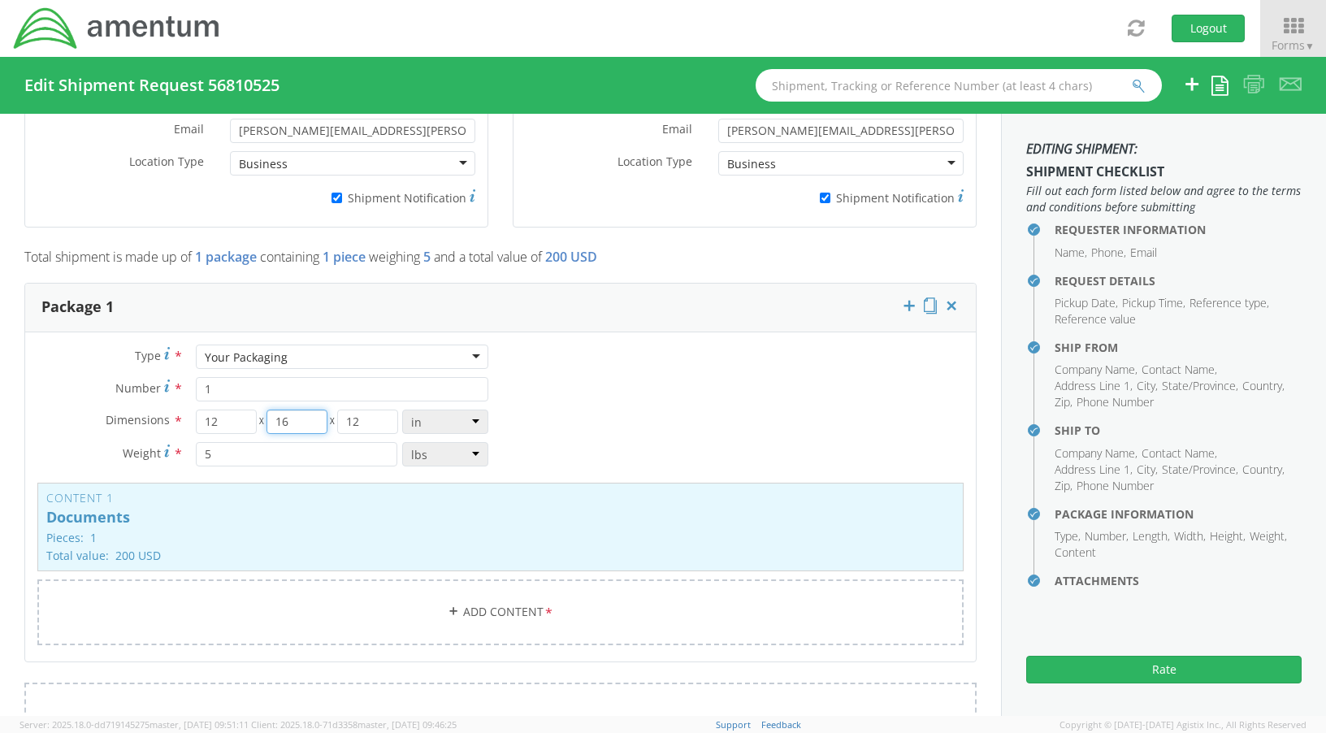
drag, startPoint x: 288, startPoint y: 426, endPoint x: 269, endPoint y: 424, distance: 19.6
click at [269, 424] on input "16" at bounding box center [296, 421] width 61 height 24
type input "6"
click at [782, 404] on div "Type * Your Packaging Your Packaging Crate(s) Envelope Pallet(s) Oversized (Not…" at bounding box center [500, 504] width 951 height 321
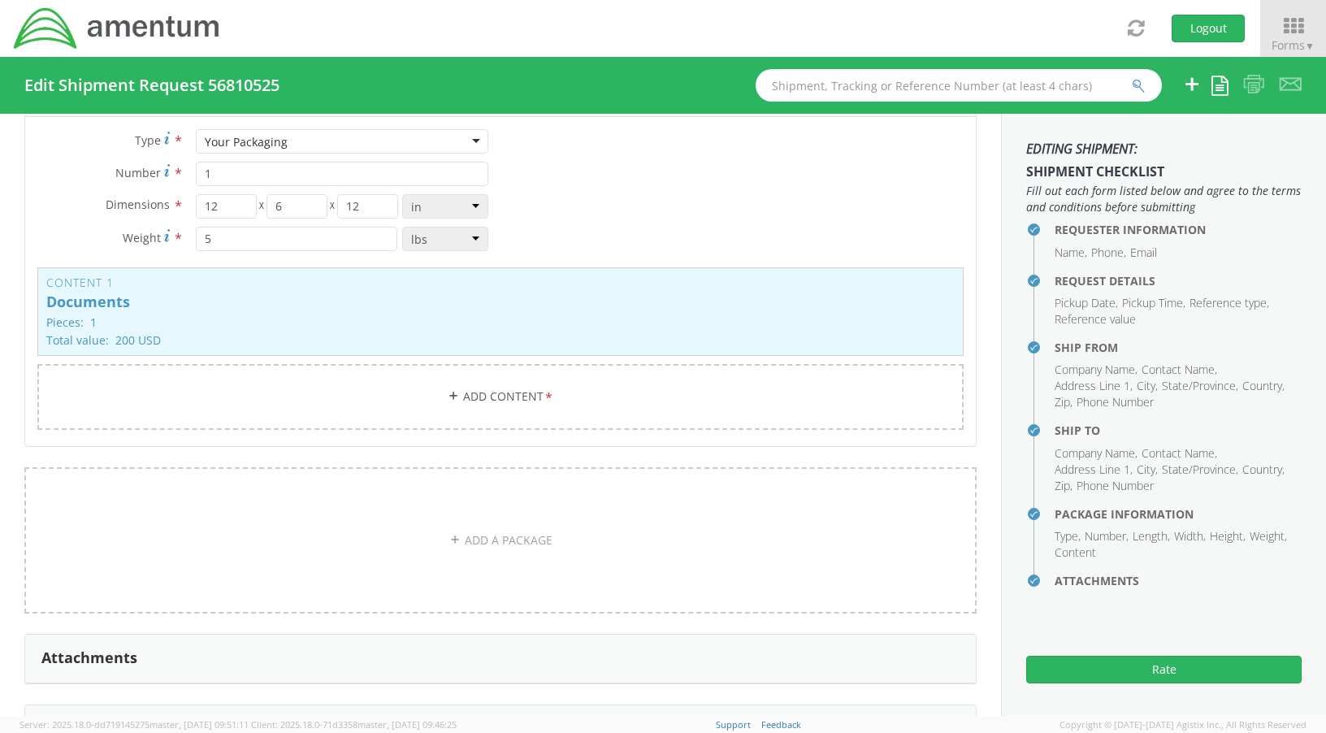
scroll to position [1869, 0]
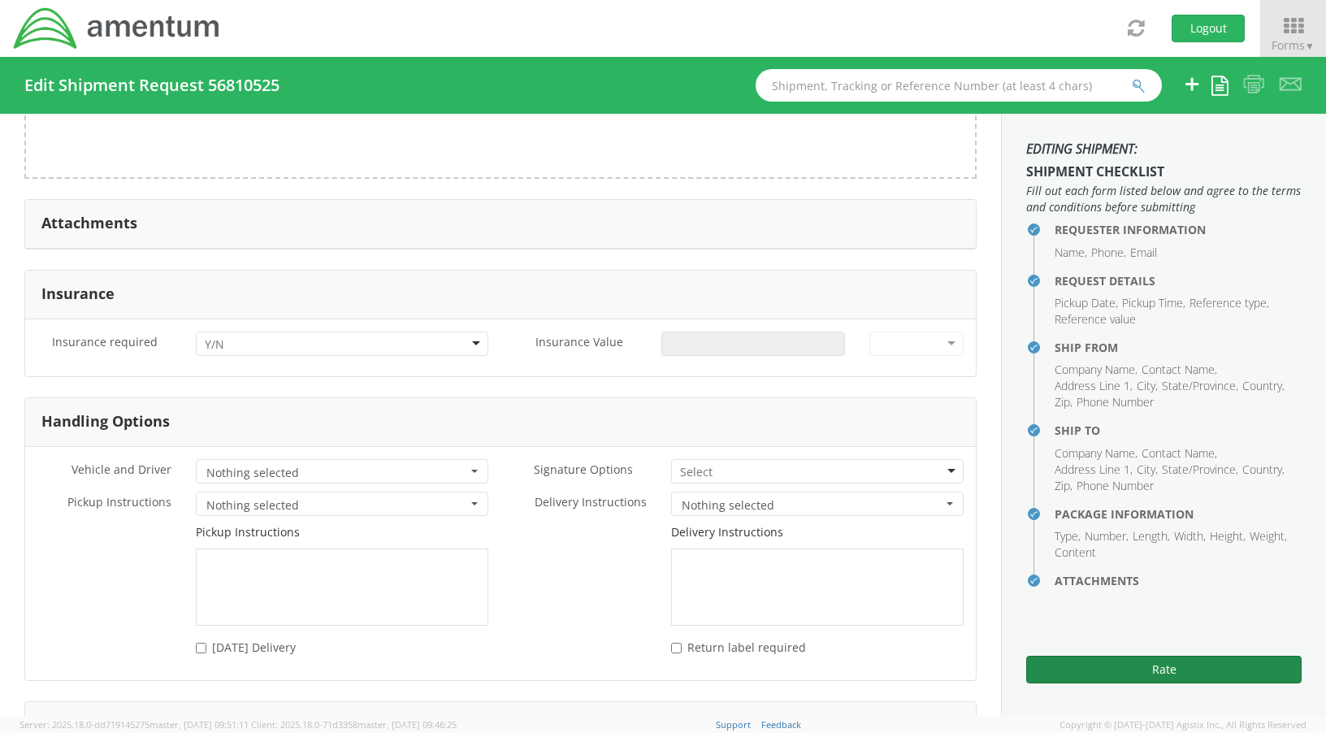
click at [1124, 675] on button "Rate" at bounding box center [1163, 670] width 275 height 28
